Goal: Task Accomplishment & Management: Manage account settings

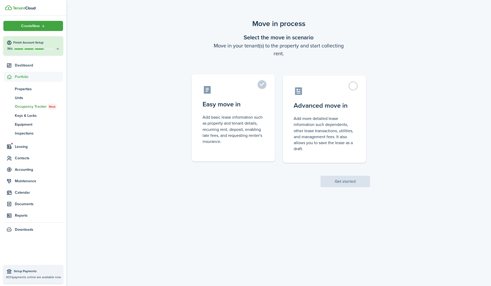
click at [263, 84] on label "Easy move in Add basic lease information such as property and tenant details, r…" at bounding box center [233, 117] width 83 height 87
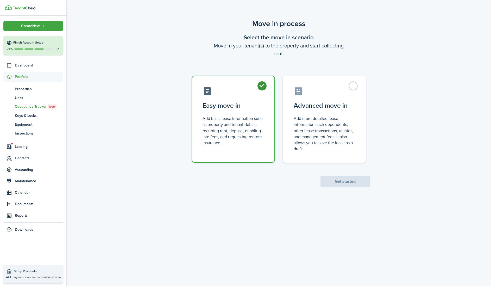
radio input "true"
click at [341, 182] on button "Get started" at bounding box center [345, 181] width 49 height 11
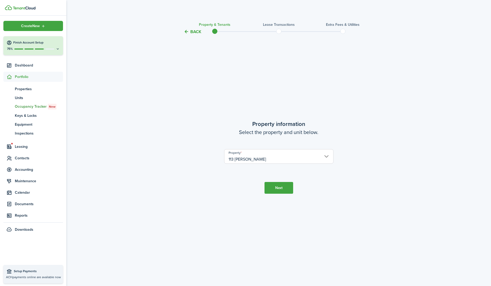
click at [278, 188] on button "Next" at bounding box center [279, 188] width 29 height 12
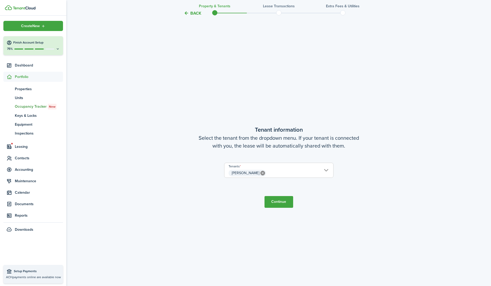
scroll to position [251, 0]
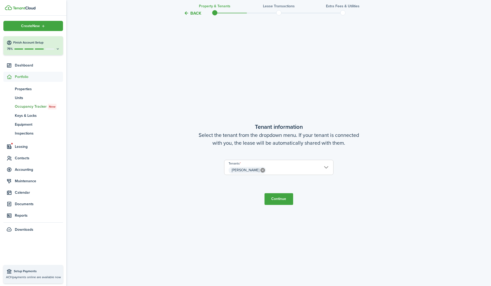
click at [320, 167] on span "[PERSON_NAME]" at bounding box center [279, 170] width 109 height 9
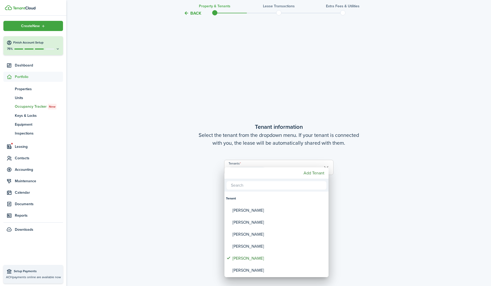
click at [354, 237] on div at bounding box center [245, 142] width 575 height 369
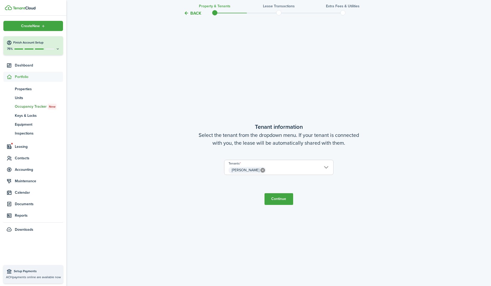
click at [274, 199] on button "Continue" at bounding box center [279, 199] width 29 height 12
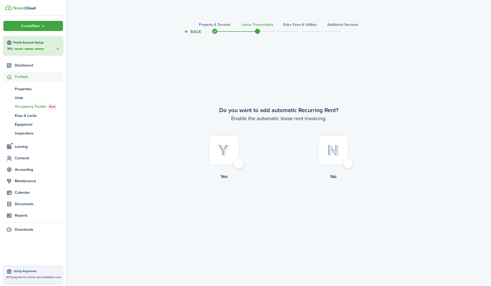
click at [349, 164] on div at bounding box center [334, 150] width 30 height 30
radio input "true"
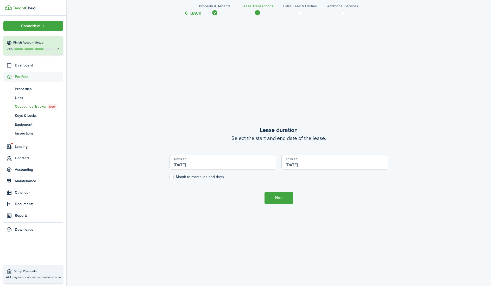
scroll to position [251, 0]
click at [184, 161] on input "[DATE]" at bounding box center [223, 161] width 107 height 15
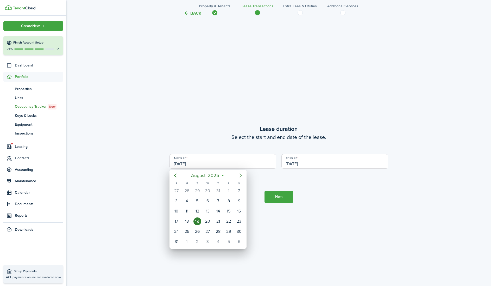
click at [241, 174] on icon "Next page" at bounding box center [241, 175] width 6 height 6
click at [230, 190] on div "5" at bounding box center [229, 191] width 8 height 8
type input "[DATE]"
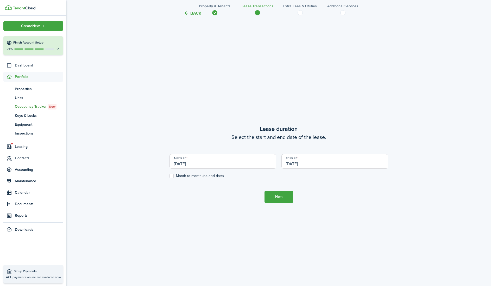
click at [303, 163] on input "[DATE]" at bounding box center [335, 161] width 107 height 15
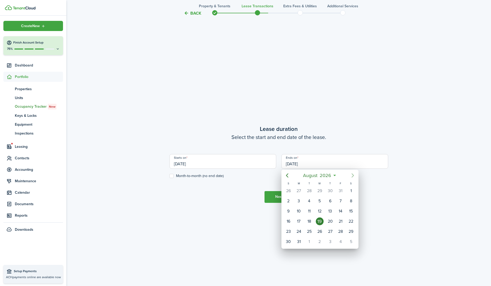
click at [353, 175] on icon "Next page" at bounding box center [353, 175] width 6 height 6
click at [353, 190] on div "5" at bounding box center [351, 191] width 8 height 8
type input "[DATE]"
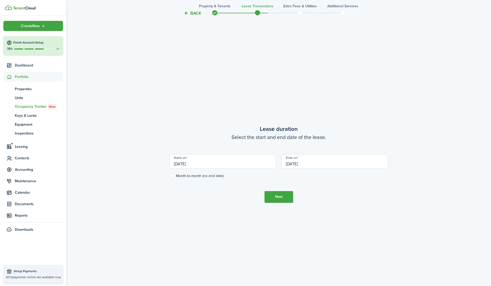
click at [278, 196] on button "Next" at bounding box center [279, 197] width 29 height 12
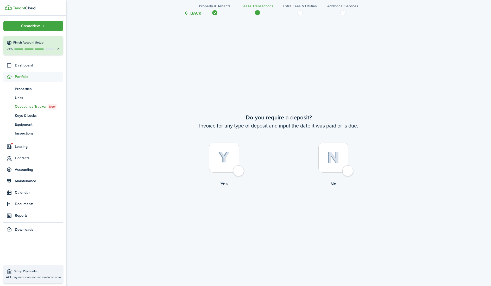
scroll to position [537, 0]
click at [239, 170] on div at bounding box center [224, 157] width 30 height 30
radio input "true"
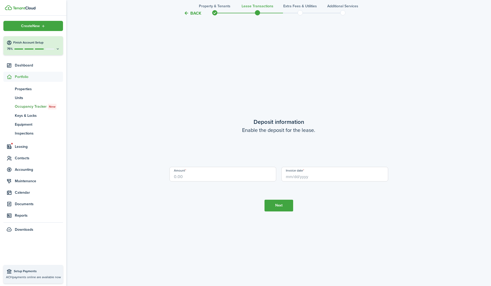
scroll to position [822, 0]
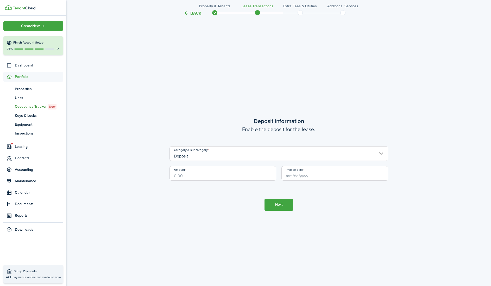
click at [201, 179] on input "Amount" at bounding box center [223, 173] width 107 height 15
click at [302, 173] on input "Invoice date" at bounding box center [335, 173] width 107 height 15
type input "$995.00"
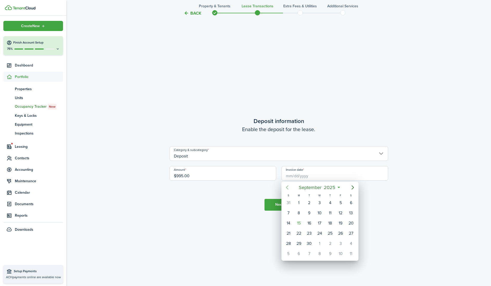
click at [287, 188] on icon "Previous page" at bounding box center [287, 187] width 6 height 6
click at [340, 241] on div "29" at bounding box center [341, 243] width 8 height 8
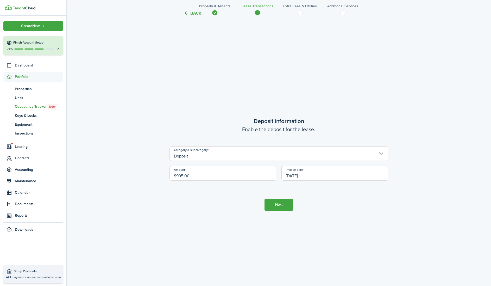
click at [291, 172] on input "[DATE]" at bounding box center [335, 173] width 107 height 15
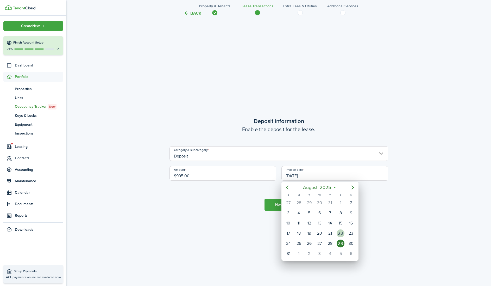
click at [340, 232] on div "22" at bounding box center [341, 233] width 8 height 8
type input "[DATE]"
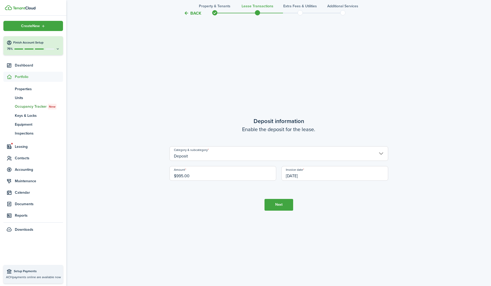
click at [282, 205] on button "Next" at bounding box center [279, 205] width 29 height 12
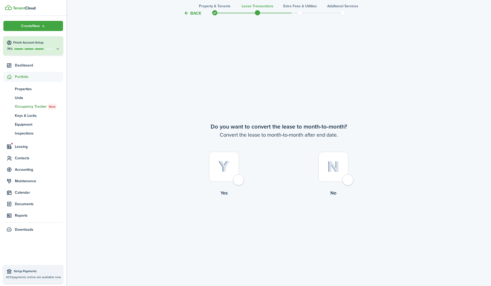
scroll to position [1108, 0]
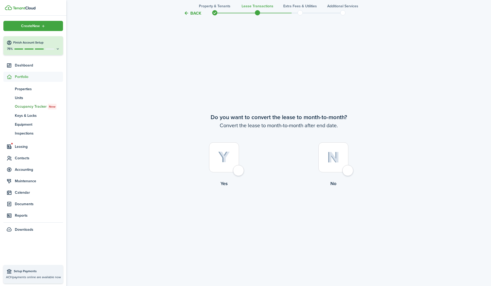
click at [347, 169] on div at bounding box center [334, 157] width 30 height 30
radio input "true"
click at [274, 206] on button "Continue" at bounding box center [279, 208] width 29 height 12
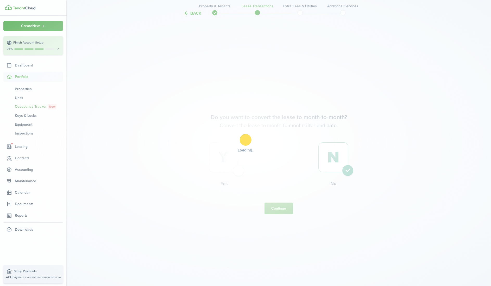
scroll to position [0, 0]
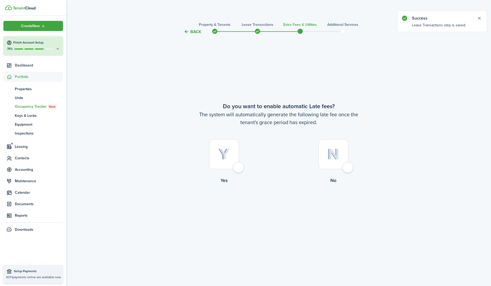
click at [237, 168] on div at bounding box center [224, 154] width 30 height 30
radio input "true"
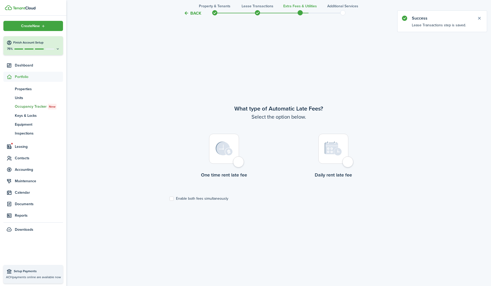
scroll to position [251, 0]
click at [237, 162] on div at bounding box center [224, 147] width 30 height 30
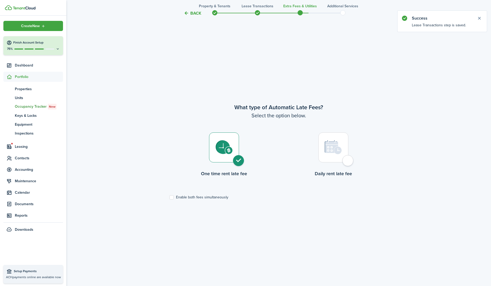
radio input "true"
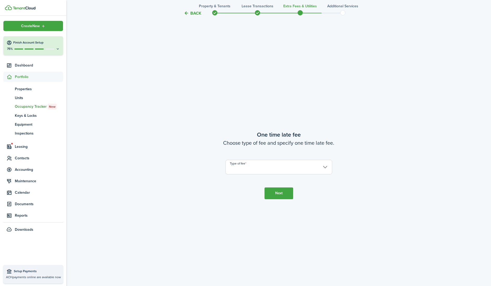
scroll to position [537, 0]
click at [246, 167] on input "Type of fee" at bounding box center [279, 166] width 107 height 15
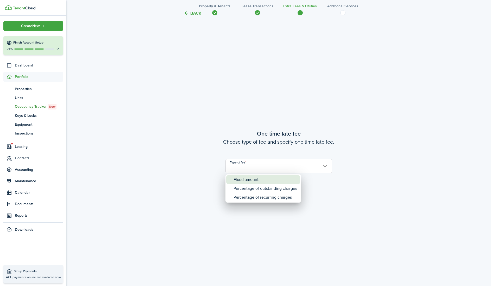
click at [246, 178] on div "Fixed amount" at bounding box center [266, 179] width 64 height 9
type input "Fixed amount"
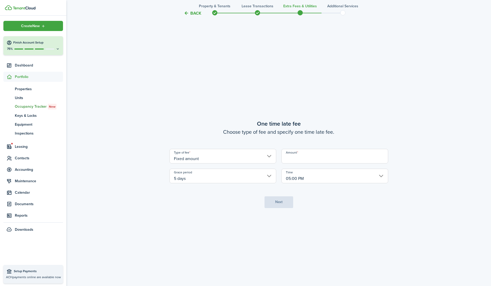
click at [296, 159] on input "Amount" at bounding box center [335, 156] width 107 height 15
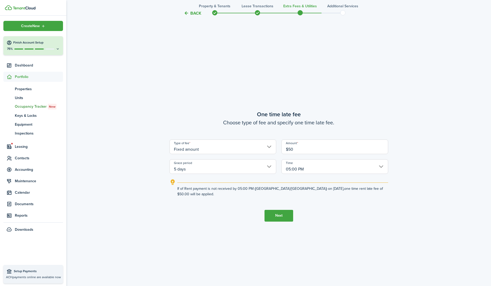
type input "$50.00"
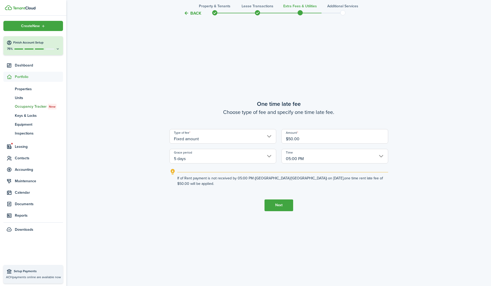
click at [278, 211] on button "Next" at bounding box center [279, 205] width 29 height 12
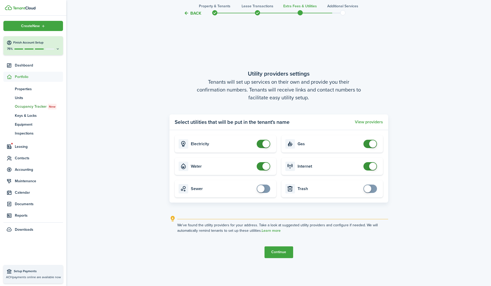
scroll to position [822, 0]
checkbox input "true"
click at [265, 188] on span at bounding box center [263, 188] width 5 height 8
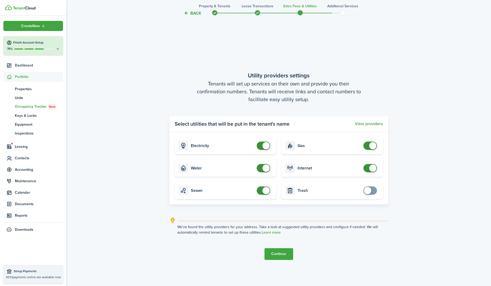
checkbox input "true"
click at [370, 188] on span at bounding box center [367, 190] width 7 height 7
click at [273, 253] on button "Continue" at bounding box center [279, 255] width 29 height 12
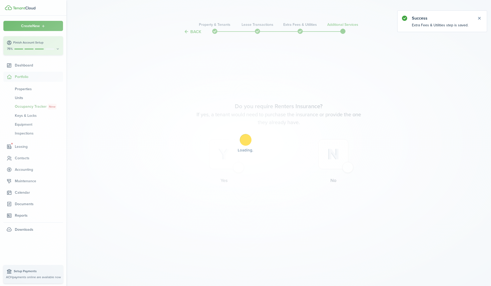
scroll to position [0, 0]
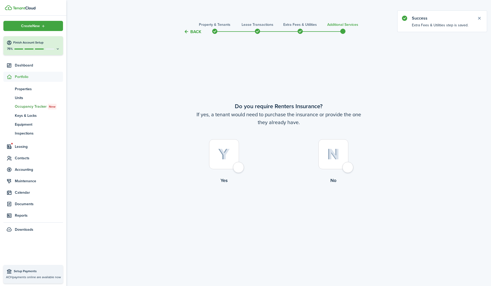
click at [349, 168] on div at bounding box center [334, 154] width 30 height 30
radio input "true"
click at [284, 204] on button "Complete move in" at bounding box center [279, 206] width 38 height 12
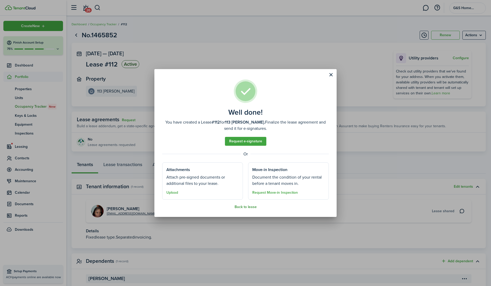
click at [245, 207] on button "Back to lease" at bounding box center [246, 207] width 22 height 4
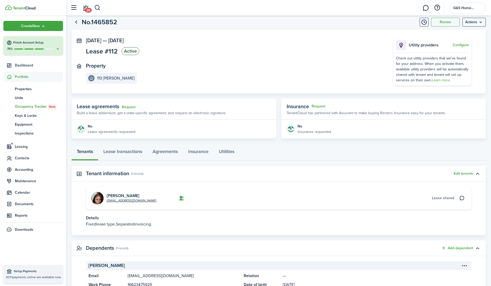
scroll to position [37, 0]
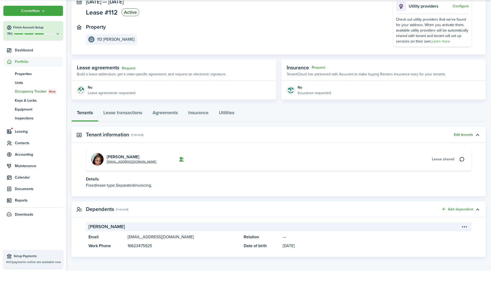
click at [458, 148] on button "Edit tenants" at bounding box center [463, 150] width 19 height 4
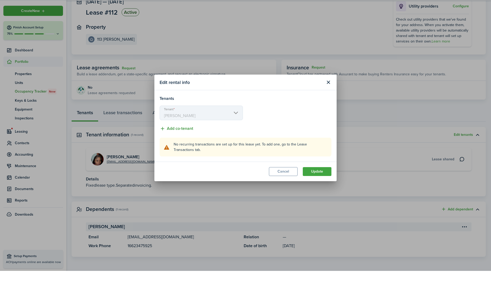
click at [181, 140] on button "Add co-tenant" at bounding box center [177, 143] width 34 height 7
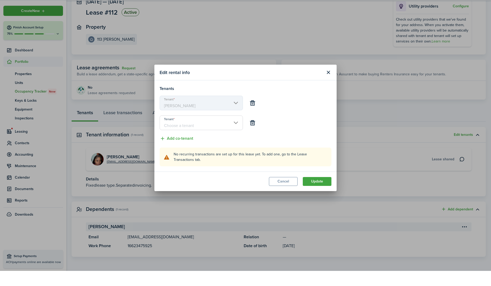
click at [236, 131] on input "Tenant" at bounding box center [201, 138] width 83 height 15
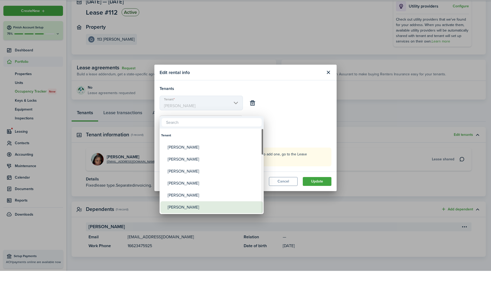
click at [181, 216] on div "[PERSON_NAME]" at bounding box center [214, 222] width 92 height 12
type input "[PERSON_NAME]"
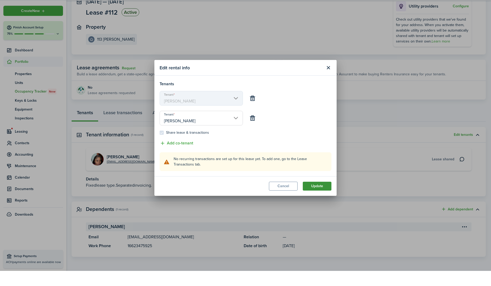
click at [318, 197] on button "Update" at bounding box center [317, 201] width 29 height 9
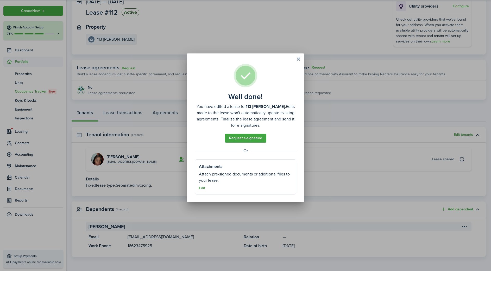
click at [203, 201] on button "Edit" at bounding box center [202, 203] width 6 height 4
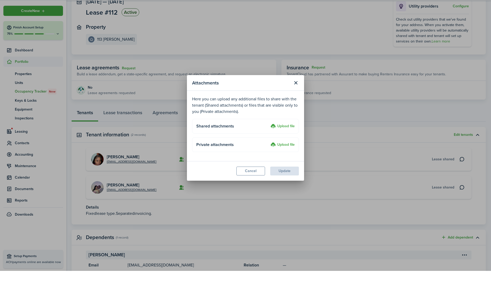
scroll to position [52, 0]
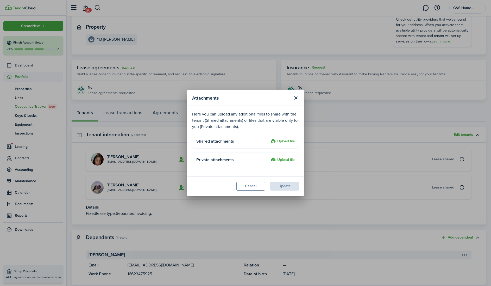
click at [281, 142] on label "Upload file" at bounding box center [283, 141] width 24 height 6
click at [269, 138] on input "Upload file" at bounding box center [269, 138] width 0 height 0
click at [252, 188] on button "Cancel" at bounding box center [251, 186] width 29 height 9
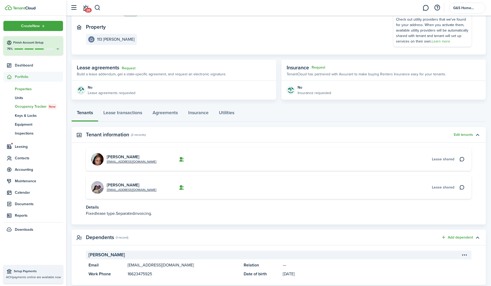
click at [23, 90] on span "Properties" at bounding box center [39, 88] width 48 height 5
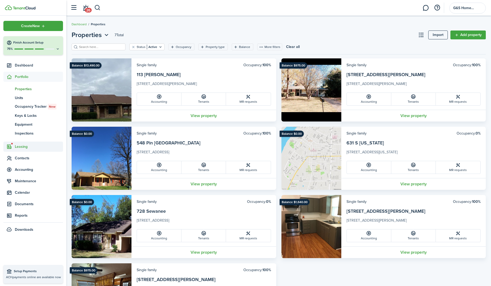
click at [22, 146] on span "Leasing" at bounding box center [39, 146] width 48 height 5
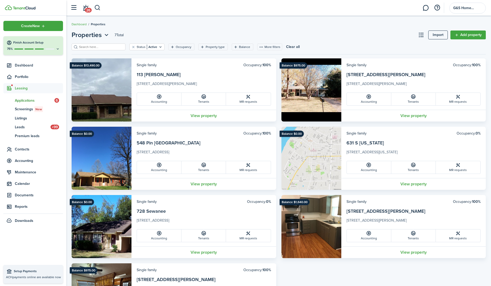
click at [28, 101] on span "Applications" at bounding box center [35, 100] width 40 height 5
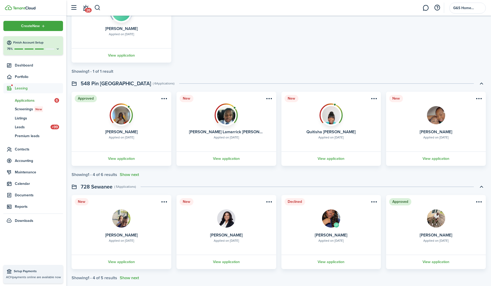
scroll to position [188, 0]
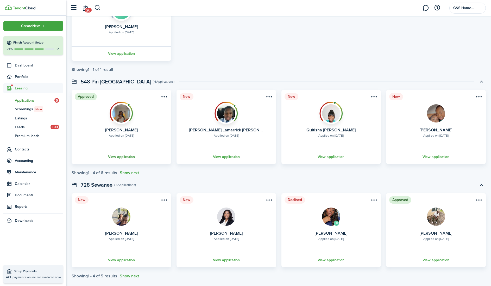
click at [123, 157] on link "View application" at bounding box center [121, 157] width 101 height 14
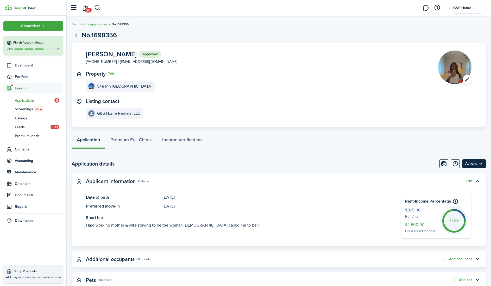
click at [468, 165] on menu-btn "Actions" at bounding box center [474, 163] width 23 height 9
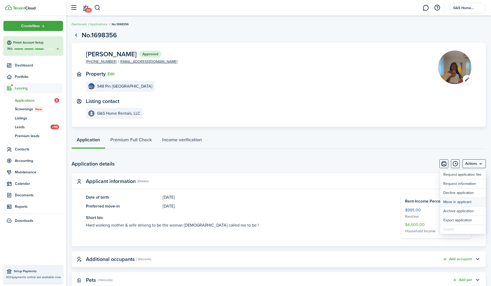
click at [460, 202] on button "Move in applicant" at bounding box center [464, 201] width 46 height 9
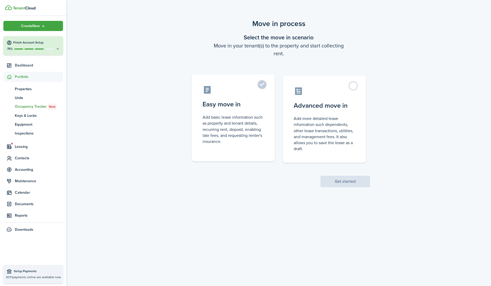
click at [260, 85] on label "Easy move in Add basic lease information such as property and tenant details, r…" at bounding box center [233, 117] width 83 height 87
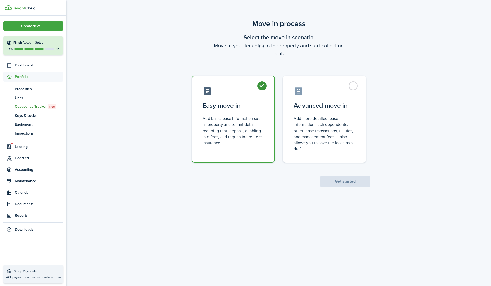
radio input "true"
click at [333, 182] on button "Get started" at bounding box center [345, 181] width 49 height 11
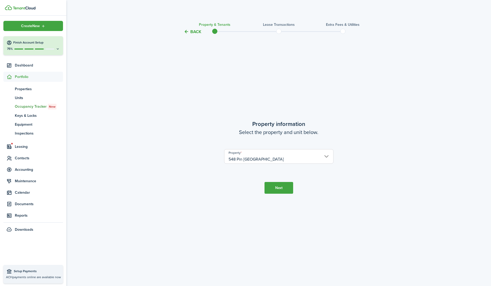
click at [283, 190] on button "Next" at bounding box center [279, 188] width 29 height 12
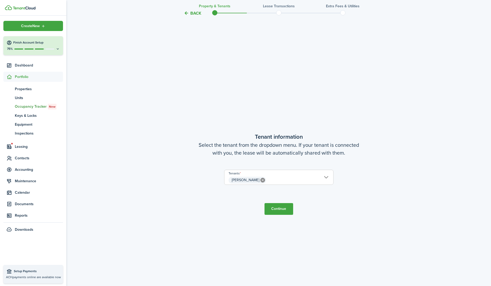
scroll to position [251, 0]
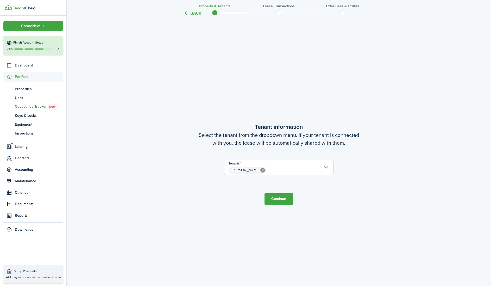
click at [277, 199] on button "Continue" at bounding box center [279, 199] width 29 height 12
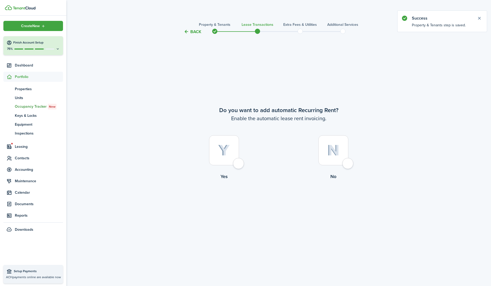
click at [237, 162] on div at bounding box center [224, 150] width 30 height 30
radio input "true"
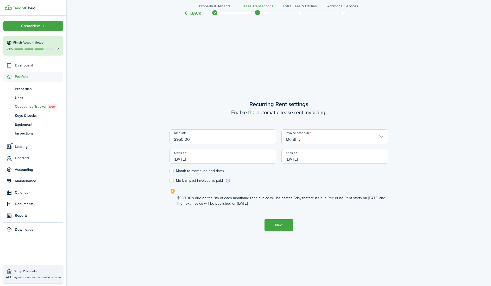
scroll to position [249, 0]
click at [186, 156] on input "[DATE]" at bounding box center [223, 156] width 107 height 15
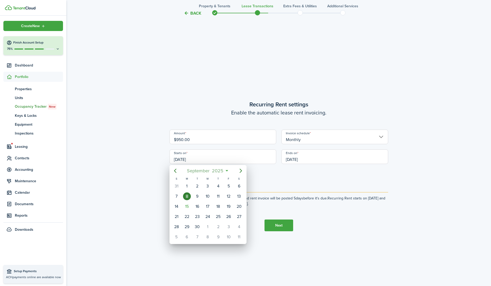
scroll to position [249, 0]
click at [239, 170] on icon "Next page" at bounding box center [241, 171] width 6 height 6
click at [207, 186] on div "1" at bounding box center [208, 186] width 8 height 8
type input "[DATE]"
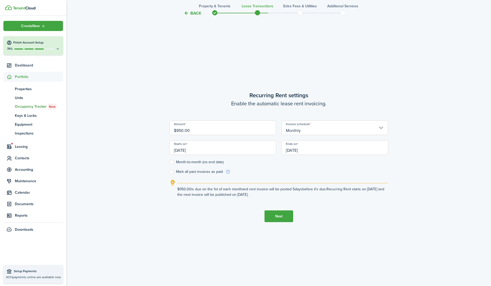
scroll to position [259, 0]
click at [295, 148] on input "[DATE]" at bounding box center [335, 146] width 107 height 15
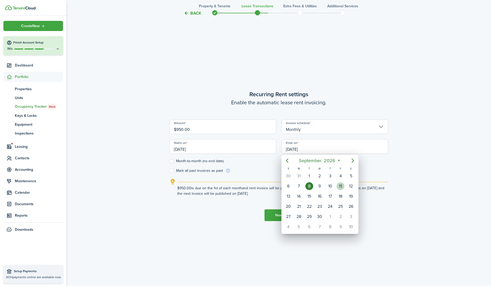
click at [342, 186] on div "11" at bounding box center [341, 186] width 8 height 8
type input "[DATE]"
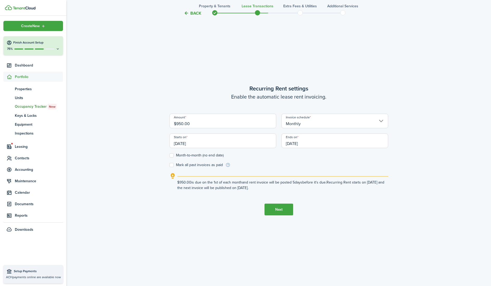
scroll to position [264, 0]
click at [273, 208] on button "Next" at bounding box center [279, 210] width 29 height 12
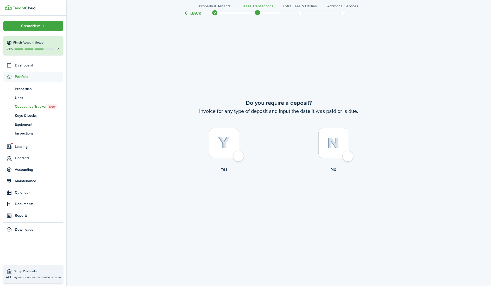
scroll to position [552, 0]
click at [239, 155] on div at bounding box center [224, 142] width 30 height 30
radio input "true"
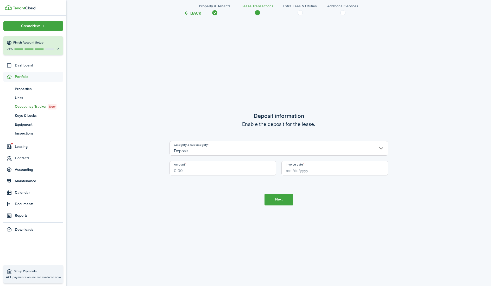
scroll to position [828, 0]
click at [184, 169] on input "Amount" at bounding box center [223, 168] width 107 height 15
click at [299, 170] on input "Invoice date" at bounding box center [335, 167] width 107 height 15
type input "$995.00"
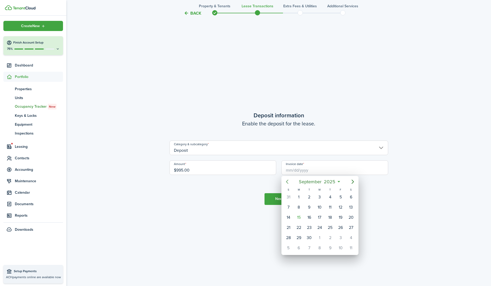
click at [288, 182] on icon "Previous page" at bounding box center [287, 181] width 6 height 6
click at [321, 239] on div "27" at bounding box center [320, 238] width 8 height 8
type input "[DATE]"
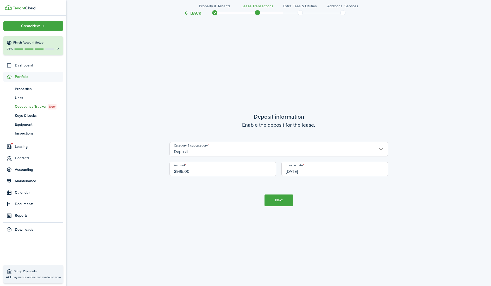
scroll to position [826, 0]
click at [284, 200] on button "Next" at bounding box center [279, 202] width 29 height 12
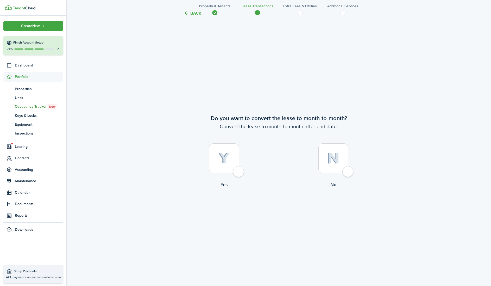
scroll to position [1108, 0]
click at [296, 126] on wizard-step-header-description "Convert the lease to month-to-month after end date." at bounding box center [279, 125] width 219 height 8
click at [295, 124] on wizard-step-header-description "Convert the lease to month-to-month after end date." at bounding box center [279, 125] width 219 height 8
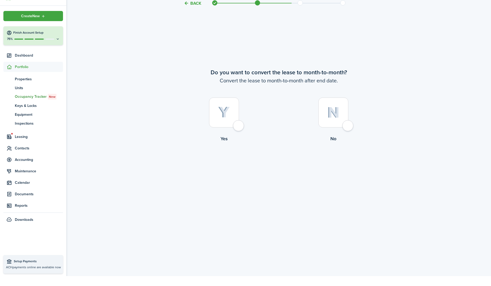
scroll to position [1143, 0]
click at [346, 124] on div at bounding box center [334, 122] width 30 height 30
radio input "true"
click at [274, 168] on button "Continue" at bounding box center [279, 174] width 29 height 12
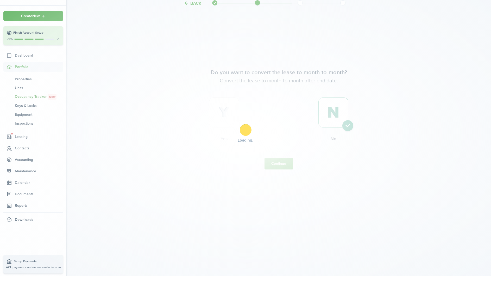
scroll to position [0, 0]
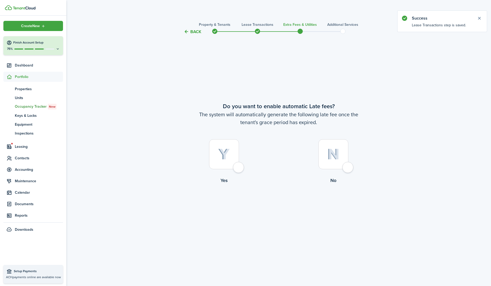
click at [239, 168] on div at bounding box center [224, 154] width 30 height 30
radio input "true"
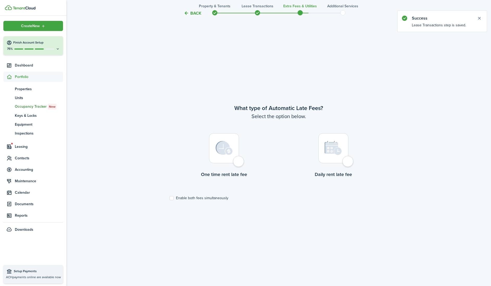
scroll to position [251, 0]
click at [239, 162] on div at bounding box center [224, 147] width 30 height 30
radio input "true"
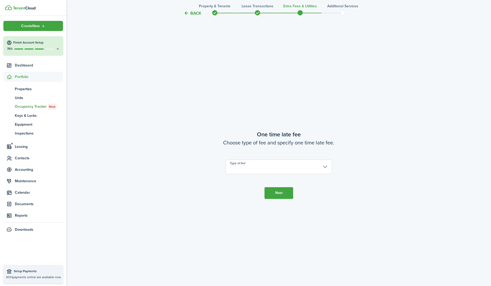
scroll to position [537, 0]
click at [244, 168] on input "Type of fee" at bounding box center [279, 166] width 107 height 15
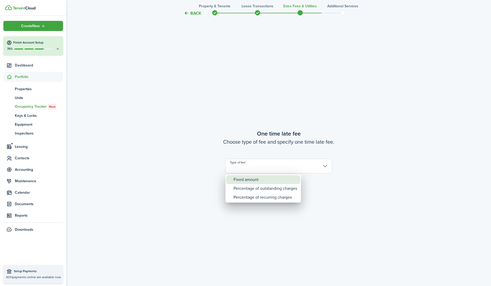
click at [244, 179] on div "Fixed amount" at bounding box center [266, 179] width 64 height 9
type input "Fixed amount"
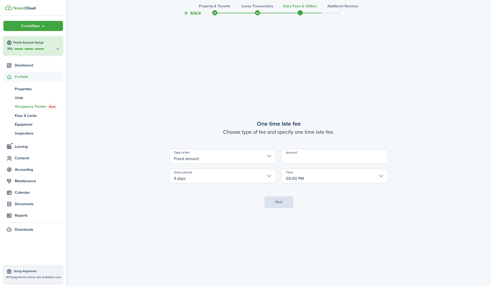
click at [291, 157] on input "Amount" at bounding box center [335, 156] width 107 height 15
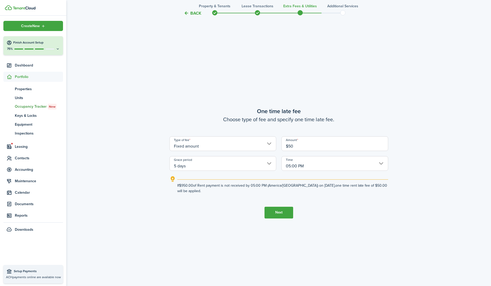
type input "$50.00"
click at [284, 213] on button "Next" at bounding box center [279, 213] width 29 height 12
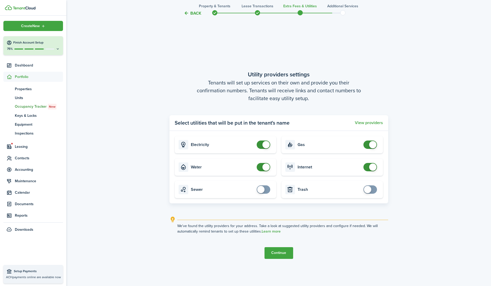
scroll to position [821, 0]
checkbox input "true"
click at [265, 188] on span at bounding box center [263, 190] width 5 height 8
checkbox input "true"
click at [369, 188] on span at bounding box center [367, 189] width 7 height 7
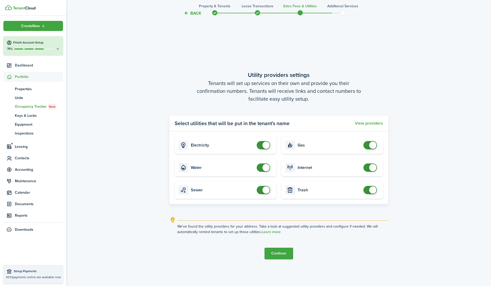
click at [275, 251] on button "Continue" at bounding box center [279, 253] width 29 height 12
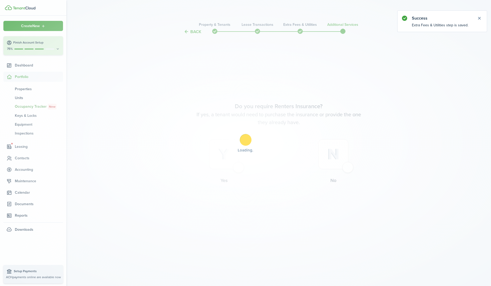
scroll to position [0, 0]
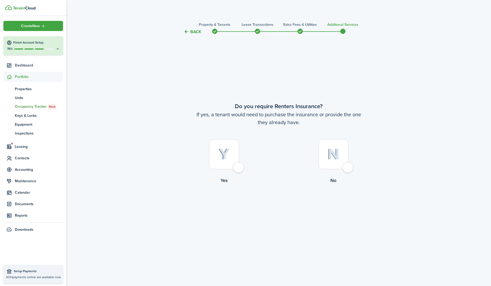
click at [346, 166] on div at bounding box center [334, 154] width 30 height 30
radio input "true"
click at [285, 207] on button "Complete move in" at bounding box center [279, 206] width 38 height 12
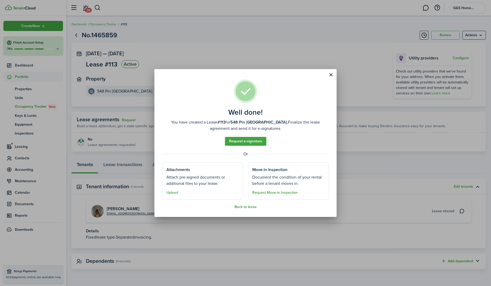
click at [251, 207] on button "Back to lease" at bounding box center [246, 207] width 22 height 4
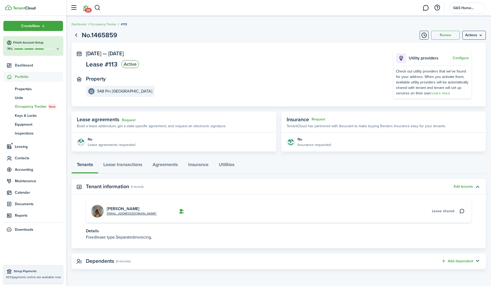
click at [88, 7] on link "26" at bounding box center [86, 7] width 10 height 13
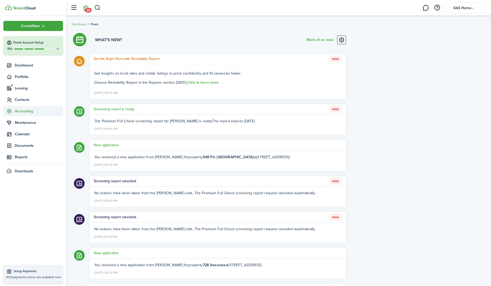
click at [21, 112] on span "Accounting" at bounding box center [39, 110] width 48 height 5
click at [26, 123] on span "Transactions" at bounding box center [39, 123] width 48 height 5
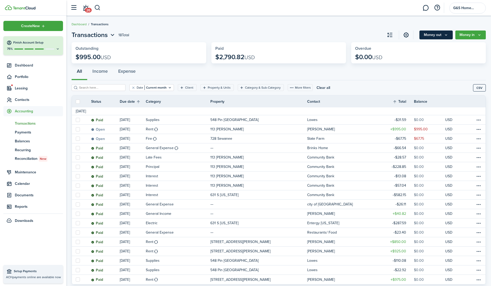
click at [432, 35] on button "Money out" at bounding box center [436, 34] width 33 height 9
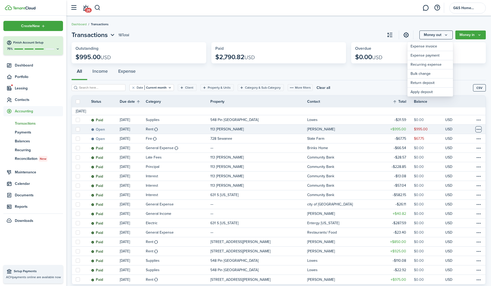
click at [478, 129] on table-menu-btn-icon at bounding box center [479, 129] width 6 height 6
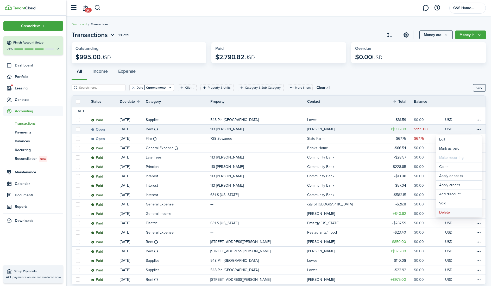
click at [451, 212] on button "Delete" at bounding box center [459, 212] width 46 height 9
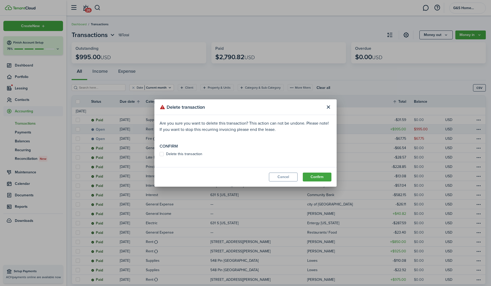
drag, startPoint x: 160, startPoint y: 153, endPoint x: 163, endPoint y: 154, distance: 3.0
click at [160, 153] on label "Delete this transaction" at bounding box center [181, 154] width 43 height 4
click at [160, 154] on input "Delete this transaction" at bounding box center [159, 154] width 0 height 0
checkbox input "true"
click at [317, 177] on button "Confirm" at bounding box center [317, 176] width 29 height 9
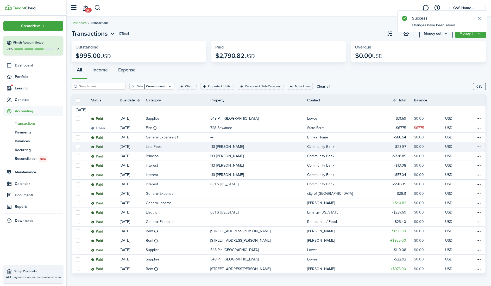
scroll to position [1, 0]
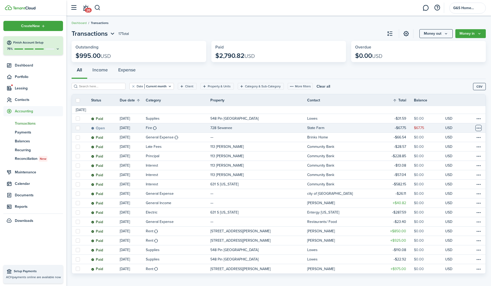
click at [479, 128] on table-menu-btn-icon at bounding box center [479, 128] width 6 height 6
click at [460, 146] on link "Mark as paid" at bounding box center [459, 147] width 46 height 9
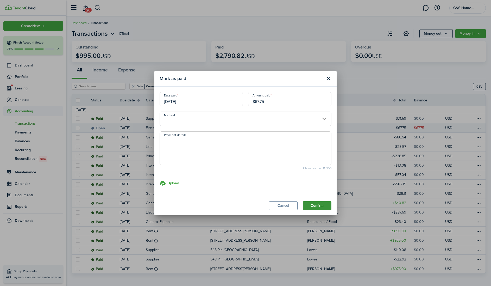
click at [312, 204] on button "Confirm" at bounding box center [317, 205] width 29 height 9
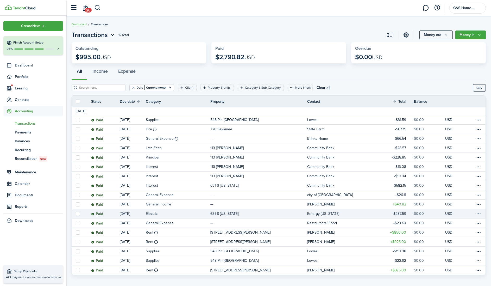
scroll to position [0, 0]
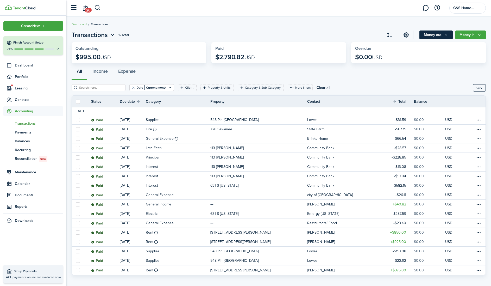
click at [426, 34] on button "Money out" at bounding box center [436, 34] width 33 height 9
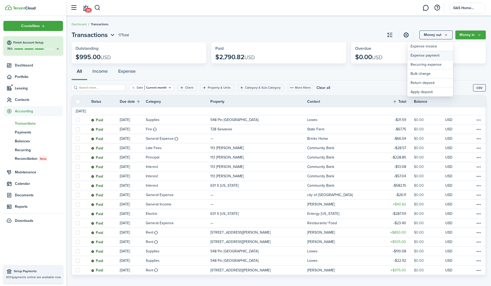
click at [424, 55] on link "Expense payment" at bounding box center [431, 55] width 46 height 9
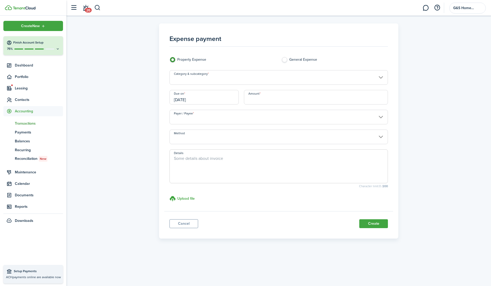
click at [188, 101] on input "[DATE]" at bounding box center [205, 97] width 70 height 15
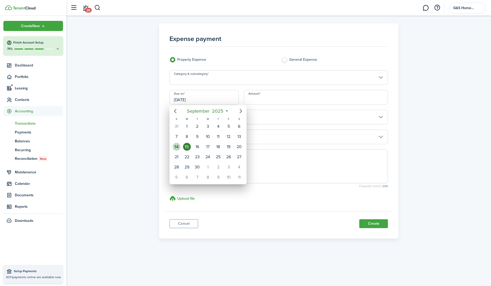
click at [176, 145] on div "14" at bounding box center [177, 147] width 8 height 8
type input "[DATE]"
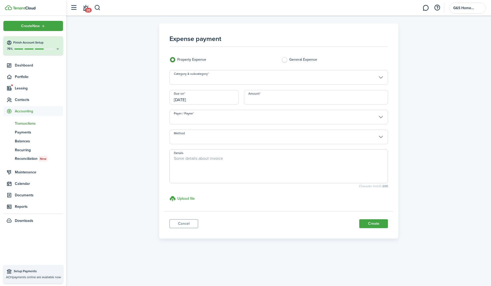
click at [271, 101] on input "Amount" at bounding box center [316, 97] width 144 height 15
click at [226, 117] on input "Payer / Payee" at bounding box center [279, 117] width 219 height 15
type input "$175.00"
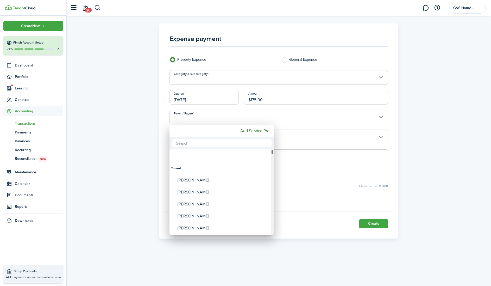
click at [273, 150] on div "Payer / Payee" at bounding box center [272, 151] width 3 height 5
click at [347, 147] on div at bounding box center [245, 142] width 575 height 369
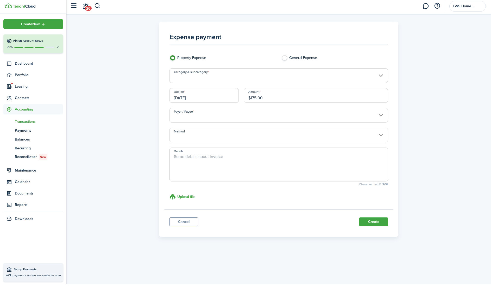
scroll to position [0, 0]
click at [350, 117] on input "Payer / Payee" at bounding box center [279, 117] width 219 height 15
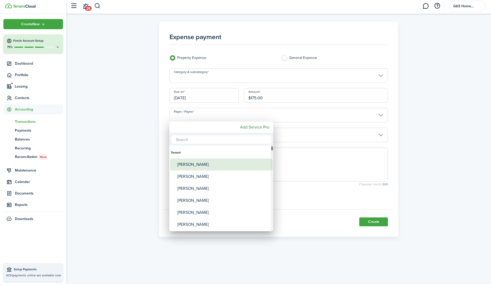
click at [226, 165] on div "[PERSON_NAME]" at bounding box center [223, 166] width 92 height 12
type input "[PERSON_NAME]"
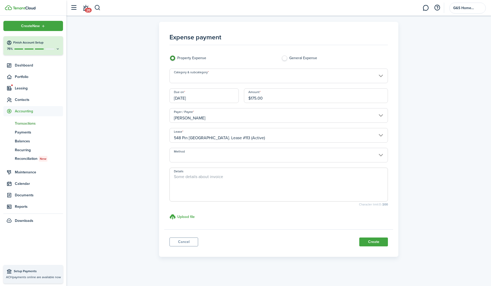
scroll to position [0, 0]
click at [228, 140] on input "548 Pin [GEOGRAPHIC_DATA]. Lease #113 (Active)" at bounding box center [279, 136] width 219 height 15
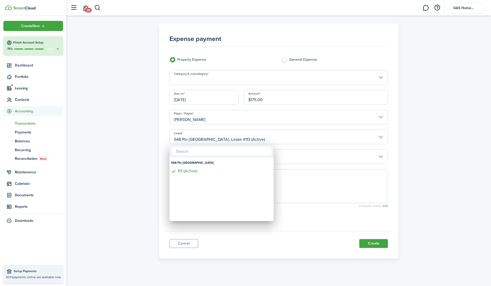
click at [245, 120] on div at bounding box center [245, 142] width 575 height 369
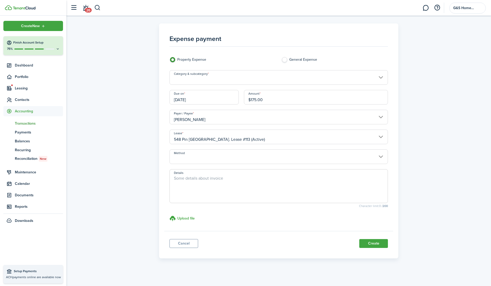
click at [245, 120] on input "[PERSON_NAME]" at bounding box center [279, 117] width 219 height 15
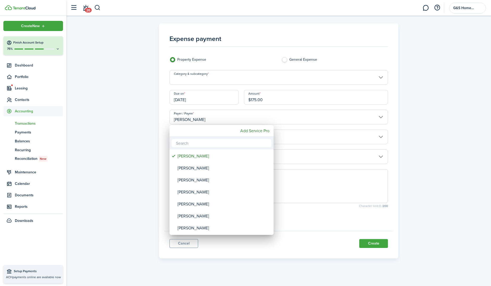
type input "g"
type input "[PERSON_NAME]"
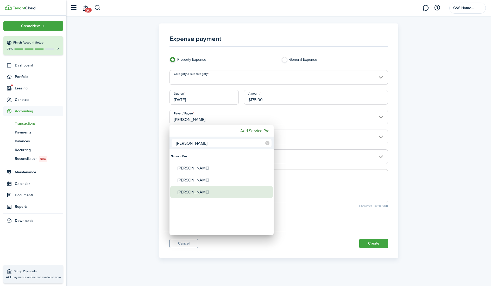
drag, startPoint x: 196, startPoint y: 152, endPoint x: 199, endPoint y: 190, distance: 38.7
click at [199, 190] on div "[PERSON_NAME]" at bounding box center [224, 192] width 92 height 12
type input "[PERSON_NAME]"
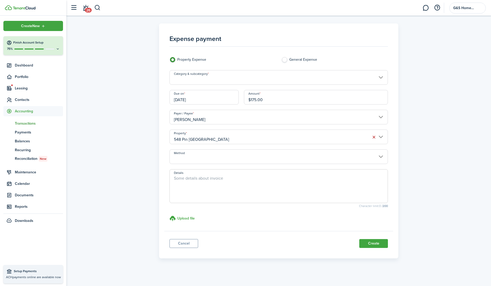
click at [211, 141] on input "548 Pin [GEOGRAPHIC_DATA]" at bounding box center [279, 136] width 219 height 15
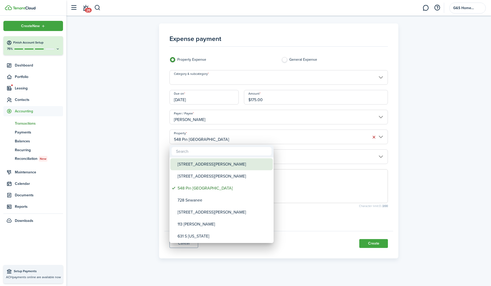
click at [199, 166] on div "[STREET_ADDRESS][PERSON_NAME]" at bounding box center [224, 164] width 92 height 12
type input "[STREET_ADDRESS][PERSON_NAME]"
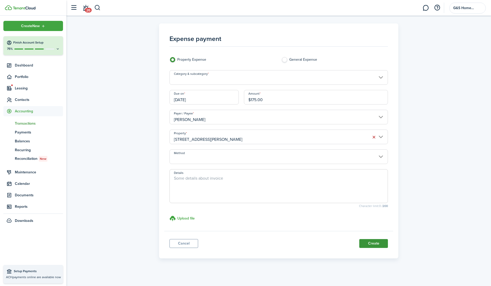
click at [369, 244] on button "Create" at bounding box center [374, 243] width 29 height 9
click at [358, 78] on input "Category & subcategory" at bounding box center [279, 77] width 219 height 15
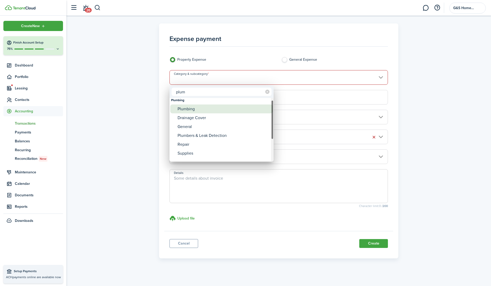
type input "plum"
click at [230, 109] on div "Plumbing" at bounding box center [224, 107] width 92 height 9
type input "Plumbing"
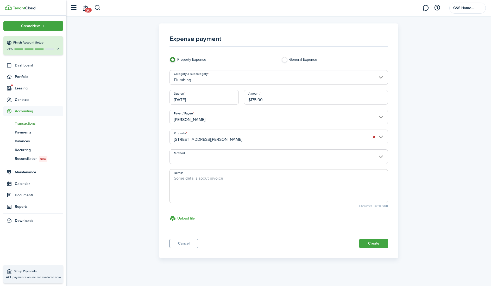
scroll to position [2, 0]
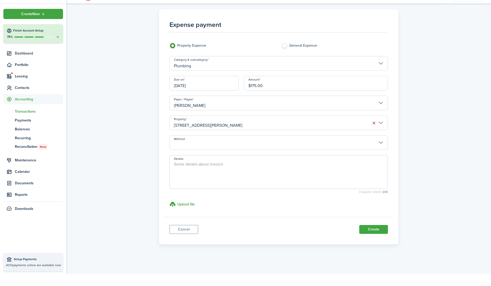
click at [377, 237] on button "Create" at bounding box center [374, 241] width 29 height 9
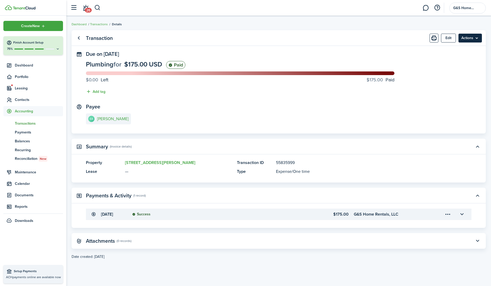
click at [472, 40] on menu-btn "Actions" at bounding box center [470, 38] width 23 height 9
click at [446, 60] on link "Clone" at bounding box center [460, 58] width 46 height 9
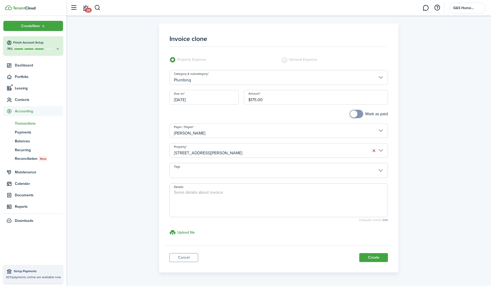
click at [257, 154] on input "[STREET_ADDRESS][PERSON_NAME]" at bounding box center [279, 150] width 219 height 15
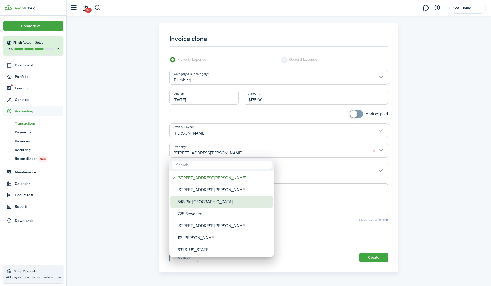
click at [207, 202] on div "548 Pin [GEOGRAPHIC_DATA]" at bounding box center [224, 202] width 92 height 12
type input "548 Pin [GEOGRAPHIC_DATA]"
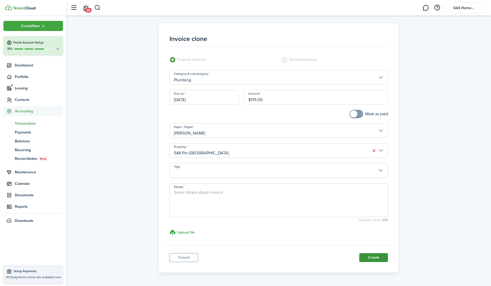
click at [367, 255] on button "Create" at bounding box center [374, 257] width 29 height 9
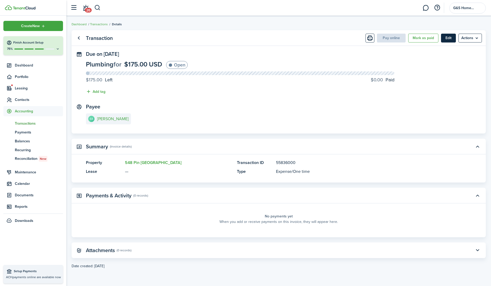
click at [447, 39] on button "Edit" at bounding box center [448, 38] width 15 height 9
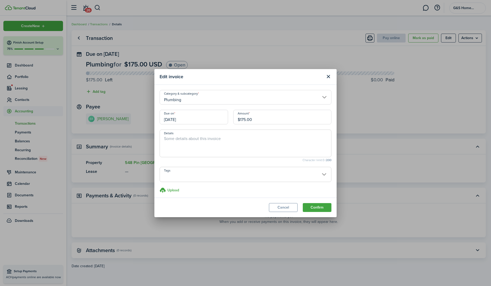
click at [245, 120] on input "$175.00" at bounding box center [282, 117] width 98 height 15
type input "$85.00"
click at [317, 208] on button "Confirm" at bounding box center [317, 207] width 29 height 9
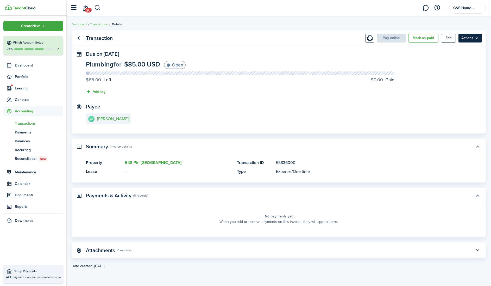
click at [465, 37] on menu-btn "Actions" at bounding box center [470, 38] width 23 height 9
click at [460, 57] on link "Clone" at bounding box center [460, 58] width 46 height 9
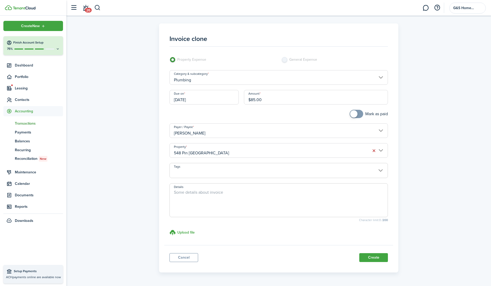
checkbox input "true"
click at [356, 115] on span at bounding box center [353, 113] width 7 height 7
click at [283, 58] on label "General Expense" at bounding box center [335, 61] width 107 height 8
click at [174, 254] on link "Cancel" at bounding box center [184, 257] width 29 height 9
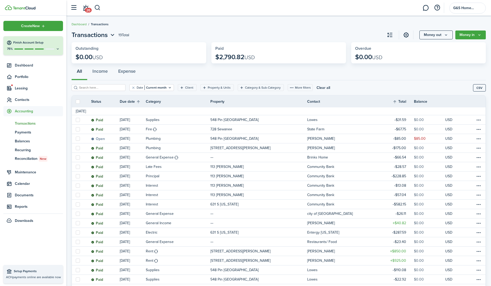
scroll to position [0, 0]
click at [437, 32] on button "Money out" at bounding box center [436, 34] width 33 height 9
click at [422, 47] on link "Expense invoice" at bounding box center [430, 46] width 46 height 9
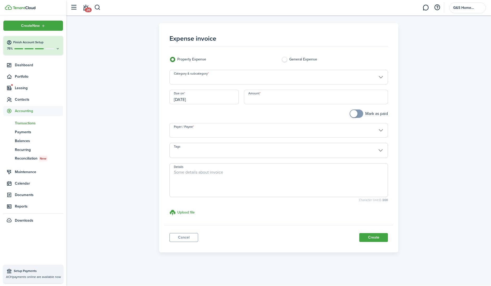
click at [284, 60] on label "General Expense" at bounding box center [335, 61] width 107 height 8
radio input "false"
radio input "true"
checkbox input "true"
click at [357, 113] on span at bounding box center [353, 113] width 7 height 7
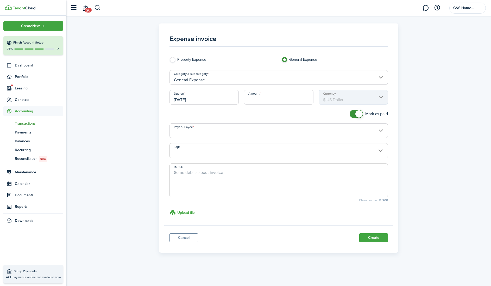
click at [259, 100] on input "Amount" at bounding box center [279, 97] width 70 height 15
click at [182, 100] on input "[DATE]" at bounding box center [205, 97] width 70 height 15
type input "$53.01"
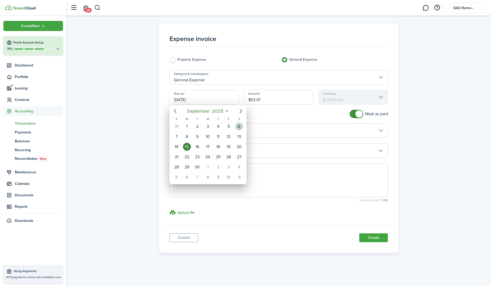
click at [240, 127] on div "6" at bounding box center [240, 126] width 8 height 8
type input "[DATE]"
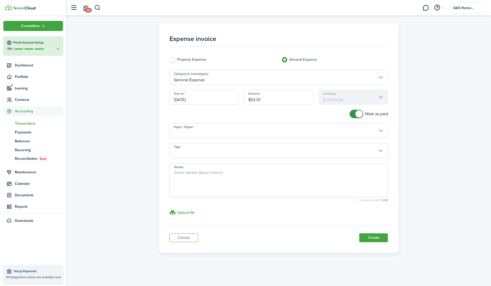
click at [257, 132] on input "Payer / Payee" at bounding box center [279, 130] width 219 height 15
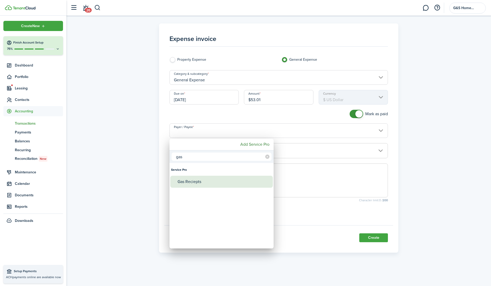
type input "gas"
click at [211, 182] on div "Gas Reciepts" at bounding box center [224, 182] width 92 height 12
type input "Gas Reciepts"
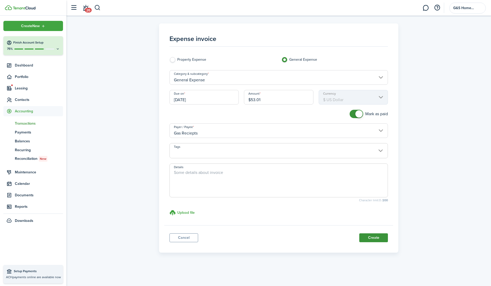
click at [372, 237] on button "Create" at bounding box center [374, 237] width 29 height 9
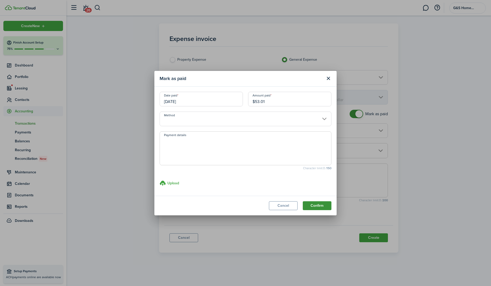
click at [313, 205] on button "Confirm" at bounding box center [317, 205] width 29 height 9
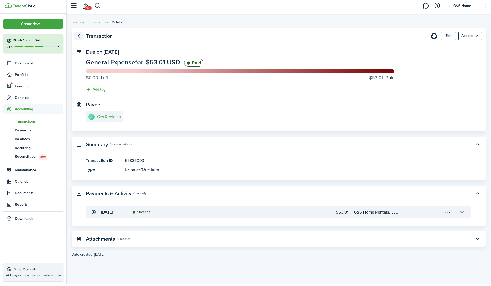
click at [80, 35] on link "Go back" at bounding box center [78, 38] width 9 height 9
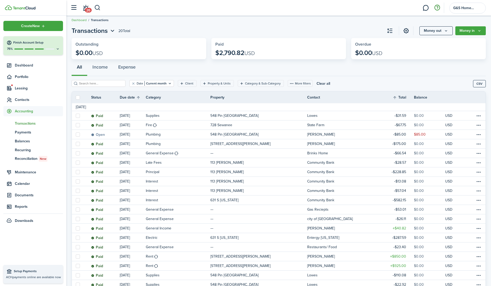
scroll to position [2, 0]
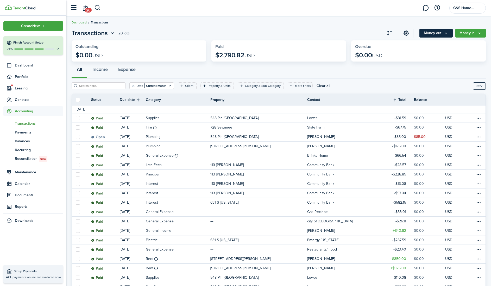
click at [434, 33] on button "Money out" at bounding box center [436, 33] width 33 height 9
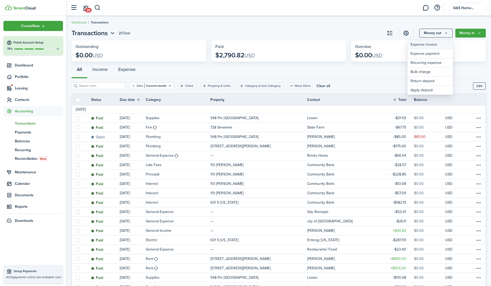
click at [428, 44] on link "Expense invoice" at bounding box center [431, 44] width 46 height 9
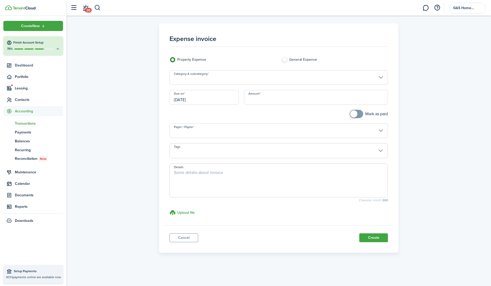
checkbox input "true"
click at [358, 113] on span at bounding box center [356, 114] width 5 height 8
click at [301, 97] on input "Amount" at bounding box center [316, 97] width 144 height 15
click at [260, 131] on input "Payer / Payee" at bounding box center [279, 130] width 219 height 15
type input "$9.03"
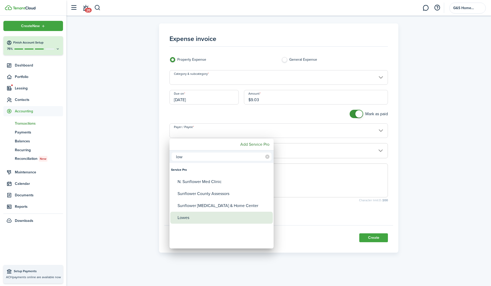
type input "low"
click at [195, 219] on div "Lowes" at bounding box center [224, 218] width 92 height 12
type input "Lowes"
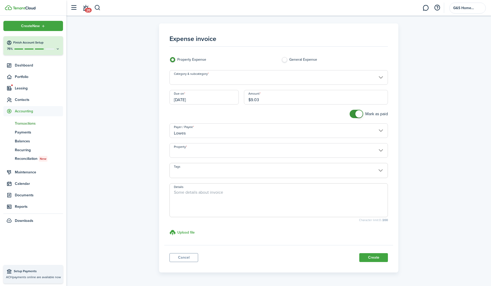
click at [239, 81] on input "Category & subcategory" at bounding box center [279, 77] width 219 height 15
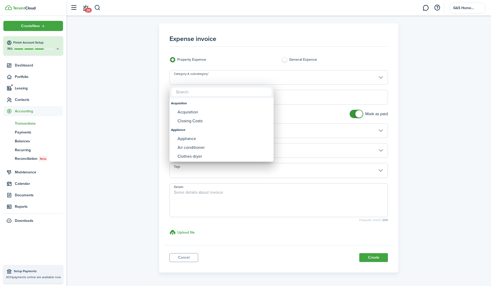
click at [239, 81] on div at bounding box center [245, 142] width 575 height 369
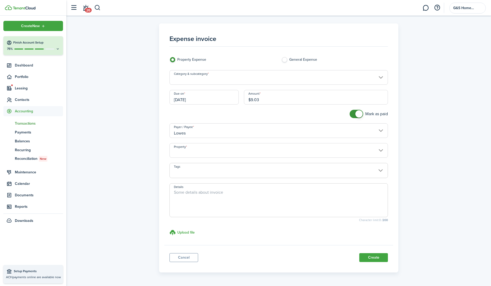
click at [239, 81] on input "Category & subcategory" at bounding box center [279, 77] width 219 height 15
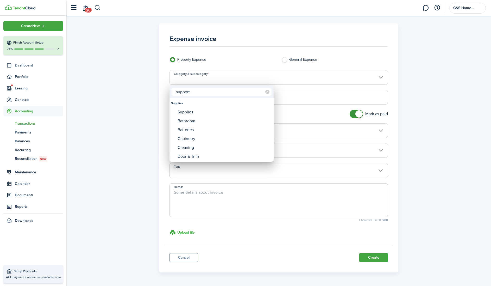
type input "support"
drag, startPoint x: 239, startPoint y: 81, endPoint x: 212, endPoint y: 112, distance: 41.0
click at [212, 112] on div "Supplies" at bounding box center [224, 112] width 92 height 9
type input "Supplies"
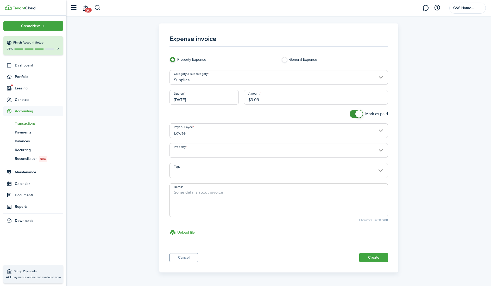
click at [281, 148] on input "Property" at bounding box center [279, 150] width 219 height 15
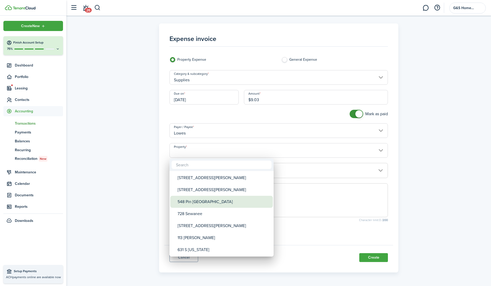
click at [196, 203] on div "548 Pin [GEOGRAPHIC_DATA]" at bounding box center [224, 202] width 92 height 12
type input "548 Pin [GEOGRAPHIC_DATA]"
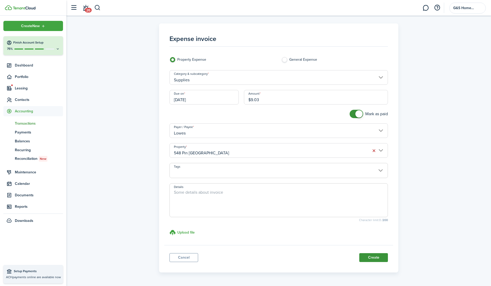
click at [368, 256] on button "Create" at bounding box center [374, 257] width 29 height 9
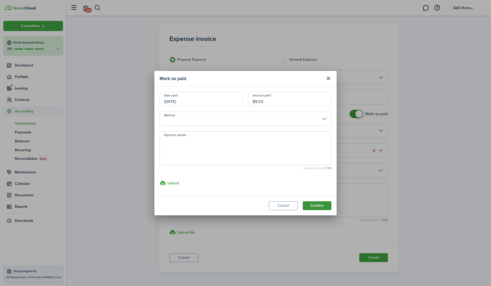
click at [314, 205] on button "Confirm" at bounding box center [317, 205] width 29 height 9
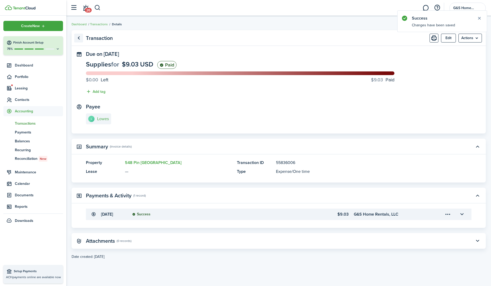
click at [77, 39] on link "Go back" at bounding box center [78, 38] width 9 height 9
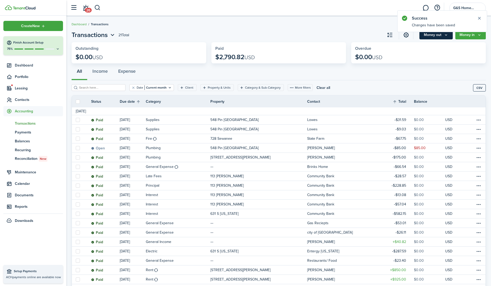
click at [423, 36] on button "Money out" at bounding box center [436, 34] width 33 height 9
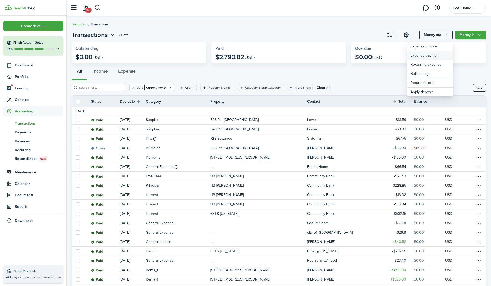
click at [422, 55] on link "Expense payment" at bounding box center [431, 55] width 46 height 9
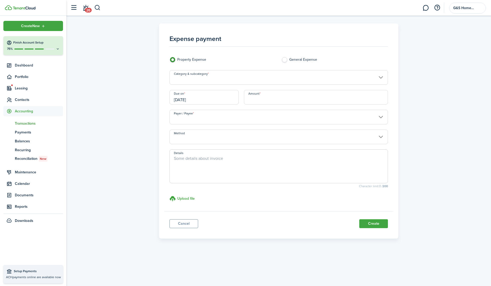
click at [272, 100] on input "Amount" at bounding box center [316, 97] width 144 height 15
click at [194, 100] on input "[DATE]" at bounding box center [205, 97] width 70 height 15
type input "$10.84"
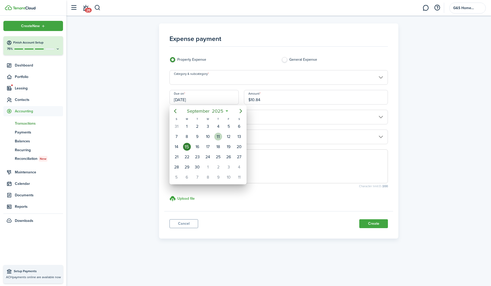
drag, startPoint x: 218, startPoint y: 135, endPoint x: 215, endPoint y: 123, distance: 12.0
click at [218, 135] on div "11" at bounding box center [218, 137] width 8 height 8
type input "[DATE]"
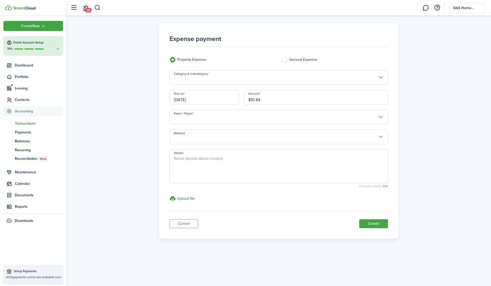
click at [231, 79] on input "Category & subcategory" at bounding box center [279, 77] width 219 height 15
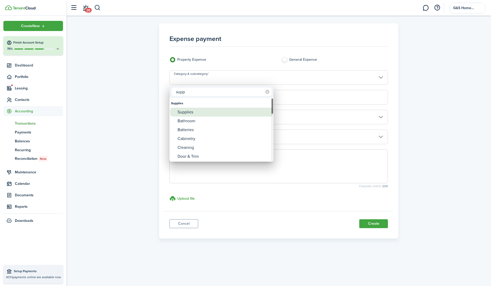
type input "supp"
click at [212, 111] on div "Supplies" at bounding box center [224, 112] width 92 height 9
type input "Supplies"
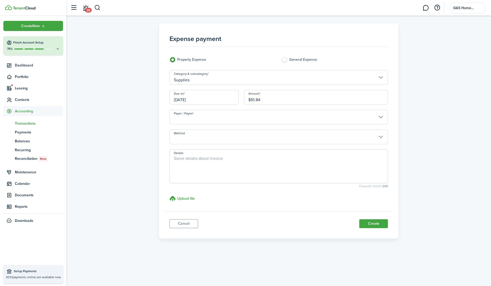
click at [232, 120] on input "Payer / Payee" at bounding box center [279, 117] width 219 height 15
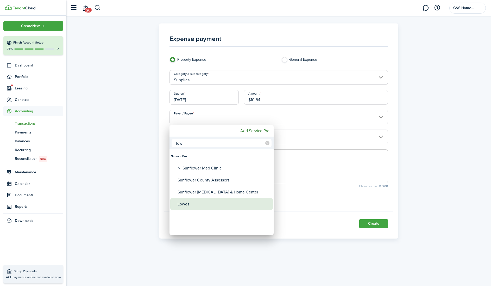
type input "low"
click at [189, 202] on div "Lowes" at bounding box center [224, 204] width 92 height 12
type input "Lowes"
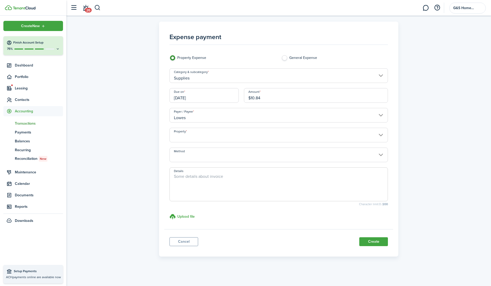
scroll to position [2, 0]
click at [296, 137] on input "Property" at bounding box center [279, 135] width 219 height 15
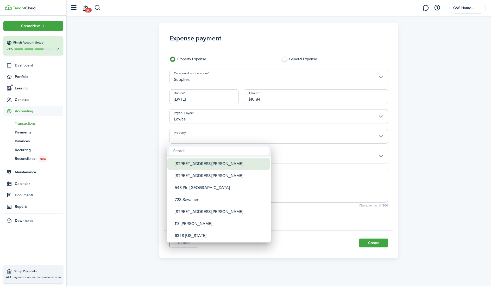
scroll to position [1, 0]
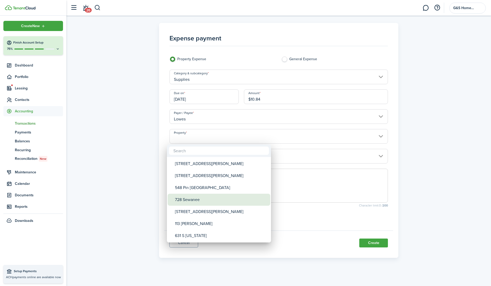
click at [189, 200] on div "728 Sewanee" at bounding box center [221, 200] width 92 height 12
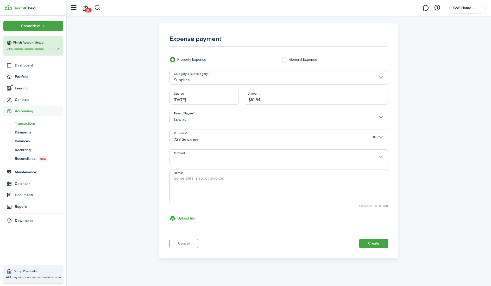
scroll to position [0, 0]
click at [374, 245] on button "Create" at bounding box center [374, 243] width 29 height 9
type input "728 Sewanee"
click at [375, 245] on button "Create" at bounding box center [374, 243] width 29 height 9
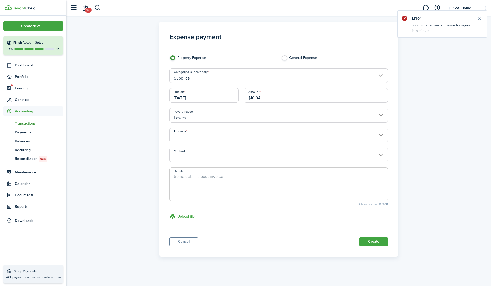
click at [379, 138] on input "Property" at bounding box center [279, 135] width 219 height 15
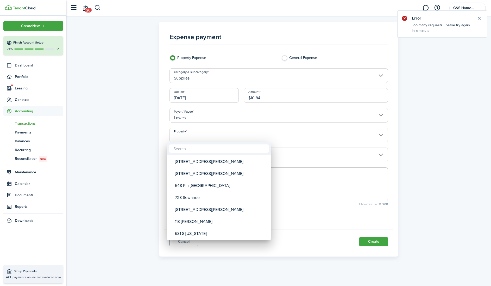
scroll to position [2, 0]
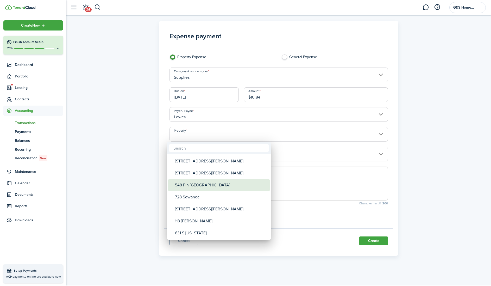
click at [208, 186] on div "548 Pin [GEOGRAPHIC_DATA]" at bounding box center [221, 186] width 92 height 12
type input "548 Pin [GEOGRAPHIC_DATA]"
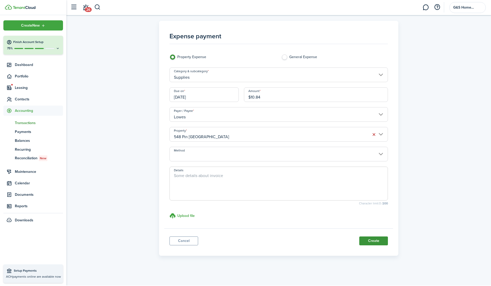
click at [364, 241] on button "Create" at bounding box center [374, 241] width 29 height 9
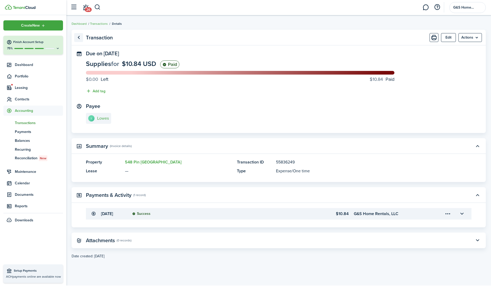
click at [79, 37] on link "Go back" at bounding box center [78, 38] width 9 height 9
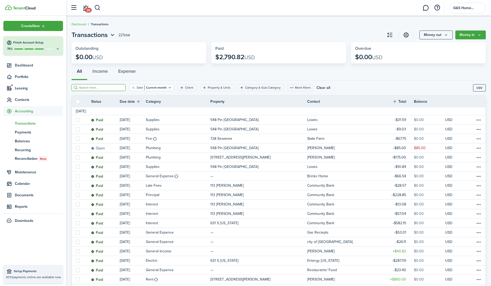
scroll to position [0, 0]
click at [105, 86] on input "search" at bounding box center [101, 87] width 46 height 5
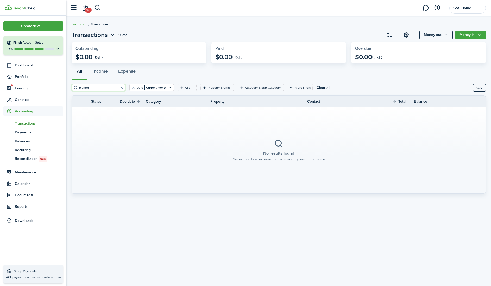
type input "planter"
click at [169, 87] on icon "Open filter" at bounding box center [170, 87] width 4 height 4
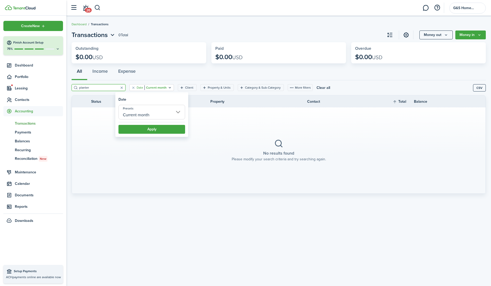
click at [155, 116] on input "Current month" at bounding box center [152, 112] width 67 height 15
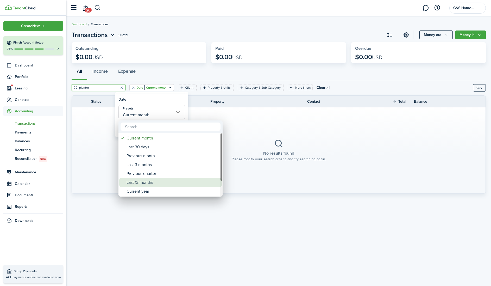
click at [139, 181] on div "Last 12 months" at bounding box center [173, 182] width 92 height 9
type input "Last 12 months"
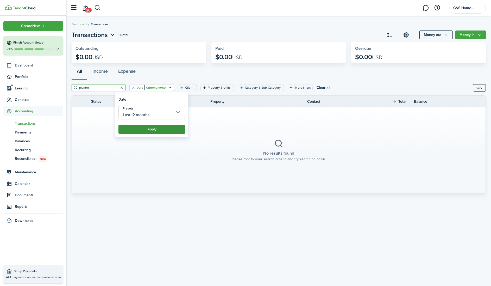
click at [145, 129] on button "Apply" at bounding box center [152, 129] width 67 height 9
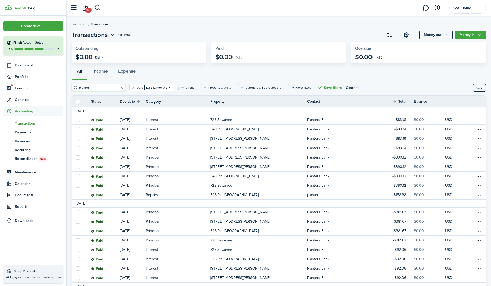
click at [98, 88] on input "planter" at bounding box center [101, 87] width 46 height 5
type input "p"
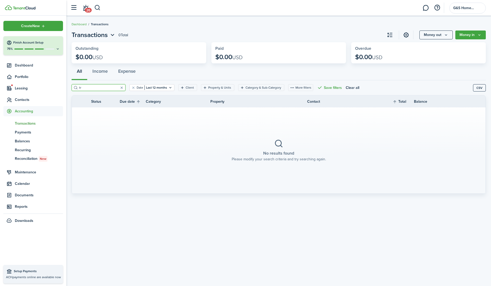
type input "t"
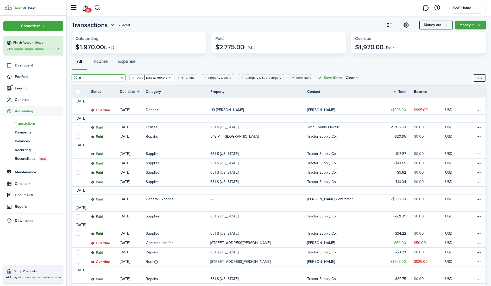
scroll to position [9, 0]
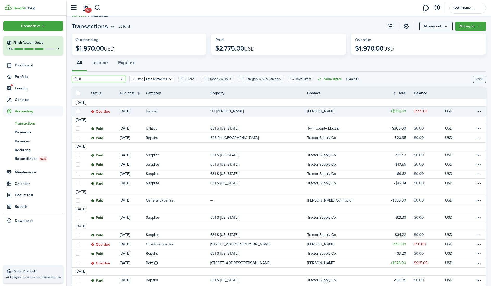
type input "tr"
click at [474, 110] on link at bounding box center [472, 112] width 8 height 9
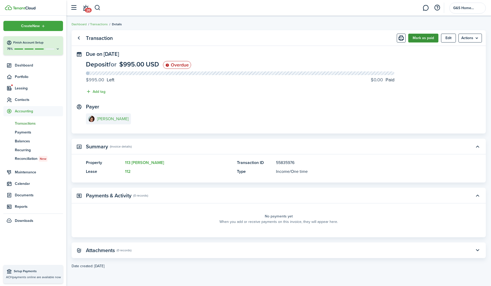
click at [419, 39] on button "Mark as paid" at bounding box center [424, 38] width 30 height 9
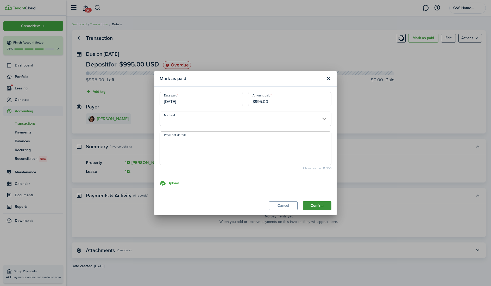
scroll to position [0, 0]
click at [329, 209] on button "Confirm" at bounding box center [317, 205] width 29 height 9
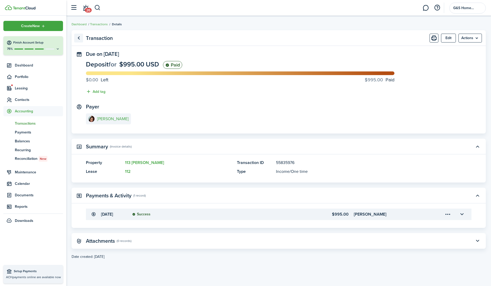
scroll to position [0, 0]
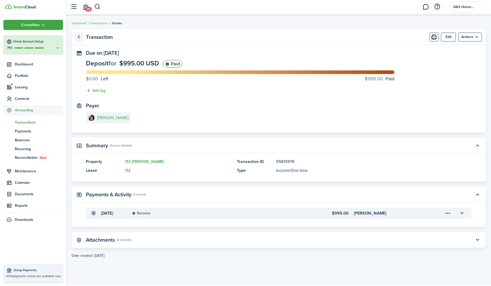
click at [78, 36] on link "Go back" at bounding box center [78, 38] width 9 height 9
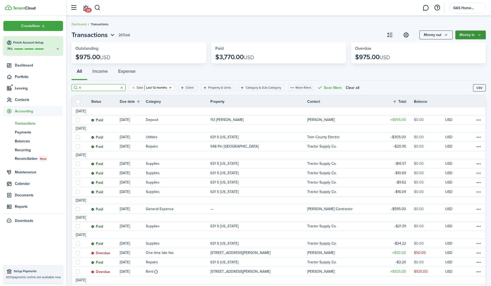
click at [464, 34] on button "Money in" at bounding box center [471, 34] width 30 height 9
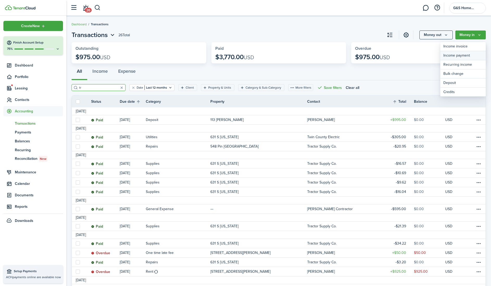
click at [459, 56] on link "Income payment" at bounding box center [464, 55] width 46 height 9
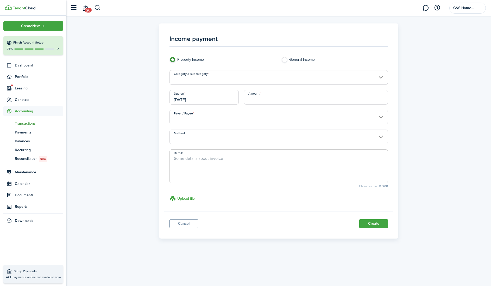
click at [365, 75] on input "Category & subcategory" at bounding box center [279, 77] width 219 height 15
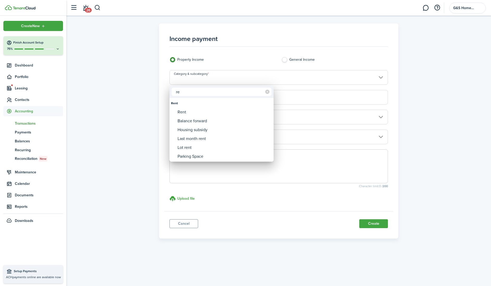
type input "r"
type input "pro"
click at [222, 153] on div "Other income" at bounding box center [221, 156] width 101 height 9
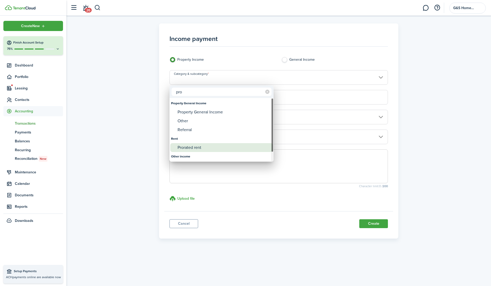
click at [219, 150] on div "Prorated rent" at bounding box center [224, 147] width 92 height 9
type input "Rent / Prorated rent"
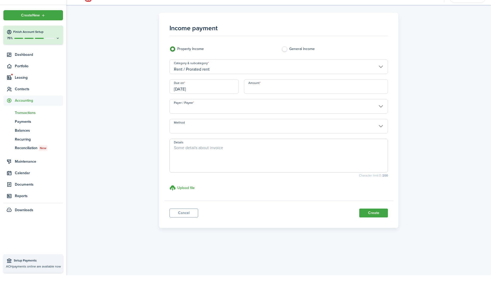
click at [272, 90] on input "Amount" at bounding box center [316, 97] width 144 height 15
click at [244, 111] on input "Payer / Payee" at bounding box center [279, 117] width 219 height 15
type input "$824.17"
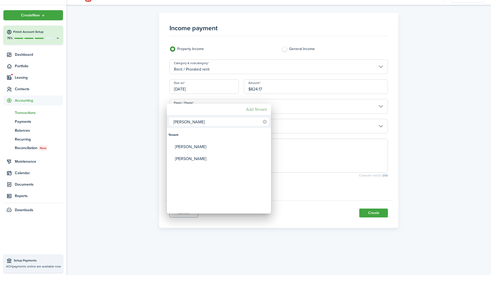
type input "[PERSON_NAME]"
drag, startPoint x: 244, startPoint y: 111, endPoint x: 208, endPoint y: 150, distance: 52.7
click at [208, 151] on div "[PERSON_NAME]" at bounding box center [221, 157] width 92 height 12
type input "[PERSON_NAME]"
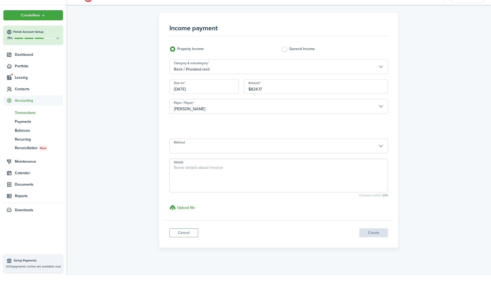
scroll to position [2, 0]
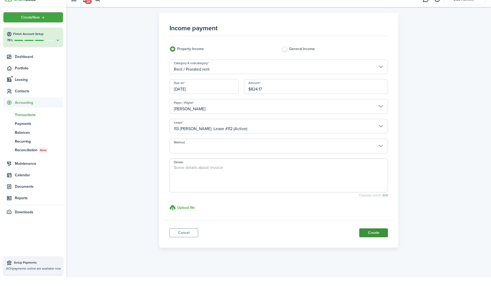
click at [373, 237] on button "Create" at bounding box center [374, 241] width 29 height 9
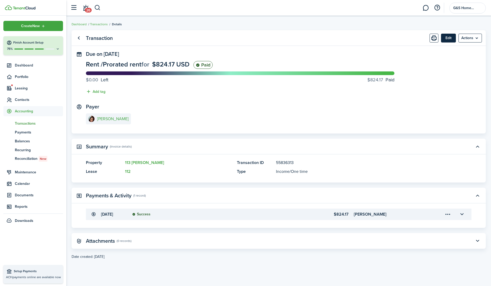
click at [448, 38] on button "Edit" at bounding box center [448, 38] width 15 height 9
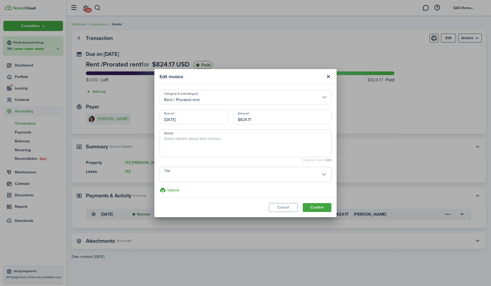
click at [172, 119] on input "[DATE]" at bounding box center [194, 117] width 69 height 15
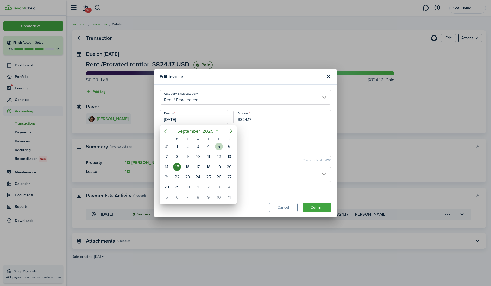
click at [219, 146] on div "5" at bounding box center [219, 147] width 8 height 8
type input "[DATE]"
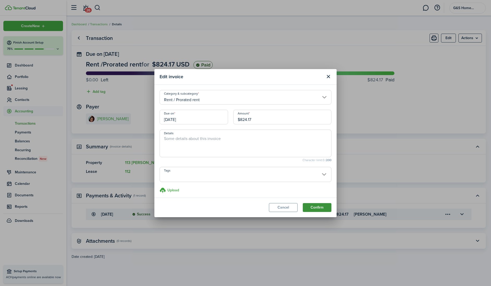
click at [310, 207] on button "Confirm" at bounding box center [317, 207] width 29 height 9
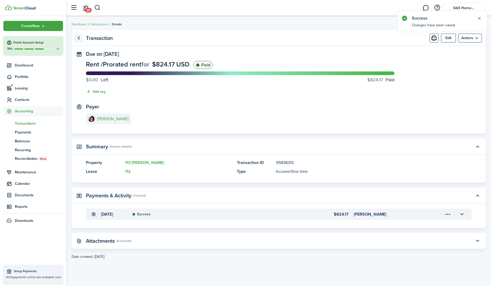
click at [80, 37] on link "Go back" at bounding box center [78, 38] width 9 height 9
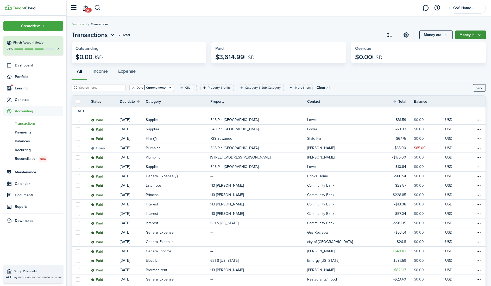
click at [464, 36] on button "Money in" at bounding box center [471, 34] width 30 height 9
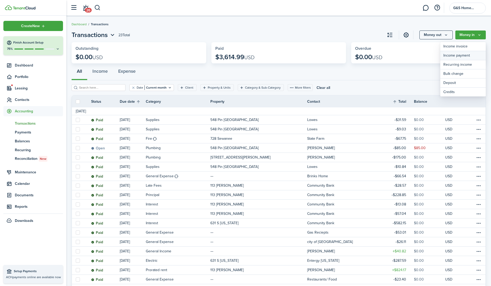
click at [450, 54] on link "Income payment" at bounding box center [464, 55] width 46 height 9
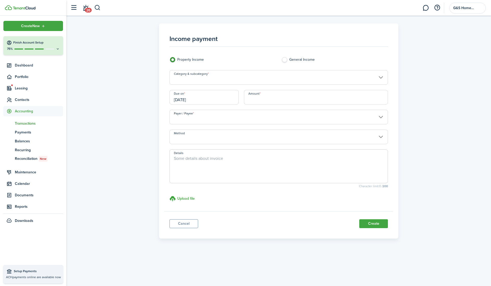
click at [274, 101] on input "Amount" at bounding box center [316, 97] width 144 height 15
click at [208, 99] on input "[DATE]" at bounding box center [205, 97] width 70 height 15
type input "$613.16"
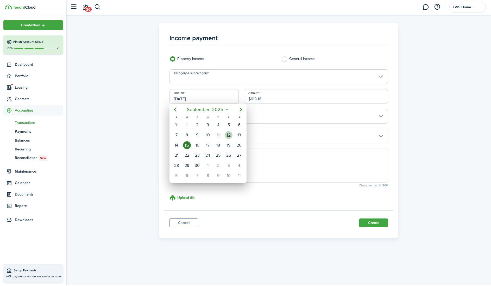
click at [231, 134] on div "12" at bounding box center [229, 136] width 8 height 8
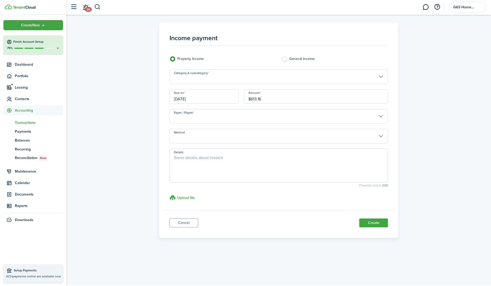
type input "[DATE]"
click at [239, 120] on input "Payer / Payee" at bounding box center [279, 117] width 219 height 15
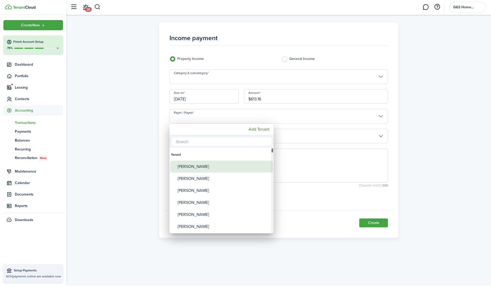
click at [200, 165] on div "[PERSON_NAME]" at bounding box center [224, 167] width 92 height 12
type input "[PERSON_NAME]"
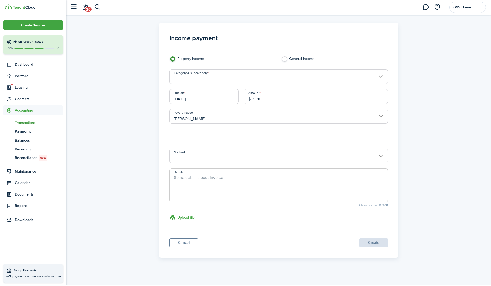
scroll to position [1, 0]
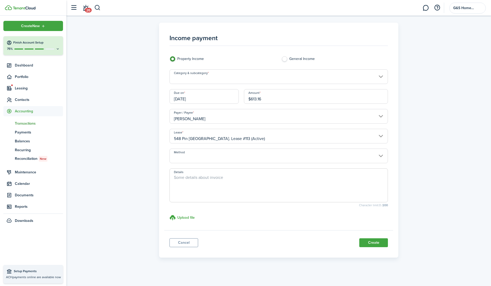
click at [250, 80] on input "Category & subcategory" at bounding box center [279, 76] width 219 height 15
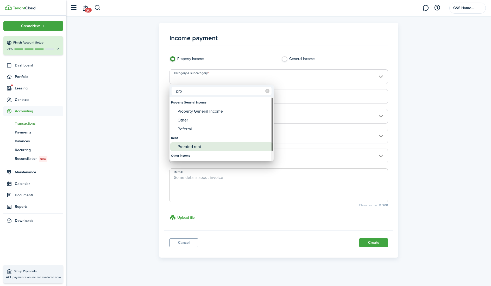
type input "pro"
click at [218, 145] on div "Prorated rent" at bounding box center [224, 146] width 92 height 9
type input "Rent / Prorated rent"
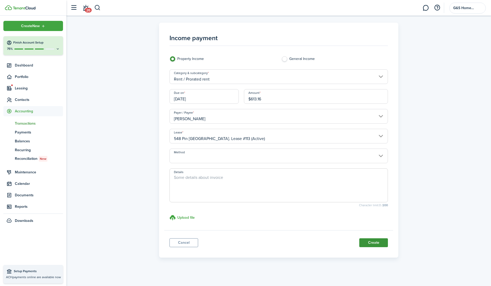
click at [368, 244] on button "Create" at bounding box center [374, 242] width 29 height 9
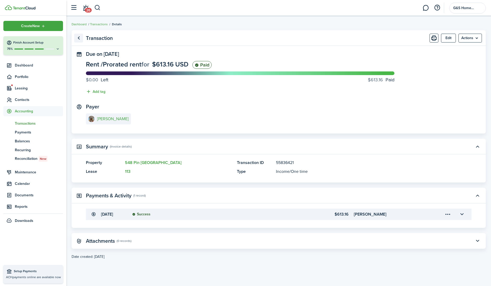
click at [80, 38] on link "Go back" at bounding box center [78, 38] width 9 height 9
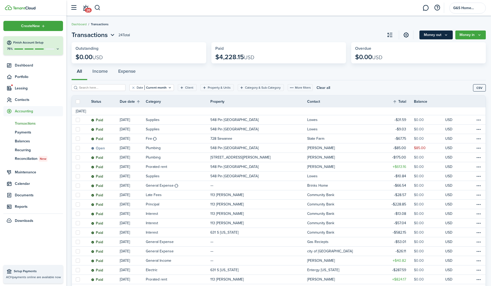
click at [434, 34] on button "Money out" at bounding box center [436, 34] width 33 height 9
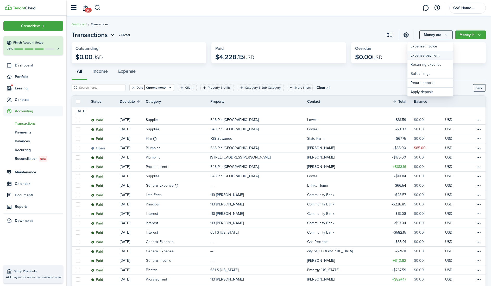
click at [431, 57] on link "Expense payment" at bounding box center [431, 55] width 46 height 9
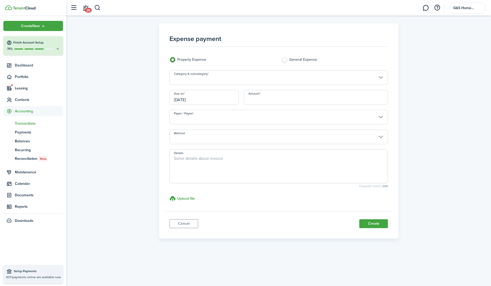
click at [256, 78] on input "Category & subcategory" at bounding box center [279, 77] width 219 height 15
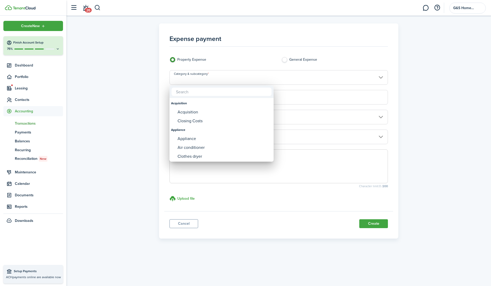
type input "i"
type input "prin"
click at [201, 113] on div "Principal" at bounding box center [224, 112] width 92 height 9
type input "Mortgage and Loans / Principal"
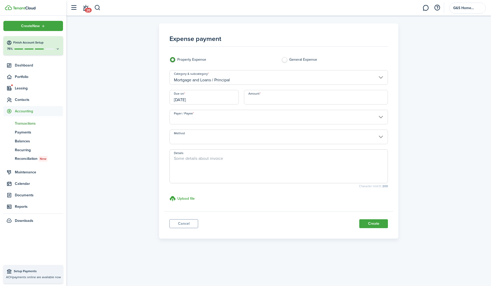
click at [178, 98] on input "[DATE]" at bounding box center [205, 97] width 70 height 15
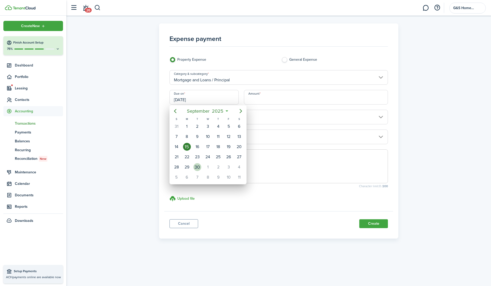
click at [197, 167] on div "30" at bounding box center [198, 167] width 8 height 8
type input "[DATE]"
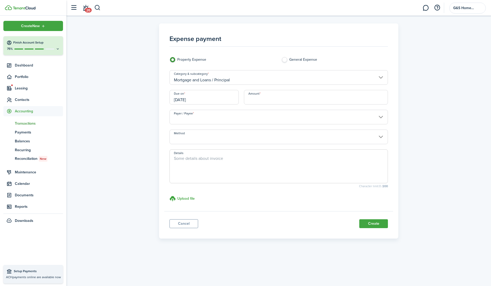
click at [250, 100] on input "Amount" at bounding box center [316, 97] width 144 height 15
click at [223, 120] on input "Payer / Payee" at bounding box center [279, 117] width 219 height 15
type input "$427.18"
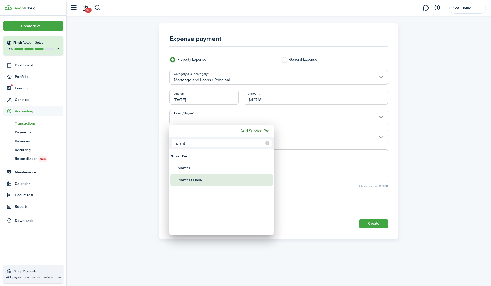
type input "plant"
click at [214, 181] on div "Planters Bank" at bounding box center [224, 180] width 92 height 12
type input "Planters Bank"
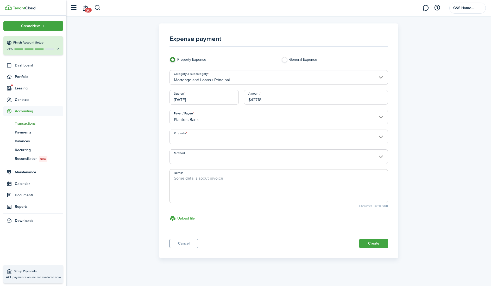
click at [239, 141] on input "Property" at bounding box center [279, 136] width 219 height 15
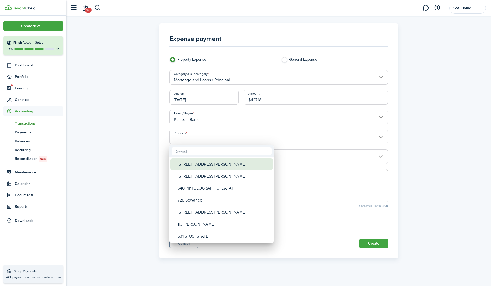
click at [220, 165] on div "[STREET_ADDRESS][PERSON_NAME]" at bounding box center [224, 164] width 92 height 12
type input "[STREET_ADDRESS][PERSON_NAME]"
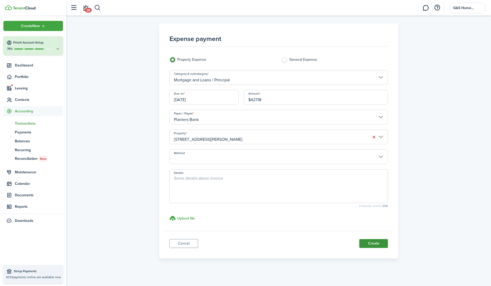
click at [373, 243] on button "Create" at bounding box center [374, 243] width 29 height 9
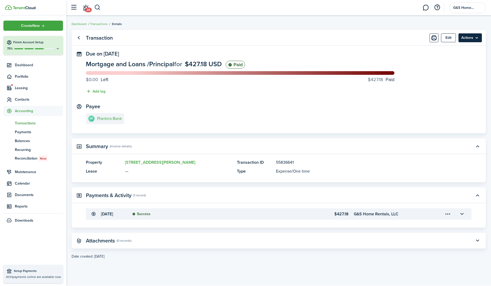
click at [465, 36] on menu-btn "Actions" at bounding box center [470, 38] width 23 height 9
click at [453, 58] on link "Clone" at bounding box center [460, 58] width 46 height 9
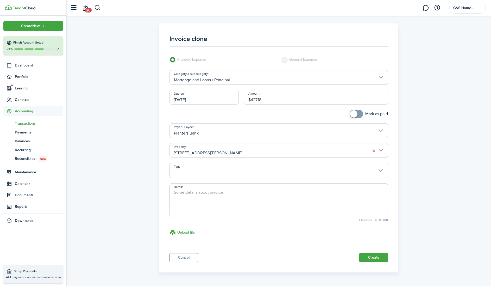
click at [247, 154] on input "[STREET_ADDRESS][PERSON_NAME]" at bounding box center [279, 150] width 219 height 15
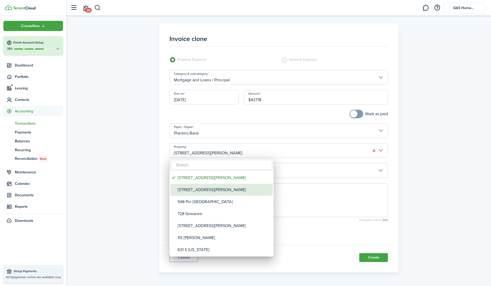
click at [235, 190] on div "[STREET_ADDRESS][PERSON_NAME]" at bounding box center [224, 190] width 92 height 12
type input "[STREET_ADDRESS][PERSON_NAME]"
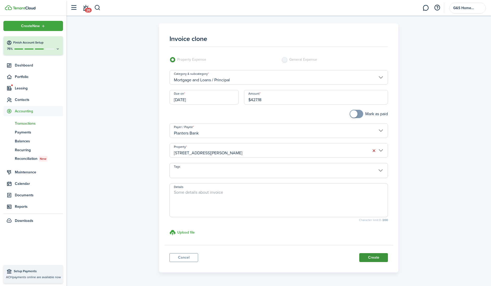
scroll to position [1, 0]
click at [369, 255] on button "Create" at bounding box center [374, 256] width 29 height 9
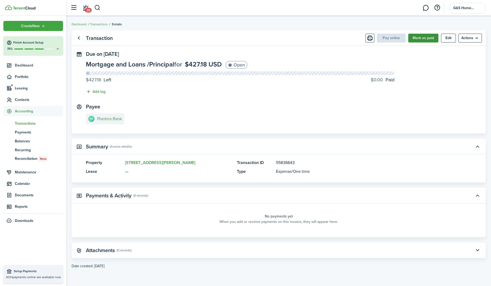
click at [419, 38] on button "Mark as paid" at bounding box center [424, 38] width 30 height 9
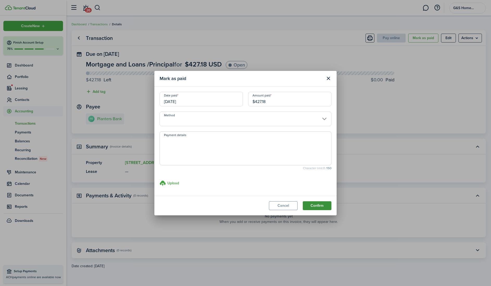
click at [315, 206] on button "Confirm" at bounding box center [317, 205] width 29 height 9
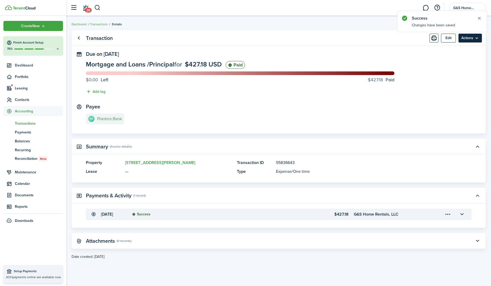
click at [467, 37] on menu-btn "Actions" at bounding box center [470, 38] width 23 height 9
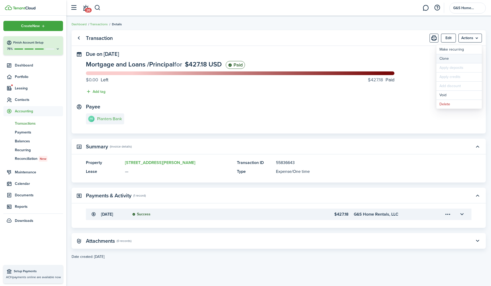
click at [456, 58] on link "Clone" at bounding box center [460, 58] width 46 height 9
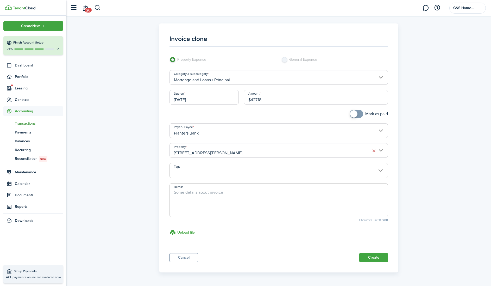
checkbox input "true"
click at [357, 113] on span at bounding box center [356, 114] width 5 height 8
click at [323, 154] on input "[STREET_ADDRESS][PERSON_NAME]" at bounding box center [279, 150] width 219 height 15
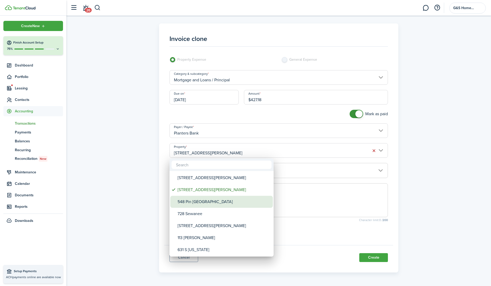
click at [216, 204] on div "548 Pin [GEOGRAPHIC_DATA]" at bounding box center [224, 202] width 92 height 12
type input "548 Pin [GEOGRAPHIC_DATA]"
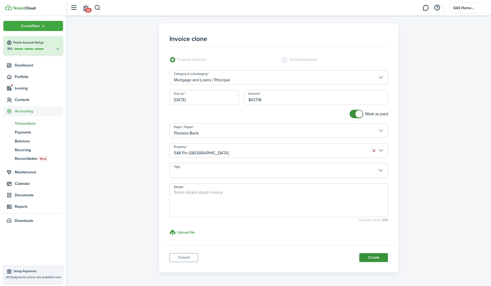
click at [368, 255] on button "Create" at bounding box center [374, 257] width 29 height 9
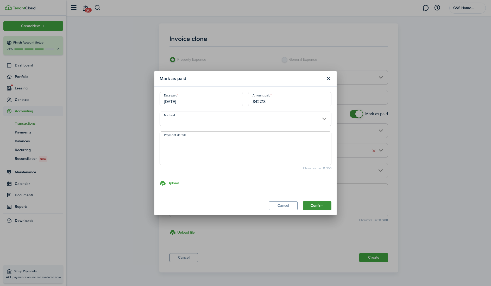
click at [307, 202] on button "Confirm" at bounding box center [317, 205] width 29 height 9
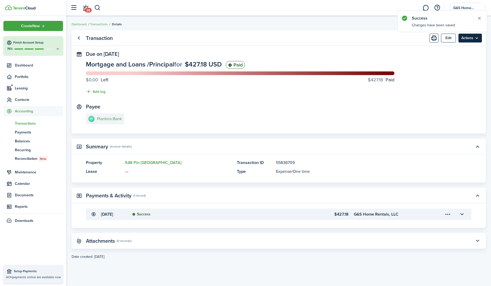
click at [467, 39] on menu-btn "Actions" at bounding box center [470, 38] width 23 height 9
click at [451, 59] on link "Clone" at bounding box center [460, 58] width 46 height 9
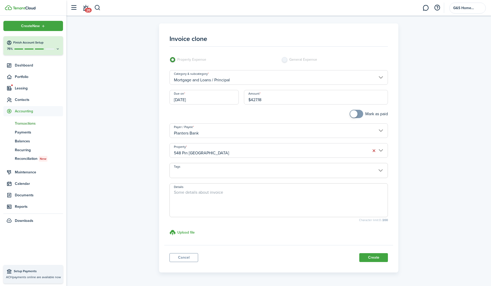
click at [240, 153] on input "548 Pin [GEOGRAPHIC_DATA]" at bounding box center [279, 150] width 219 height 15
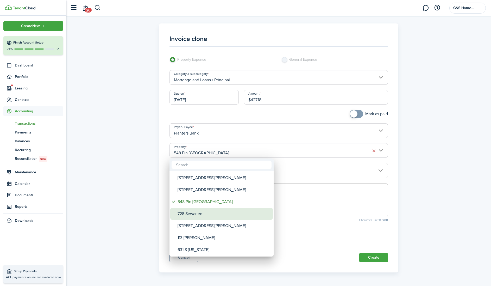
click at [202, 214] on div "728 Sewanee" at bounding box center [224, 214] width 92 height 12
type input "728 Sewanee"
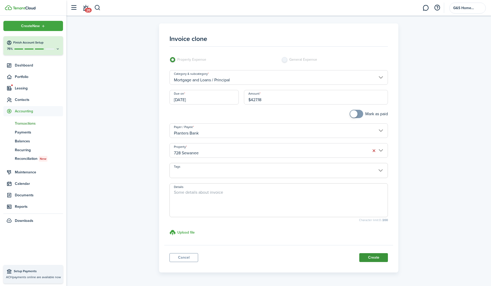
click at [366, 257] on button "Create" at bounding box center [374, 257] width 29 height 9
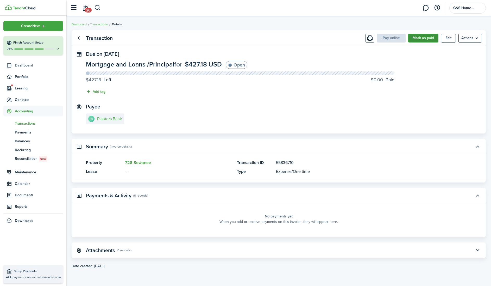
click at [420, 41] on button "Mark as paid" at bounding box center [424, 38] width 30 height 9
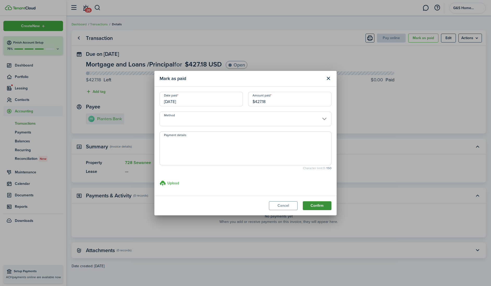
click at [320, 203] on button "Confirm" at bounding box center [317, 205] width 29 height 9
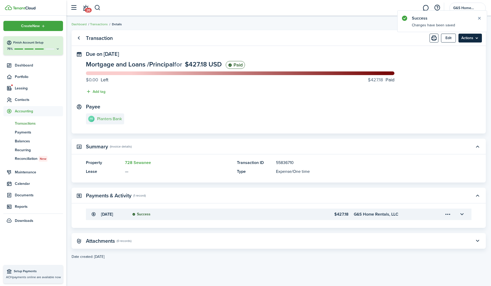
click at [465, 40] on menu-btn "Actions" at bounding box center [470, 38] width 23 height 9
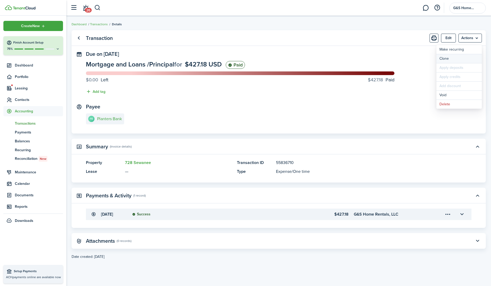
click at [447, 59] on link "Clone" at bounding box center [460, 58] width 46 height 9
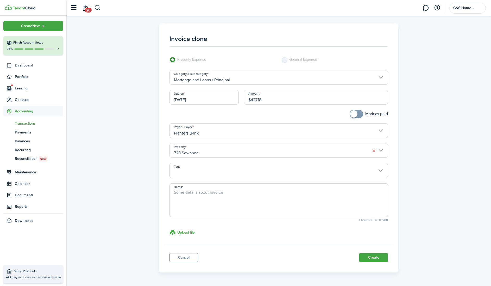
scroll to position [4, 0]
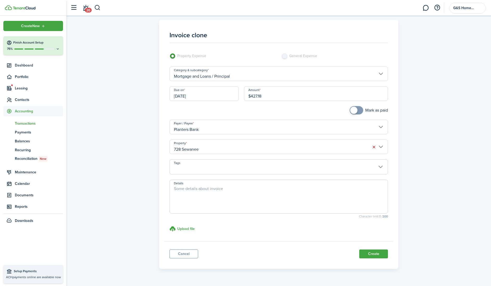
click at [301, 75] on input "Mortgage and Loans / Principal" at bounding box center [279, 73] width 219 height 15
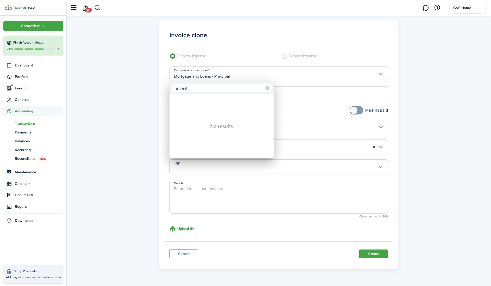
type input "intrest"
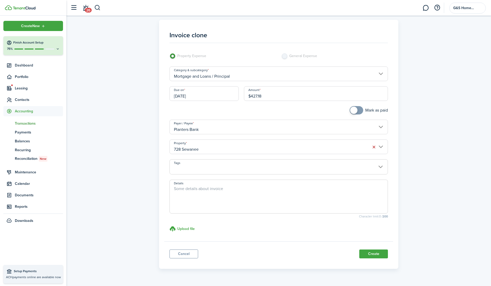
scroll to position [0, 3]
click at [261, 76] on input "Mortgage and Loans / Principal" at bounding box center [279, 73] width 219 height 15
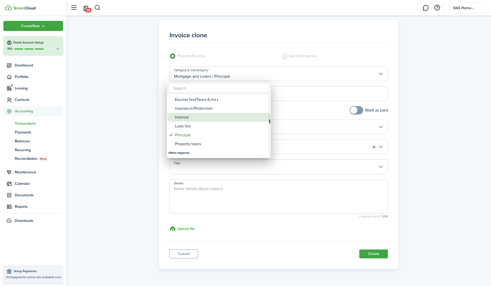
click at [188, 119] on div "Interest" at bounding box center [221, 117] width 92 height 9
type input "Mortgage and Loans / Interest"
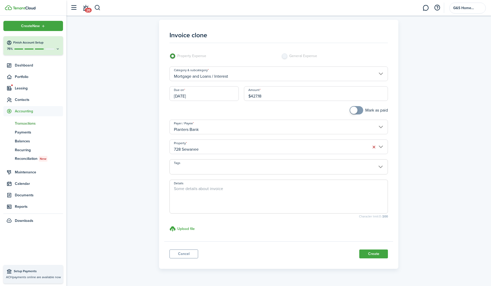
click at [271, 96] on input "$427.18" at bounding box center [316, 93] width 144 height 15
type input "$"
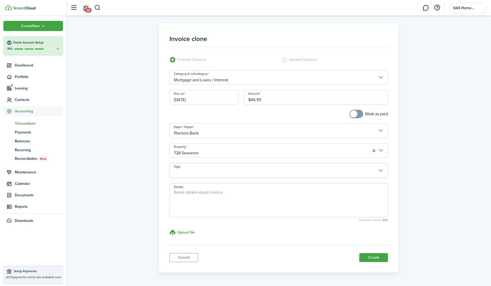
scroll to position [0, 0]
type input "$46.55"
checkbox input "true"
click at [353, 115] on span at bounding box center [353, 112] width 7 height 7
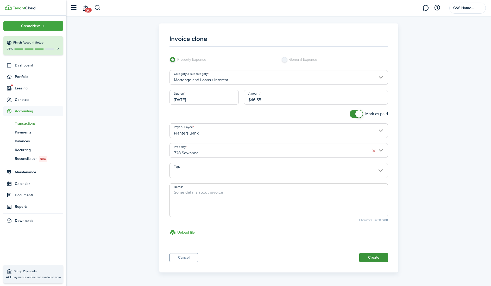
scroll to position [1, 0]
click at [366, 256] on button "Create" at bounding box center [374, 256] width 29 height 9
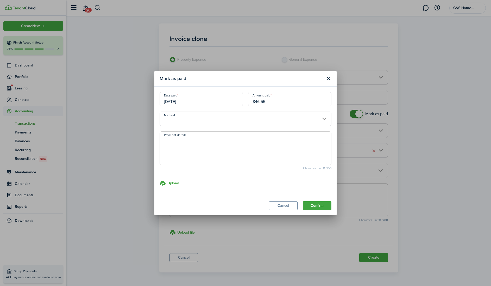
scroll to position [0, 0]
click at [324, 205] on button "Confirm" at bounding box center [317, 205] width 29 height 9
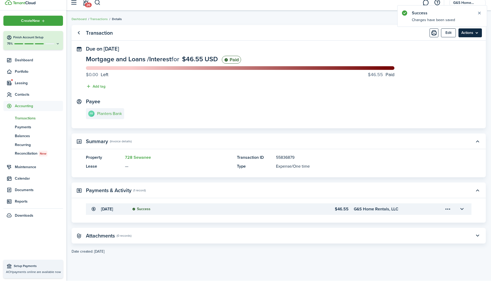
scroll to position [0, 0]
click at [467, 34] on menu-btn "Actions" at bounding box center [470, 38] width 23 height 9
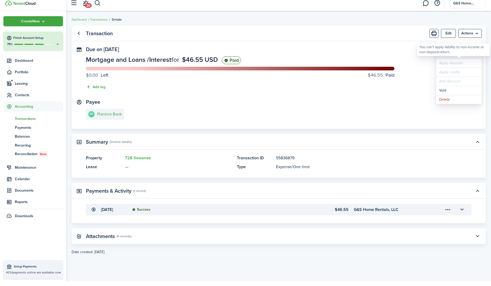
click at [444, 57] on link "Clone" at bounding box center [459, 58] width 46 height 9
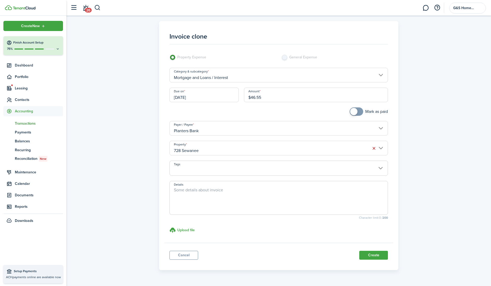
checkbox input "true"
click at [358, 109] on span at bounding box center [356, 111] width 5 height 8
click at [322, 155] on input "728 Sewanee" at bounding box center [279, 148] width 219 height 15
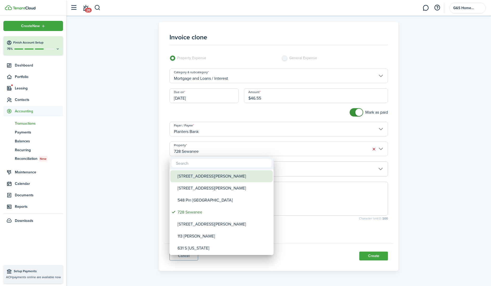
scroll to position [2, 0]
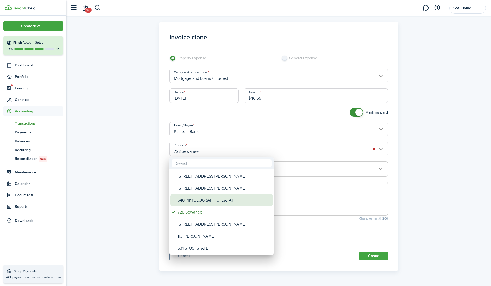
click at [220, 197] on div "548 Pin [GEOGRAPHIC_DATA]" at bounding box center [224, 200] width 92 height 12
type input "548 Pin [GEOGRAPHIC_DATA]"
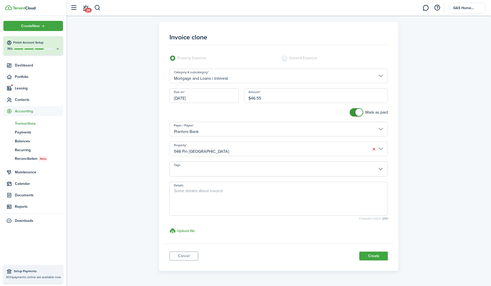
scroll to position [1, 0]
click at [367, 257] on button "Create" at bounding box center [374, 256] width 29 height 9
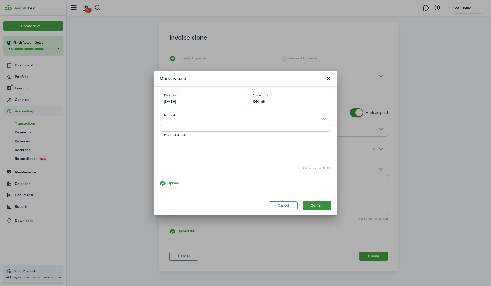
click at [311, 207] on button "Confirm" at bounding box center [317, 205] width 29 height 9
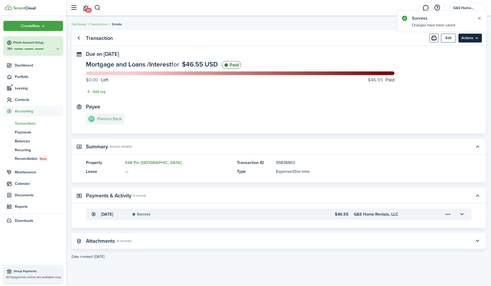
click at [463, 40] on menu-btn "Actions" at bounding box center [470, 38] width 23 height 9
click at [454, 60] on div "You can't apply liability to non-income or non-deposit-return." at bounding box center [453, 54] width 73 height 13
click at [467, 38] on menu-btn "Actions" at bounding box center [470, 38] width 23 height 9
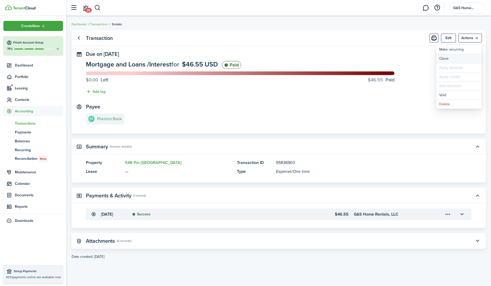
click at [456, 58] on link "Clone" at bounding box center [459, 58] width 46 height 9
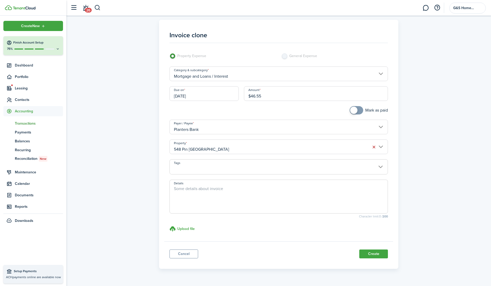
scroll to position [4, 0]
checkbox input "true"
click at [358, 113] on span at bounding box center [356, 110] width 5 height 8
click at [321, 150] on input "548 Pin [GEOGRAPHIC_DATA]" at bounding box center [279, 145] width 219 height 15
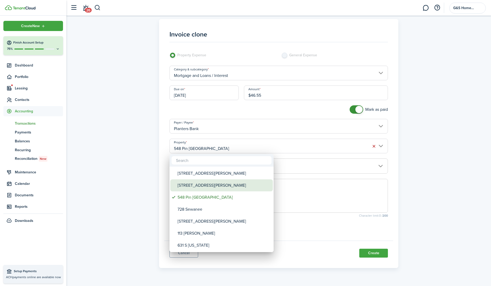
click at [253, 190] on div "[STREET_ADDRESS][PERSON_NAME]" at bounding box center [224, 185] width 92 height 12
type input "[STREET_ADDRESS][PERSON_NAME]"
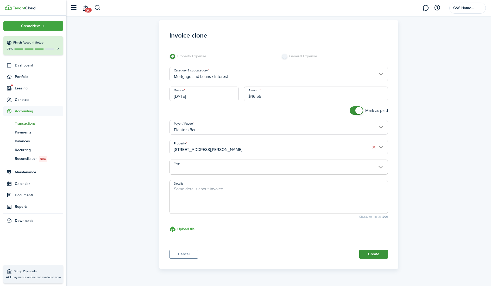
click at [373, 253] on button "Create" at bounding box center [374, 254] width 29 height 9
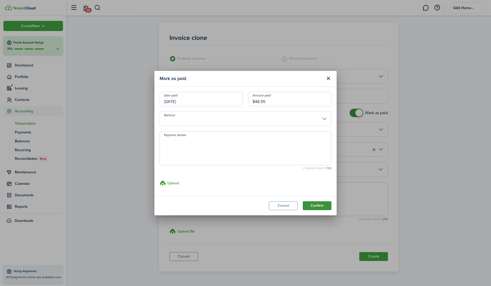
click at [327, 205] on button "Confirm" at bounding box center [317, 205] width 29 height 9
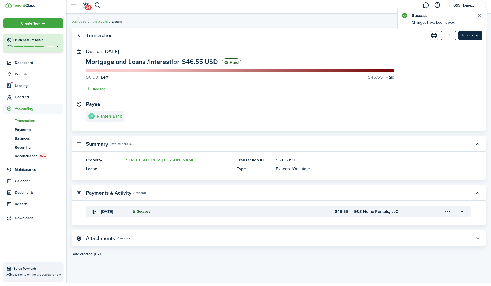
click at [465, 37] on menu-btn "Actions" at bounding box center [470, 38] width 23 height 9
click at [445, 61] on div "Make recurring Clone Apply deposits Apply credits Add discount Void Delete" at bounding box center [460, 77] width 46 height 64
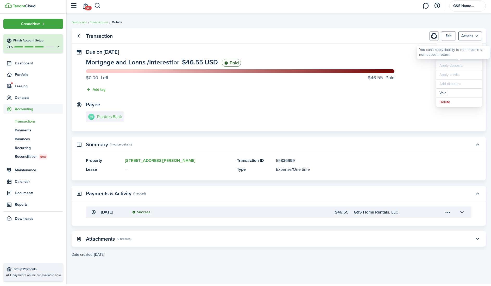
click at [443, 60] on link "Clone" at bounding box center [460, 58] width 46 height 9
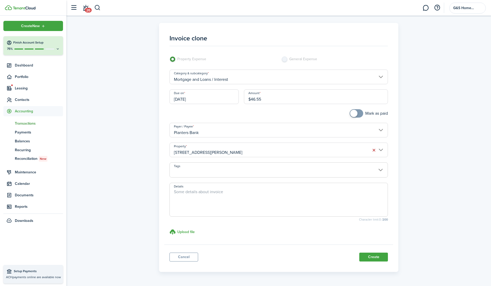
checkbox input "true"
click at [354, 114] on span at bounding box center [353, 113] width 7 height 7
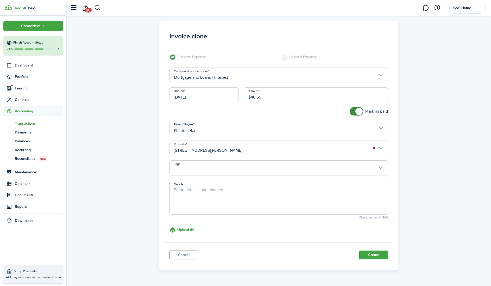
click at [282, 150] on input "[STREET_ADDRESS][PERSON_NAME]" at bounding box center [279, 147] width 219 height 15
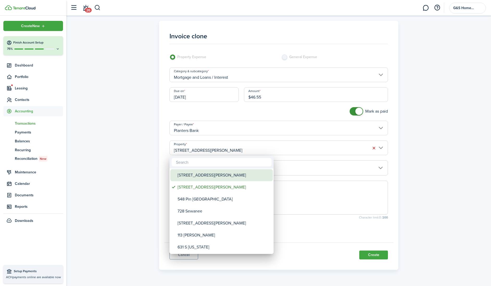
click at [198, 175] on div "[STREET_ADDRESS][PERSON_NAME]" at bounding box center [224, 175] width 92 height 12
type input "[STREET_ADDRESS][PERSON_NAME]"
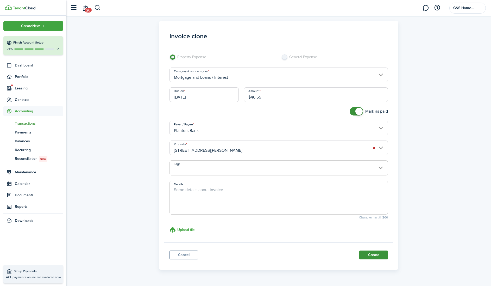
click at [370, 254] on button "Create" at bounding box center [374, 254] width 29 height 9
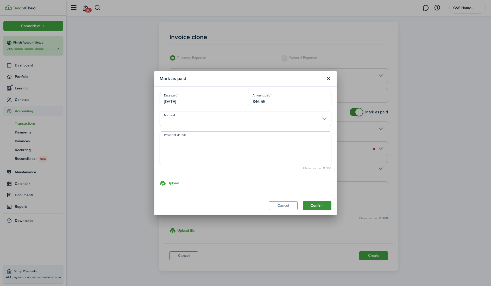
click at [313, 206] on button "Confirm" at bounding box center [317, 205] width 29 height 9
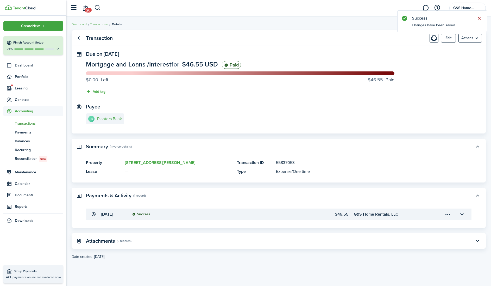
click at [478, 18] on button "Close notify" at bounding box center [479, 18] width 7 height 7
click at [79, 37] on link "Go back" at bounding box center [78, 38] width 9 height 9
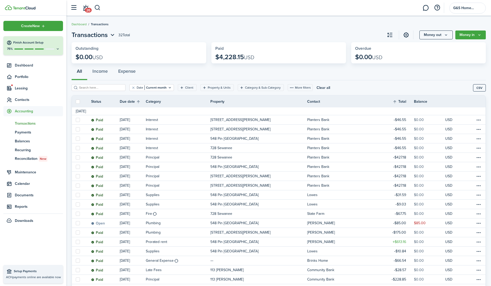
click at [80, 71] on div "All Income Expense" at bounding box center [279, 73] width 414 height 16
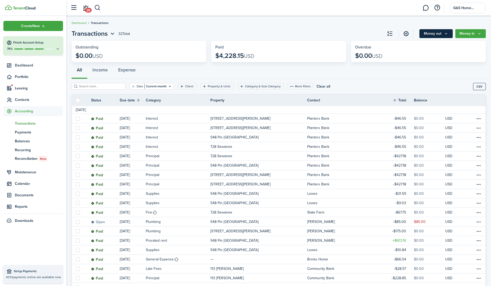
scroll to position [0, 0]
click at [435, 36] on button "Money out" at bounding box center [436, 34] width 33 height 9
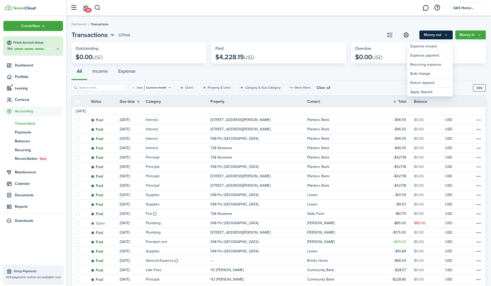
scroll to position [0, 0]
click at [423, 56] on link "Expense payment" at bounding box center [430, 56] width 46 height 9
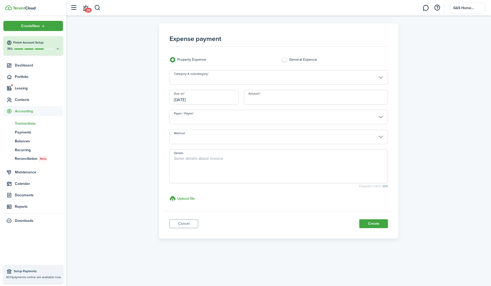
drag, startPoint x: 284, startPoint y: 61, endPoint x: 282, endPoint y: 66, distance: 5.7
click at [284, 61] on label "General Expense" at bounding box center [335, 61] width 107 height 8
radio input "false"
radio input "true"
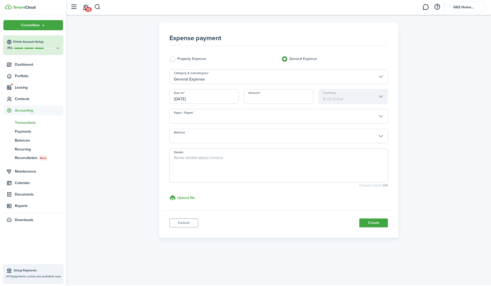
click at [271, 100] on input "Amount" at bounding box center [279, 97] width 70 height 15
click at [223, 118] on input "Payer / Payee" at bounding box center [279, 117] width 219 height 15
type input "$23.48"
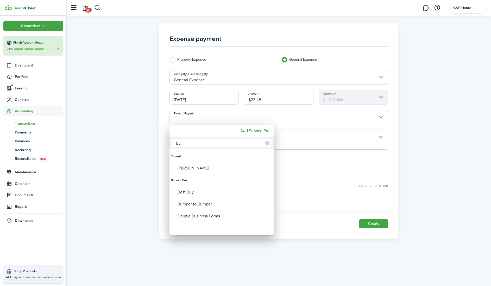
type input "b"
click at [170, 59] on div at bounding box center [245, 142] width 575 height 369
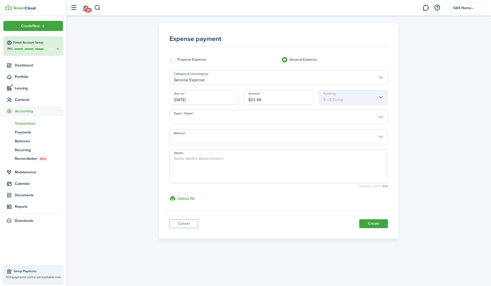
click at [174, 61] on label "Property Expense" at bounding box center [223, 61] width 107 height 8
radio input "true"
click at [206, 80] on input "Category & subcategory" at bounding box center [279, 77] width 219 height 15
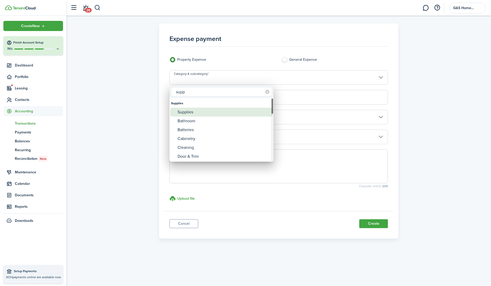
type input "supp"
click at [191, 114] on div "Supplies" at bounding box center [224, 112] width 92 height 9
type input "Supplies"
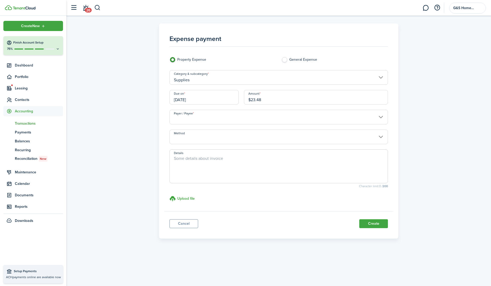
click at [271, 101] on input "$23.48" at bounding box center [316, 97] width 144 height 15
type input "$"
click at [292, 121] on input "Payer / Payee" at bounding box center [279, 117] width 219 height 15
type input "$49.18"
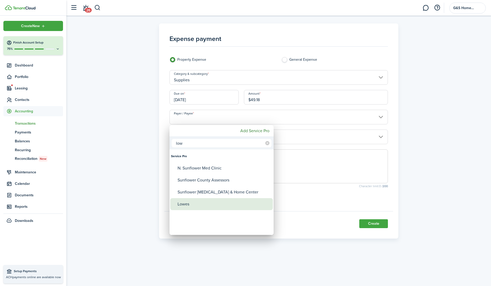
type input "low"
click at [231, 208] on div "Lowes" at bounding box center [224, 204] width 92 height 12
type input "Lowes"
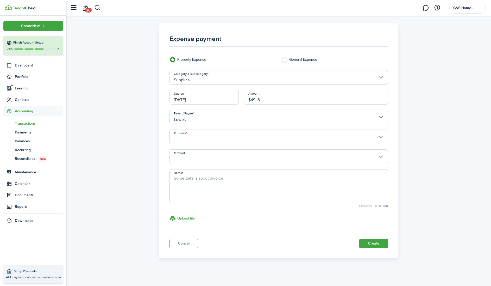
click at [276, 141] on input "Property" at bounding box center [279, 136] width 219 height 15
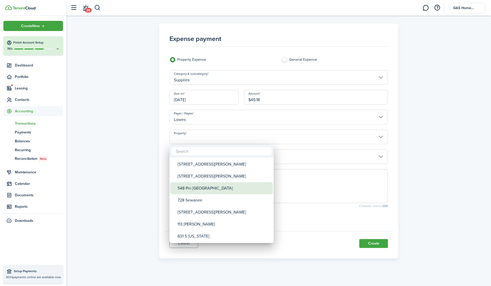
click at [220, 191] on div "548 Pin [GEOGRAPHIC_DATA]" at bounding box center [224, 188] width 92 height 12
type input "548 Pin [GEOGRAPHIC_DATA]"
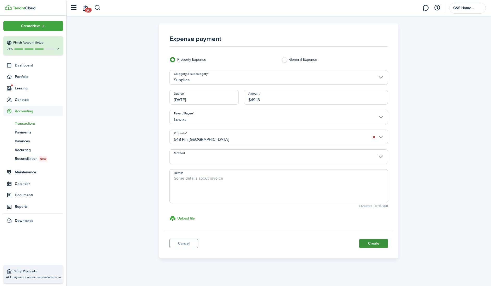
click at [367, 243] on button "Create" at bounding box center [374, 243] width 29 height 9
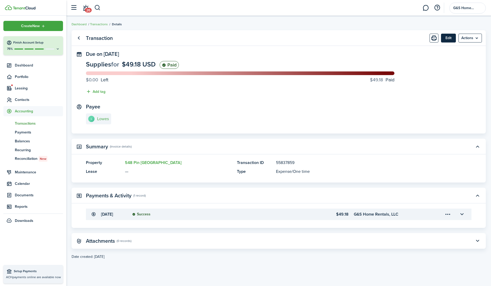
click at [449, 40] on button "Edit" at bounding box center [448, 38] width 15 height 9
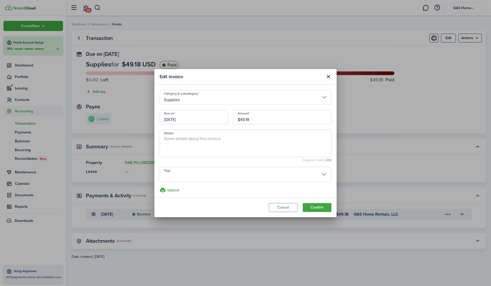
click at [186, 118] on input "[DATE]" at bounding box center [194, 117] width 69 height 15
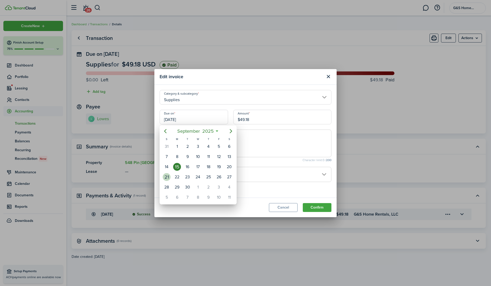
click at [171, 178] on div "21" at bounding box center [167, 177] width 10 height 10
type input "[DATE]"
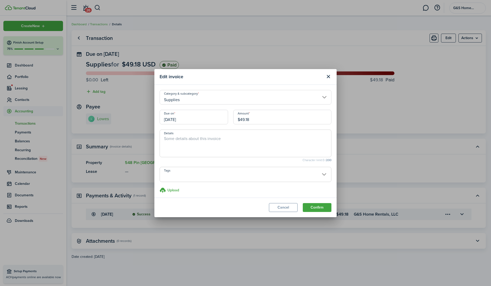
click at [252, 120] on input "$49.18" at bounding box center [282, 117] width 98 height 15
type input "$271.00"
click at [316, 205] on button "Confirm" at bounding box center [317, 207] width 29 height 9
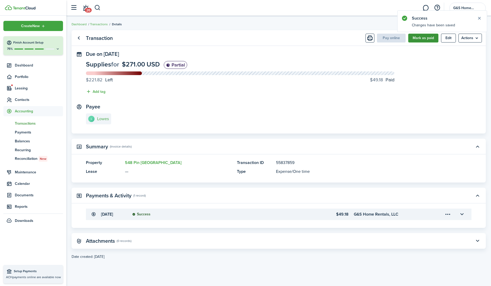
click at [415, 39] on button "Mark as paid" at bounding box center [424, 38] width 30 height 9
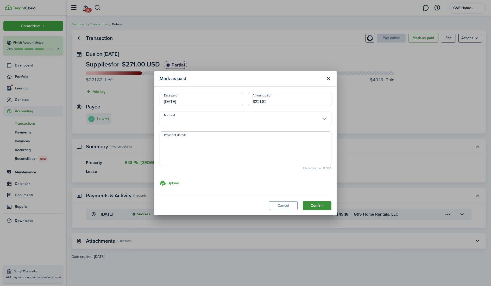
click at [317, 205] on button "Confirm" at bounding box center [317, 205] width 29 height 9
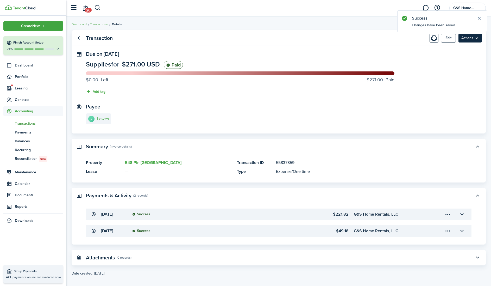
click at [462, 36] on menu-btn "Actions" at bounding box center [470, 38] width 23 height 9
click at [451, 61] on link "Clone" at bounding box center [460, 58] width 46 height 9
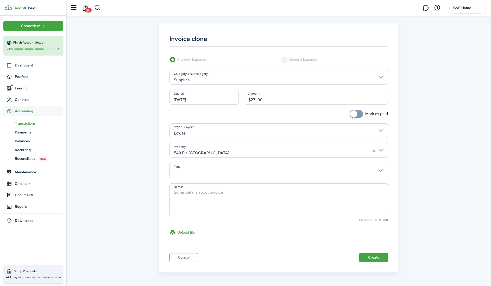
click at [271, 101] on input "$271.00" at bounding box center [316, 97] width 144 height 15
type input "$268.00"
checkbox input "true"
click at [357, 114] on span at bounding box center [353, 113] width 7 height 7
click at [290, 132] on input "Lowes" at bounding box center [279, 130] width 219 height 15
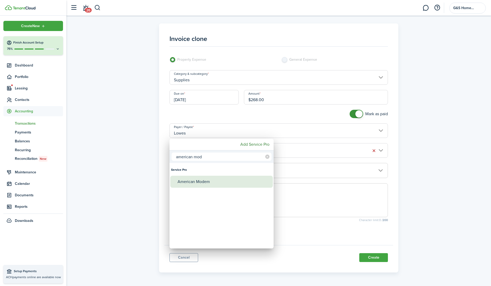
type input "american mod"
click at [238, 180] on div "American Modem" at bounding box center [224, 182] width 92 height 12
type input "American Modem"
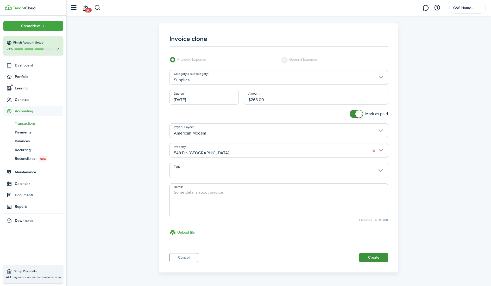
click at [369, 260] on button "Create" at bounding box center [374, 257] width 29 height 9
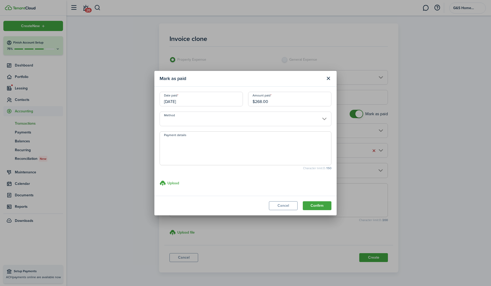
click at [184, 101] on input "[DATE]" at bounding box center [201, 99] width 83 height 15
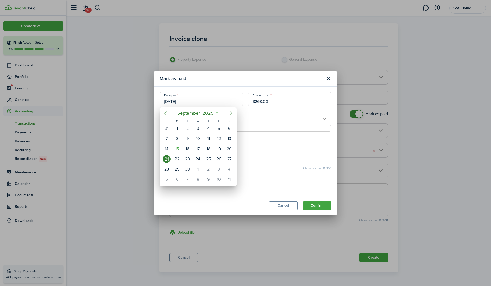
click at [231, 113] on icon "Next page" at bounding box center [231, 113] width 6 height 6
click at [190, 159] on div "21" at bounding box center [188, 159] width 8 height 8
type input "[DATE]"
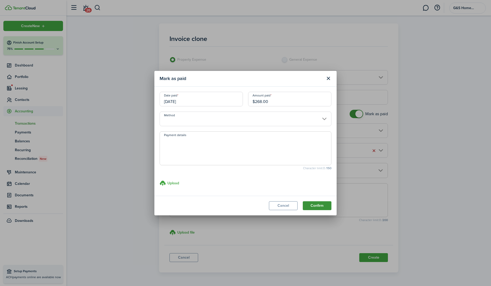
click at [312, 205] on button "Confirm" at bounding box center [317, 205] width 29 height 9
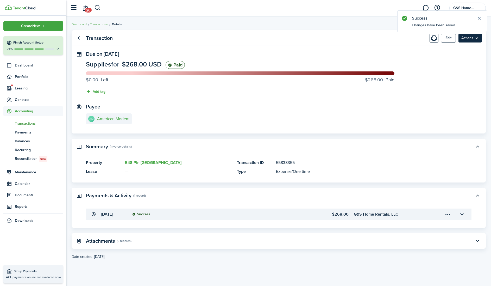
click at [469, 38] on menu-btn "Actions" at bounding box center [470, 38] width 23 height 9
click at [449, 59] on link "Clone" at bounding box center [460, 58] width 46 height 9
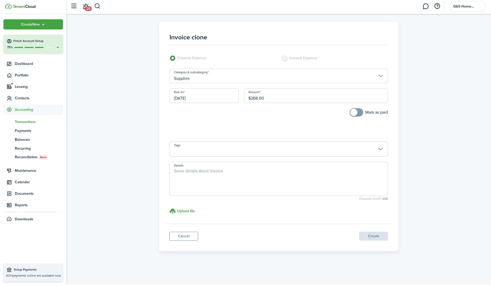
scroll to position [2, 0]
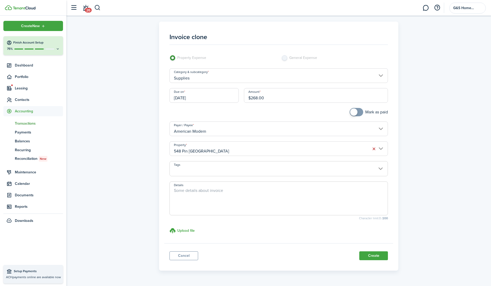
checkbox input "true"
click at [357, 114] on span at bounding box center [356, 112] width 5 height 8
click at [273, 98] on input "$268.00" at bounding box center [316, 95] width 144 height 15
type input "$268.00"
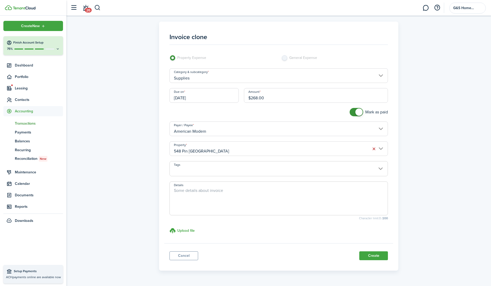
click at [199, 98] on input "[DATE]" at bounding box center [205, 95] width 70 height 15
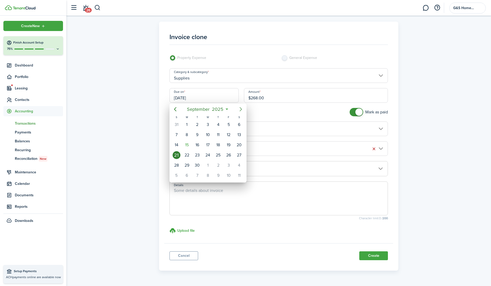
click at [240, 109] on icon "Next page" at bounding box center [241, 109] width 6 height 6
click at [199, 156] on div "21" at bounding box center [198, 155] width 8 height 8
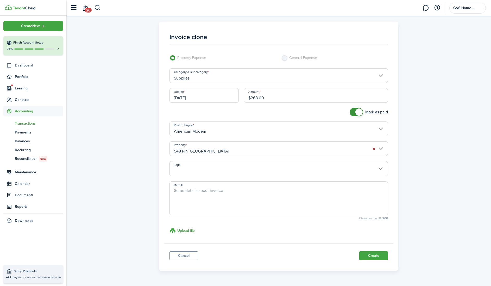
click at [206, 97] on input "[DATE]" at bounding box center [205, 95] width 70 height 15
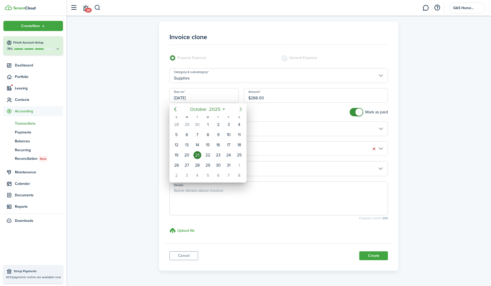
click at [239, 109] on icon "Next page" at bounding box center [241, 109] width 6 height 6
click at [229, 156] on div "21" at bounding box center [229, 155] width 8 height 8
type input "[DATE]"
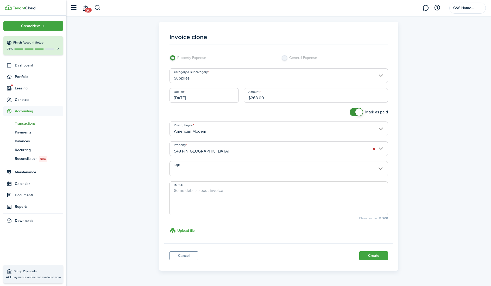
click at [381, 148] on input "548 Pin [GEOGRAPHIC_DATA]" at bounding box center [279, 148] width 219 height 15
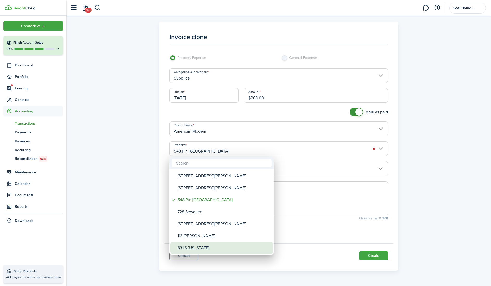
click at [206, 246] on div "631 S [US_STATE]" at bounding box center [224, 248] width 92 height 12
type input "631 S [US_STATE]"
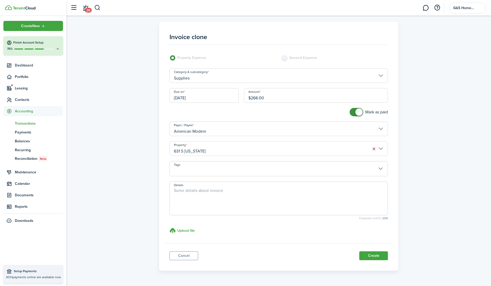
scroll to position [1, 0]
click at [366, 256] on button "Create" at bounding box center [374, 256] width 29 height 9
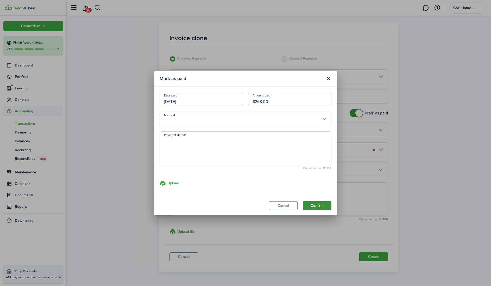
click at [323, 204] on button "Confirm" at bounding box center [317, 205] width 29 height 9
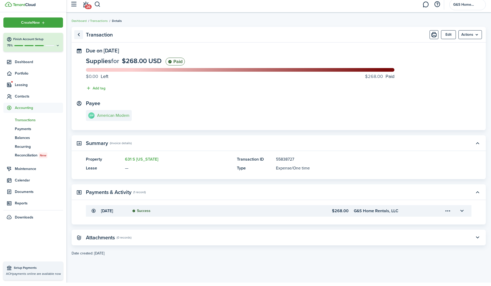
click at [81, 34] on link "Go back" at bounding box center [78, 38] width 9 height 9
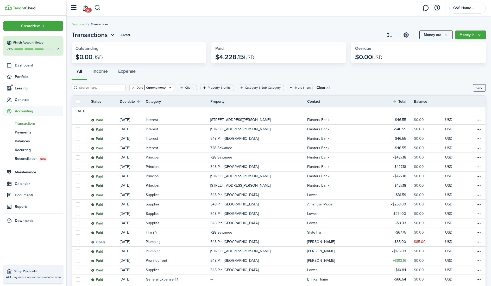
click at [98, 89] on input "search" at bounding box center [101, 87] width 46 height 5
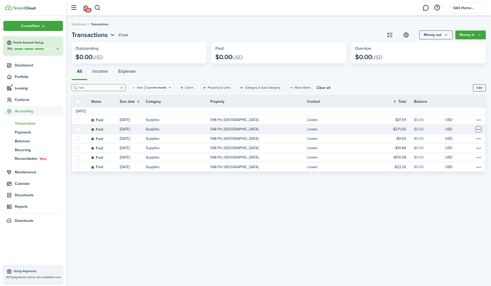
type input "low"
click at [478, 129] on table-menu-btn-icon at bounding box center [479, 129] width 6 height 6
click at [468, 139] on button "Edit" at bounding box center [459, 139] width 46 height 9
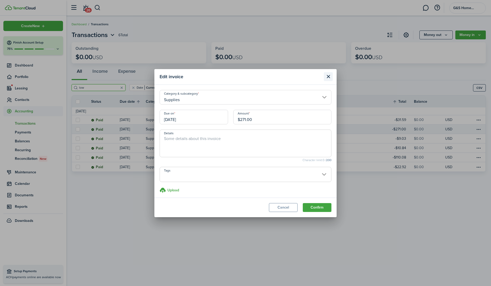
click at [328, 76] on button "Close modal" at bounding box center [328, 76] width 9 height 9
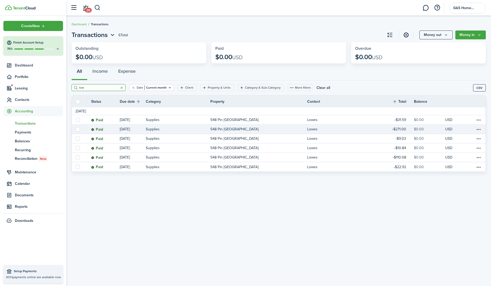
click at [78, 129] on label at bounding box center [78, 129] width 4 height 4
click at [76, 129] on input "checkbox" at bounding box center [76, 129] width 0 height 0
checkbox input "true"
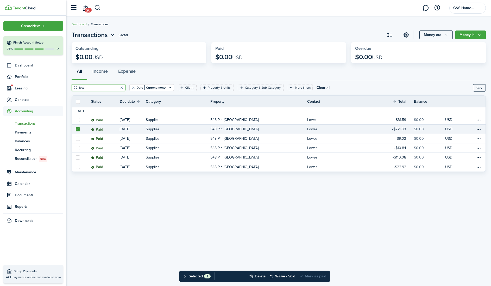
click at [257, 275] on button "Delete" at bounding box center [257, 275] width 16 height 11
click at [308, 275] on button "Confirm" at bounding box center [312, 276] width 21 height 7
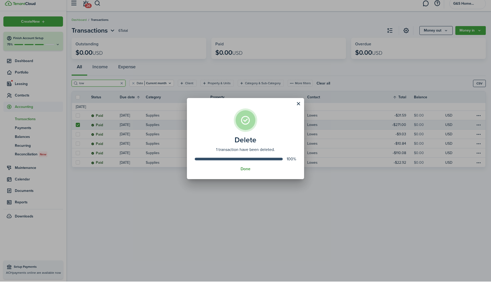
click at [246, 171] on button "Done" at bounding box center [246, 173] width 10 height 5
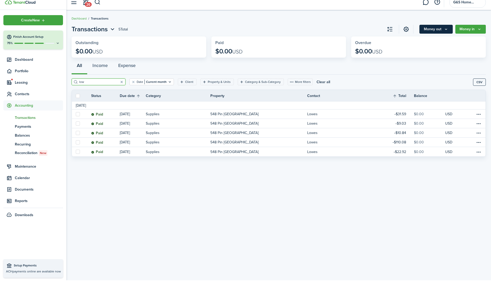
click at [428, 30] on button "Money out" at bounding box center [436, 34] width 33 height 9
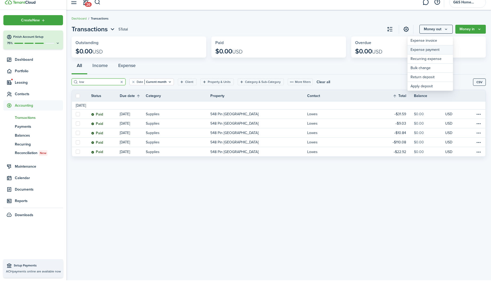
click at [423, 51] on link "Expense payment" at bounding box center [431, 55] width 46 height 9
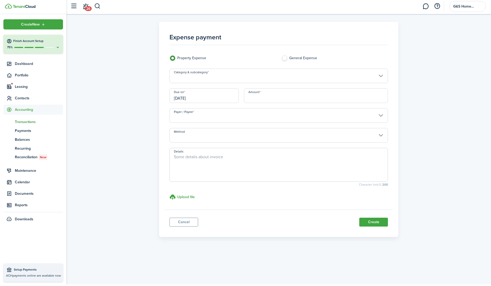
click at [273, 78] on input "Category & subcategory" at bounding box center [279, 77] width 219 height 15
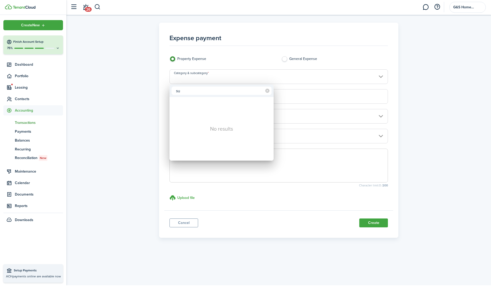
type input "s"
type input "p"
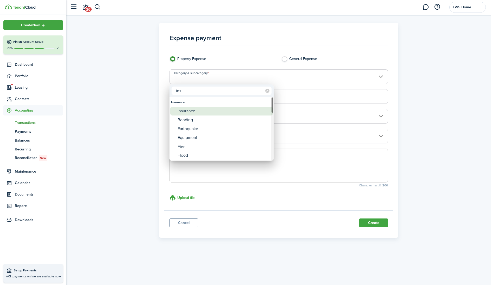
type input "ins"
click at [236, 111] on div "Insurance" at bounding box center [224, 111] width 92 height 9
type input "Insurance"
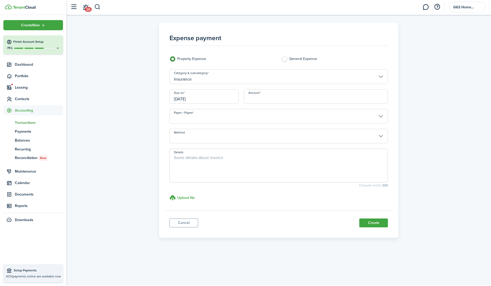
click at [265, 96] on input "Amount" at bounding box center [316, 97] width 144 height 15
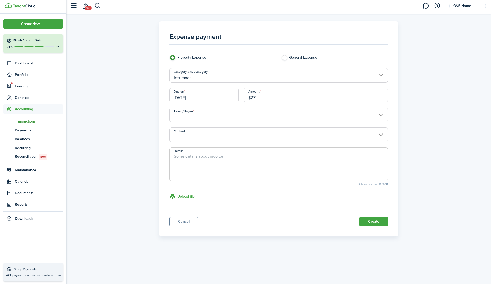
click at [197, 99] on input "[DATE]" at bounding box center [205, 97] width 70 height 15
type input "$271.00"
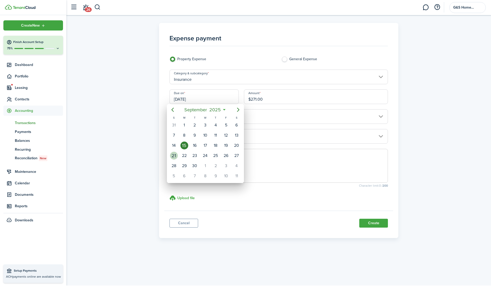
click at [175, 155] on div "21" at bounding box center [174, 156] width 8 height 8
type input "[DATE]"
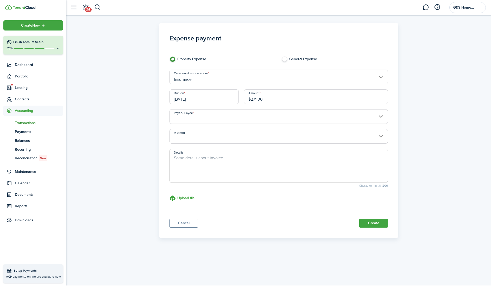
scroll to position [0, 0]
click at [355, 120] on input "Payer / Payee" at bounding box center [279, 117] width 219 height 15
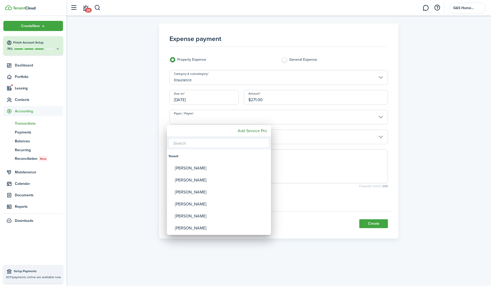
scroll to position [0, 0]
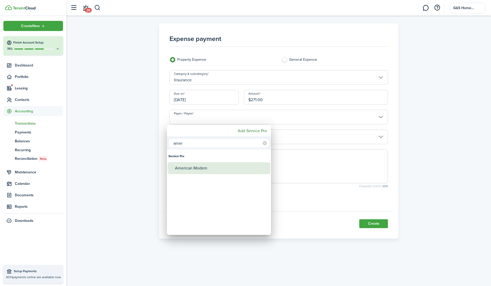
type input "amer"
click at [255, 173] on div "American Modem" at bounding box center [221, 168] width 92 height 12
type input "American Modem"
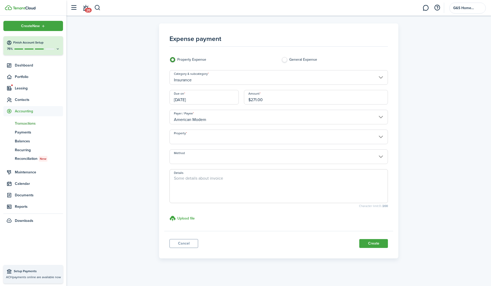
click at [365, 137] on input "Property" at bounding box center [279, 136] width 219 height 15
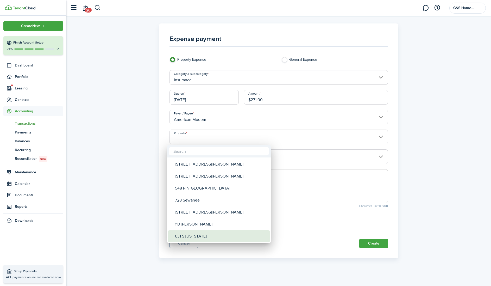
click at [201, 238] on div "631 S [US_STATE]" at bounding box center [221, 236] width 92 height 12
type input "631 S [US_STATE]"
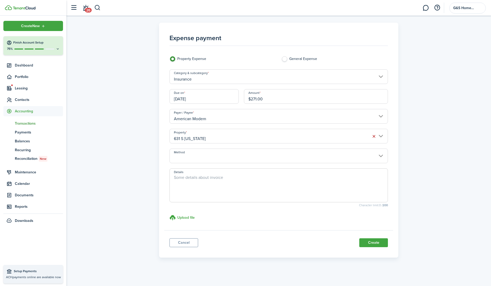
scroll to position [1, 0]
click at [362, 242] on button "Create" at bounding box center [374, 242] width 29 height 9
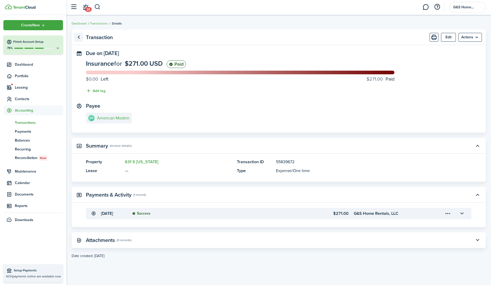
click at [79, 36] on link "Go back" at bounding box center [78, 38] width 9 height 9
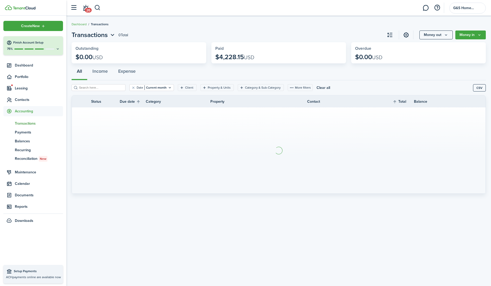
click at [98, 88] on input "search" at bounding box center [101, 87] width 46 height 5
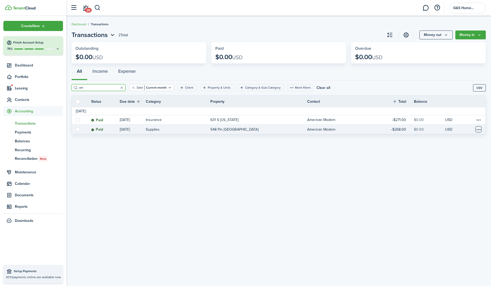
type input "am"
click at [480, 129] on table-menu-btn-icon at bounding box center [479, 129] width 6 height 6
click at [460, 139] on button "Edit" at bounding box center [459, 139] width 46 height 9
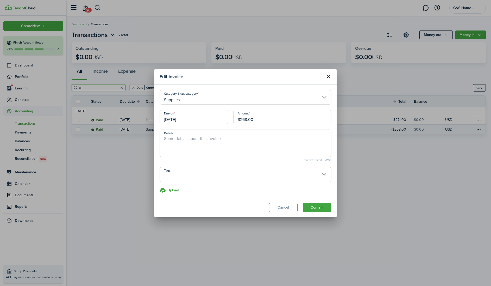
click at [178, 121] on input "[DATE]" at bounding box center [194, 117] width 69 height 15
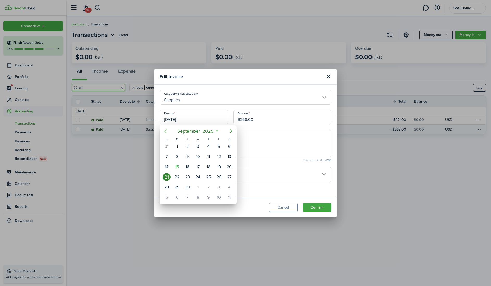
click at [166, 131] on icon "Previous page" at bounding box center [165, 131] width 6 height 6
click at [166, 130] on icon "Previous page" at bounding box center [165, 131] width 6 height 6
click at [233, 132] on icon "Next page" at bounding box center [231, 131] width 6 height 6
click at [230, 132] on icon "Next page" at bounding box center [231, 131] width 2 height 4
click at [188, 176] on div "21" at bounding box center [188, 177] width 8 height 8
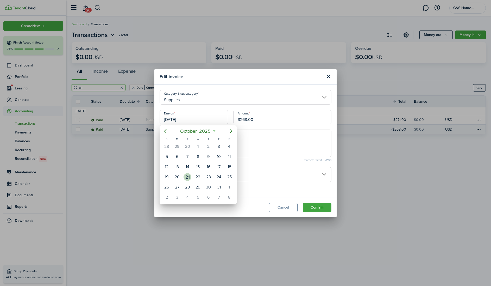
type input "[DATE]"
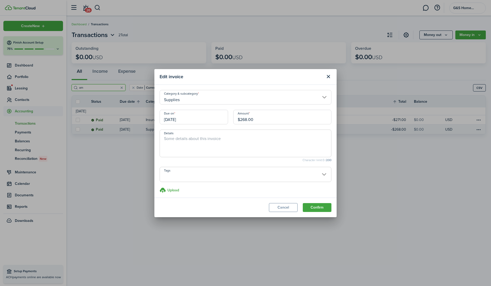
click at [244, 103] on input "Supplies" at bounding box center [246, 97] width 172 height 15
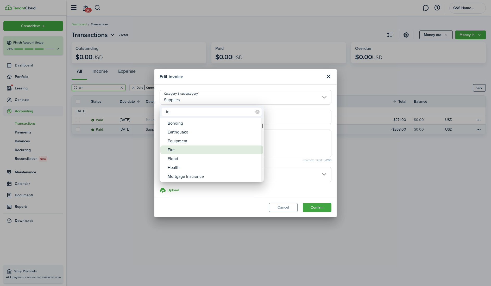
type input "in"
click at [171, 150] on div "Fire" at bounding box center [214, 149] width 92 height 9
type input "Insurance / Fire"
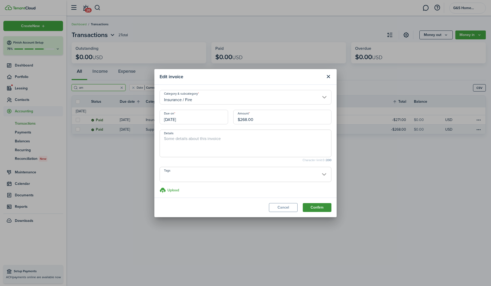
click at [313, 207] on button "Confirm" at bounding box center [317, 207] width 29 height 9
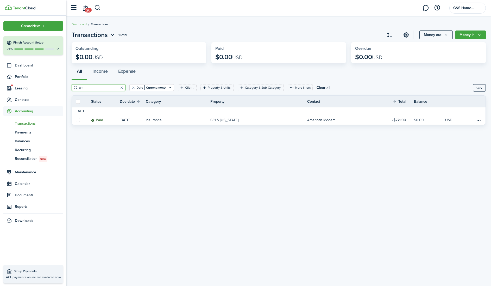
click at [97, 88] on input "am" at bounding box center [101, 87] width 46 height 5
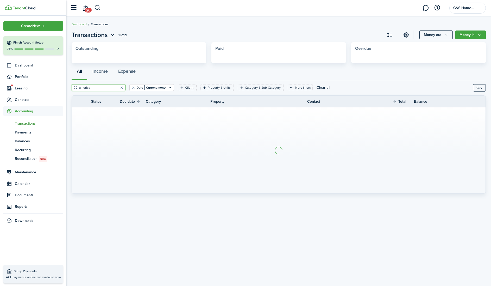
type input "america"
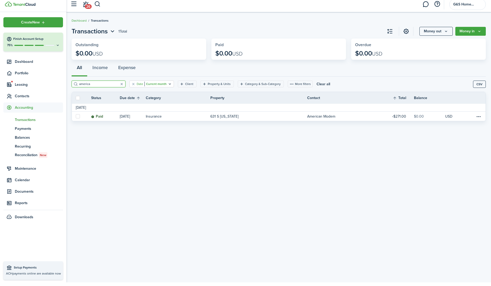
click at [169, 85] on icon "Open filter" at bounding box center [170, 87] width 4 height 4
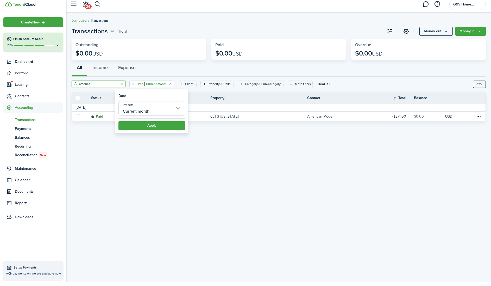
click at [152, 113] on input "Current month" at bounding box center [152, 112] width 67 height 15
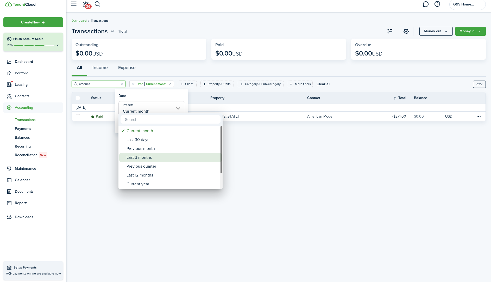
click at [140, 157] on div "Last 3 months" at bounding box center [173, 161] width 92 height 9
type input "Last 3 months"
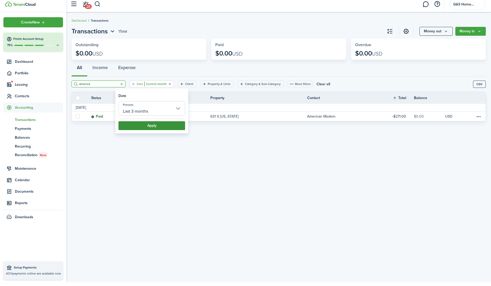
click at [167, 126] on button "Apply" at bounding box center [152, 129] width 67 height 9
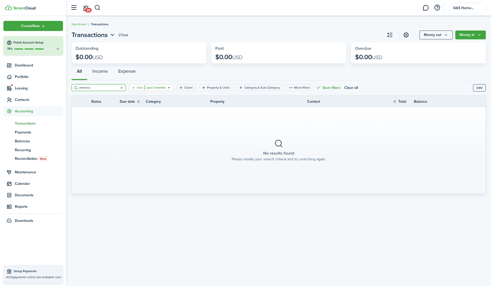
click at [171, 87] on icon "Open filter" at bounding box center [169, 87] width 4 height 4
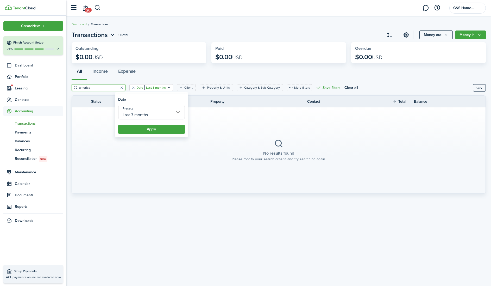
click at [177, 114] on input "Last 3 months" at bounding box center [151, 112] width 67 height 15
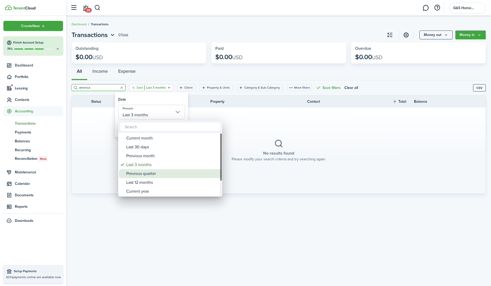
click at [146, 175] on div "Previous quarter" at bounding box center [172, 173] width 92 height 9
type input "Previous quarter"
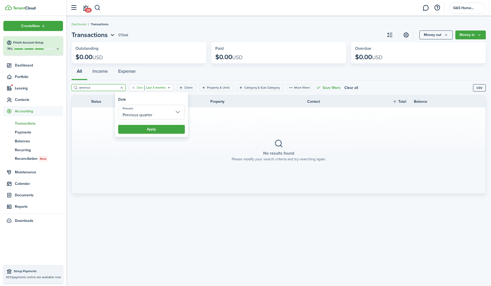
click at [155, 131] on button "Apply" at bounding box center [151, 129] width 67 height 9
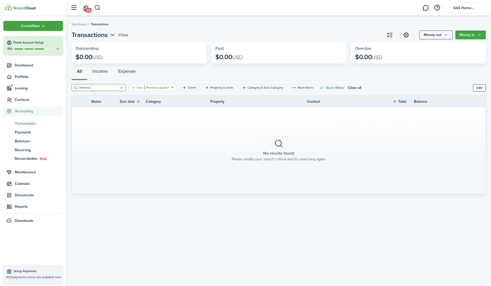
click at [171, 86] on icon "Open filter" at bounding box center [172, 87] width 4 height 4
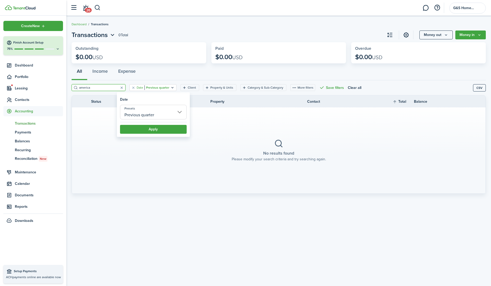
click at [161, 116] on input "Previous quarter" at bounding box center [153, 112] width 67 height 15
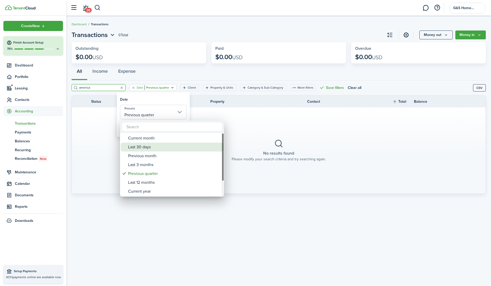
click at [136, 146] on div "Last 30 days" at bounding box center [174, 147] width 92 height 9
type input "Last 30 days"
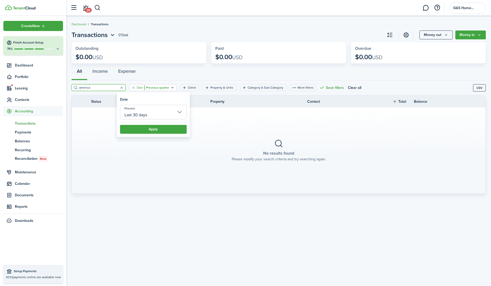
click at [154, 130] on button "Apply" at bounding box center [153, 129] width 67 height 9
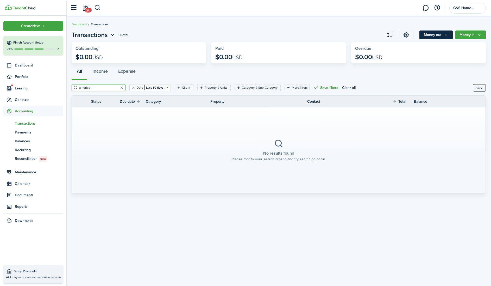
click at [427, 34] on button "Money out" at bounding box center [436, 34] width 33 height 9
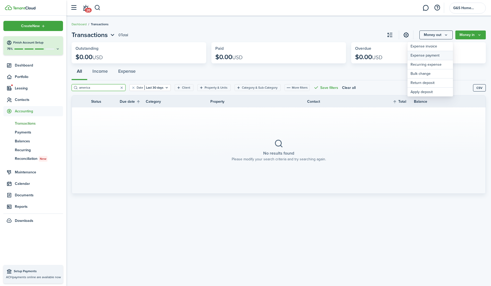
click at [424, 54] on link "Expense payment" at bounding box center [431, 55] width 46 height 9
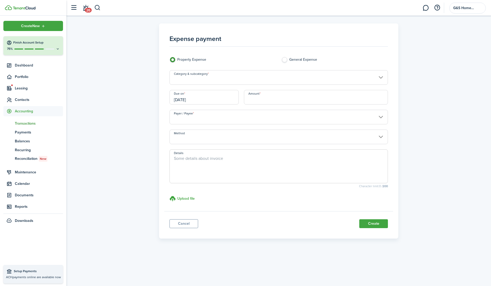
click at [274, 99] on input "Amount" at bounding box center [316, 97] width 144 height 15
click at [257, 100] on input "$12.89" at bounding box center [316, 97] width 144 height 15
type input "$13.89"
click at [194, 99] on input "[DATE]" at bounding box center [205, 97] width 70 height 15
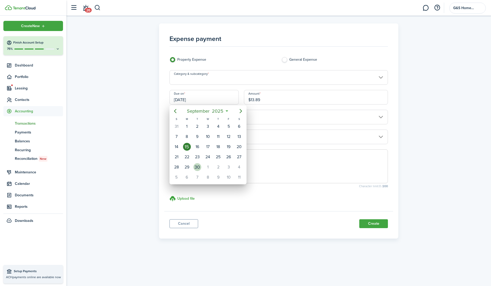
click at [197, 167] on div "30" at bounding box center [198, 167] width 8 height 8
type input "[DATE]"
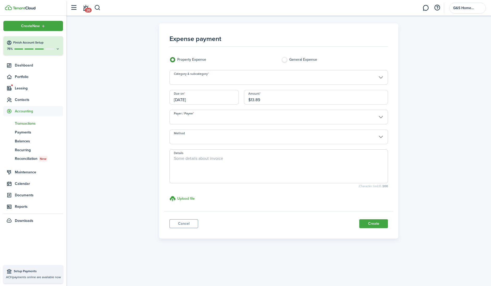
click at [243, 78] on input "Category & subcategory" at bounding box center [279, 77] width 219 height 15
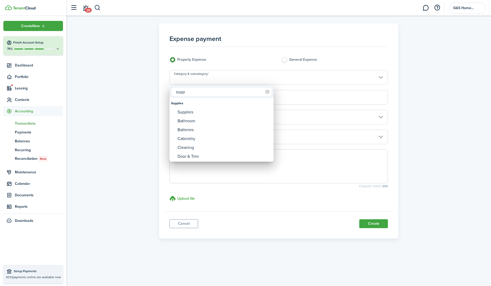
type input "support"
drag, startPoint x: 243, startPoint y: 78, endPoint x: 196, endPoint y: 112, distance: 57.1
click at [196, 112] on div "Supplies" at bounding box center [224, 112] width 92 height 9
type input "Supplies"
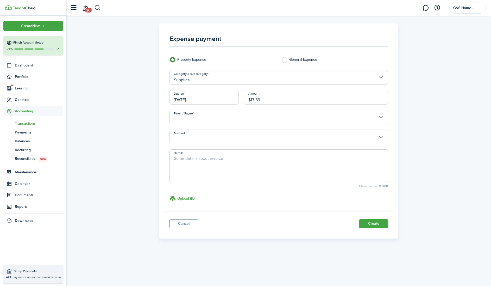
click at [216, 121] on input "Payer / Payee" at bounding box center [279, 117] width 219 height 15
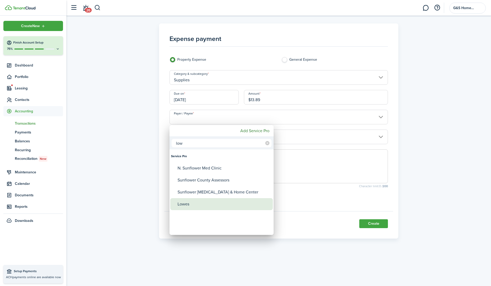
type input "low"
click at [194, 206] on div "Lowes" at bounding box center [224, 204] width 92 height 12
type input "Lowes"
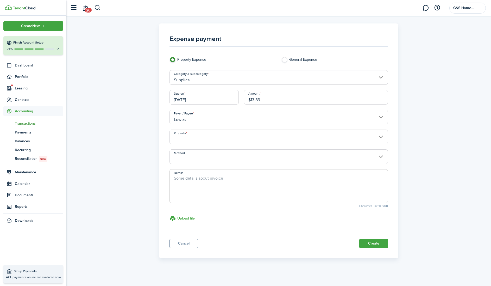
click at [276, 135] on input "Property" at bounding box center [279, 136] width 219 height 15
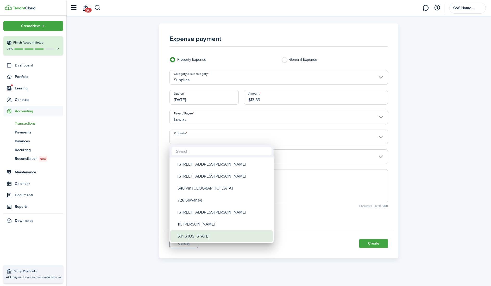
click at [211, 237] on div "631 S [US_STATE]" at bounding box center [224, 236] width 92 height 12
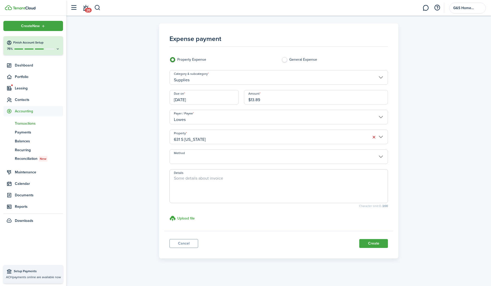
click at [240, 138] on input "631 S [US_STATE]" at bounding box center [279, 136] width 219 height 15
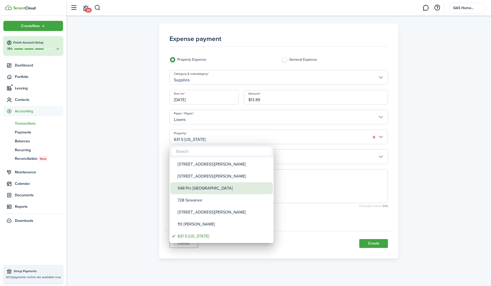
click at [203, 188] on div "548 Pin [GEOGRAPHIC_DATA]" at bounding box center [224, 188] width 92 height 12
type input "548 Pin [GEOGRAPHIC_DATA]"
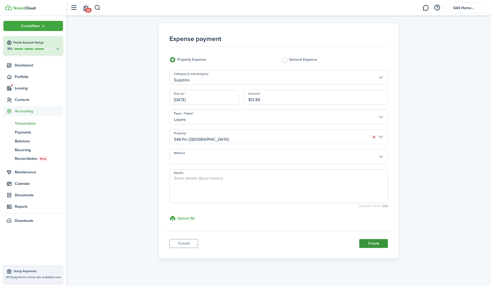
click at [377, 243] on button "Create" at bounding box center [374, 243] width 29 height 9
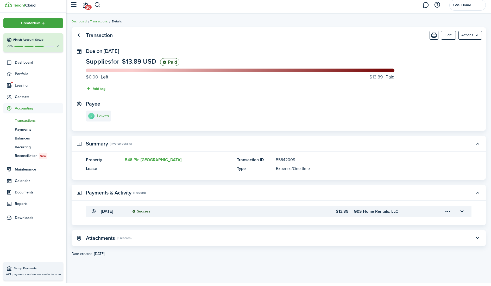
click at [293, 203] on panel-main-accordion "Payments & Activity (1 record) [DATE] Success $13.89 G&S Home Rentals, LLC" at bounding box center [279, 208] width 414 height 40
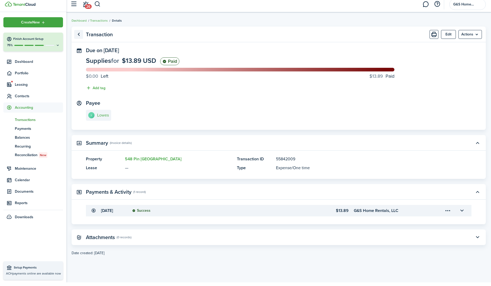
scroll to position [0, 0]
click at [80, 34] on link "Go back" at bounding box center [78, 38] width 9 height 9
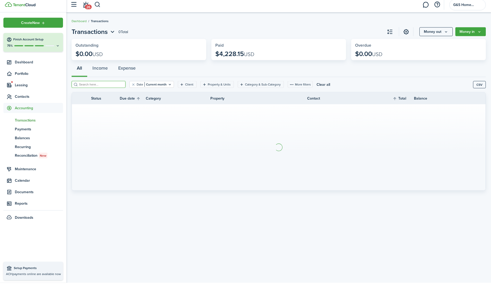
click at [102, 85] on input "search" at bounding box center [101, 87] width 46 height 5
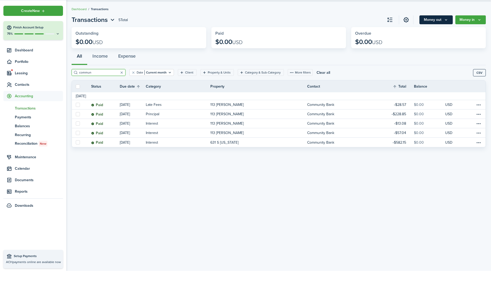
type input "commun"
click at [425, 30] on button "Money out" at bounding box center [436, 34] width 33 height 9
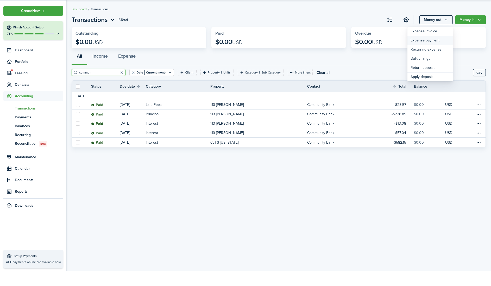
click at [414, 51] on link "Expense payment" at bounding box center [431, 55] width 46 height 9
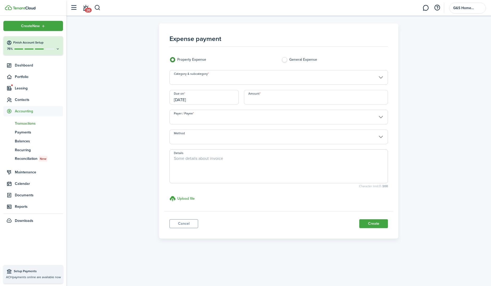
click at [286, 97] on input "Amount" at bounding box center [316, 97] width 144 height 15
click at [228, 98] on input "[DATE]" at bounding box center [205, 97] width 70 height 15
type input "$270.50"
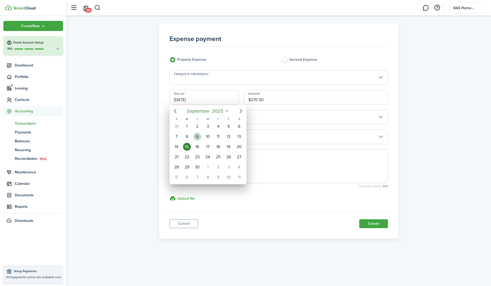
drag, startPoint x: 198, startPoint y: 136, endPoint x: 200, endPoint y: 135, distance: 2.7
click at [198, 136] on div "9" at bounding box center [198, 137] width 8 height 8
type input "[DATE]"
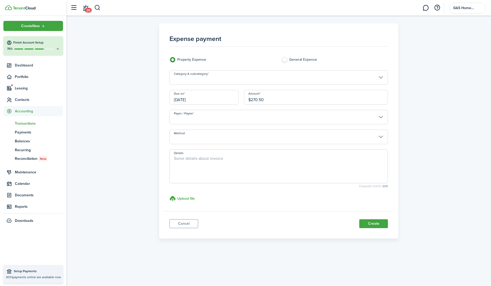
click at [197, 117] on input "Payer / Payee" at bounding box center [279, 117] width 219 height 15
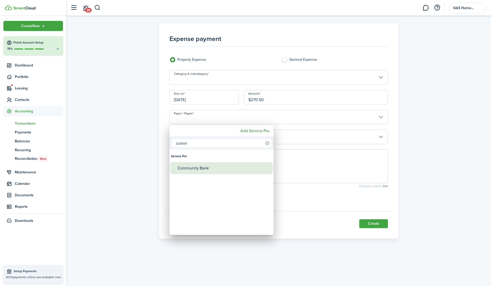
type input "comm"
click at [200, 167] on div "Community Bank" at bounding box center [224, 168] width 92 height 12
type input "Community Bank"
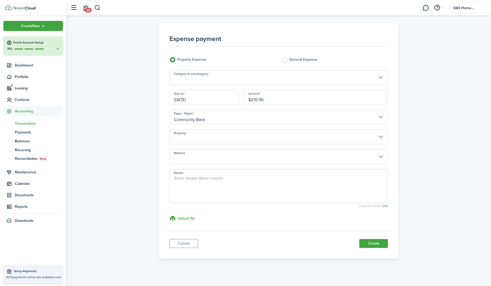
click at [231, 138] on input "Property" at bounding box center [279, 136] width 219 height 15
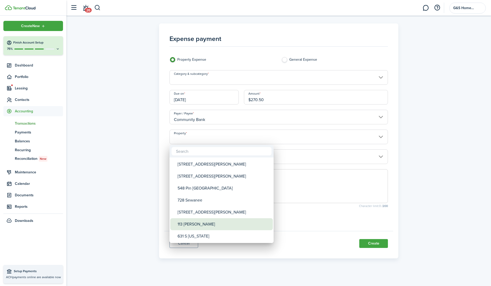
drag, startPoint x: 210, startPoint y: 224, endPoint x: 213, endPoint y: 223, distance: 2.9
click at [210, 224] on div "113 [PERSON_NAME]" at bounding box center [224, 224] width 92 height 12
type input "113 [PERSON_NAME]"
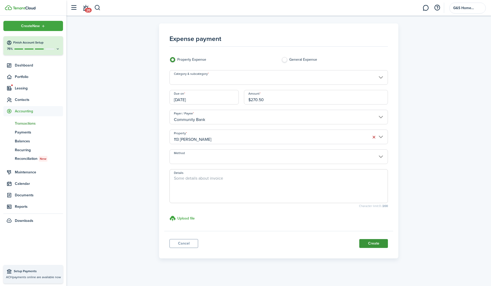
scroll to position [2, 0]
click at [365, 240] on button "Create" at bounding box center [374, 241] width 29 height 9
click at [280, 79] on input "Category & subcategory" at bounding box center [279, 77] width 219 height 15
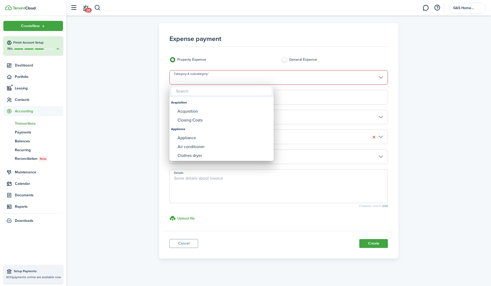
scroll to position [2, 0]
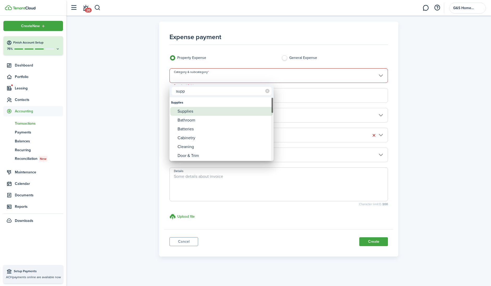
type input "supp"
click at [209, 113] on div "Supplies" at bounding box center [224, 111] width 92 height 9
type input "Supplies"
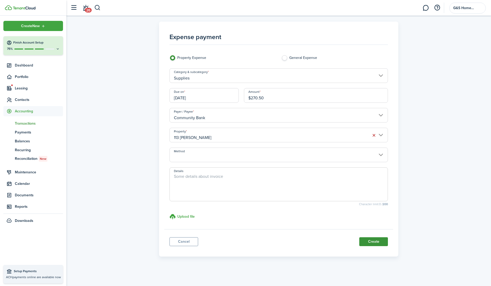
click at [381, 243] on button "Create" at bounding box center [374, 241] width 29 height 9
